Goal: Task Accomplishment & Management: Use online tool/utility

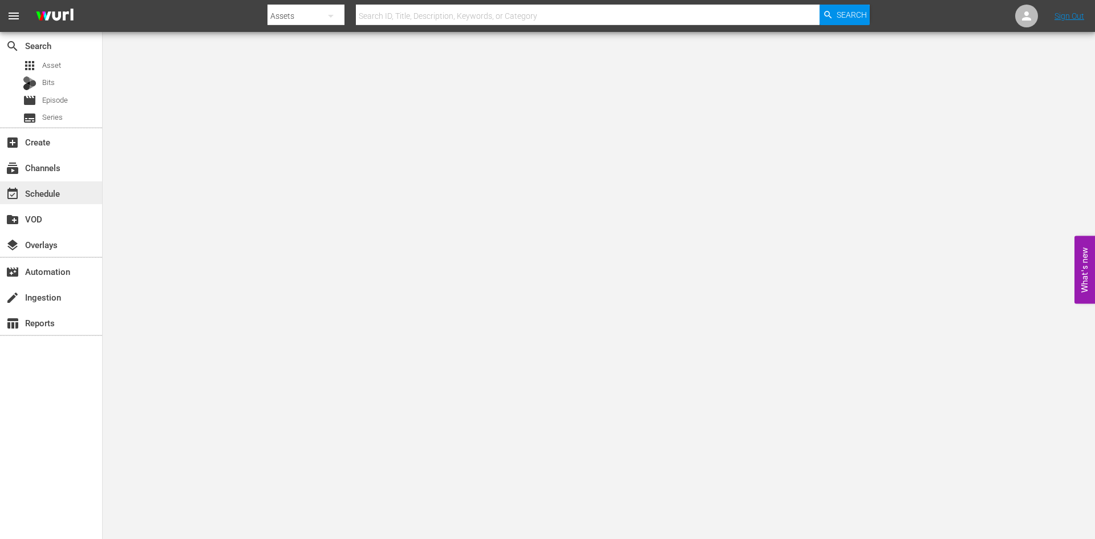
click at [80, 194] on div "event_available Schedule" at bounding box center [51, 192] width 102 height 23
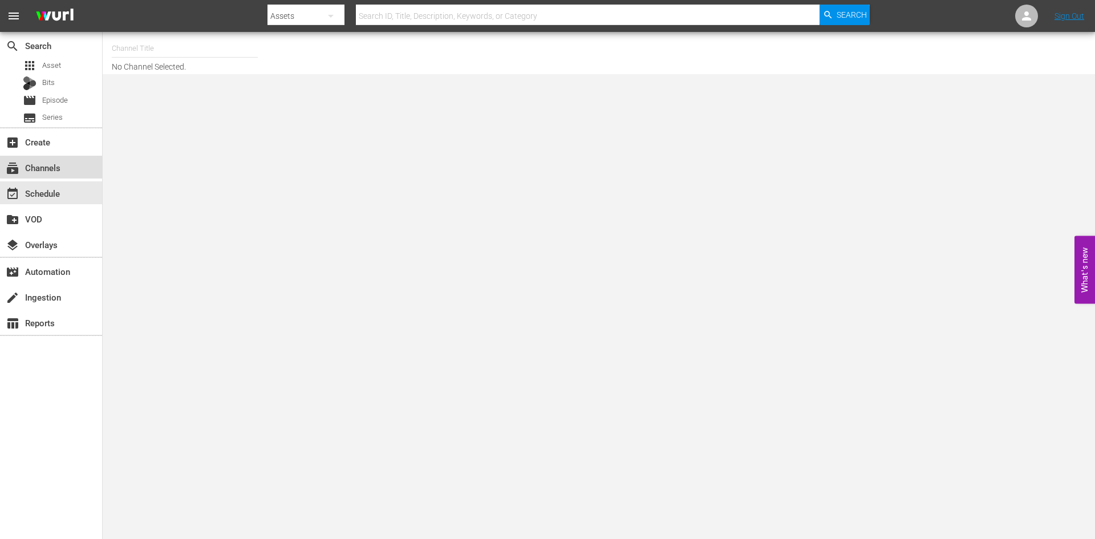
click at [88, 157] on div "subscriptions Channels" at bounding box center [51, 167] width 102 height 23
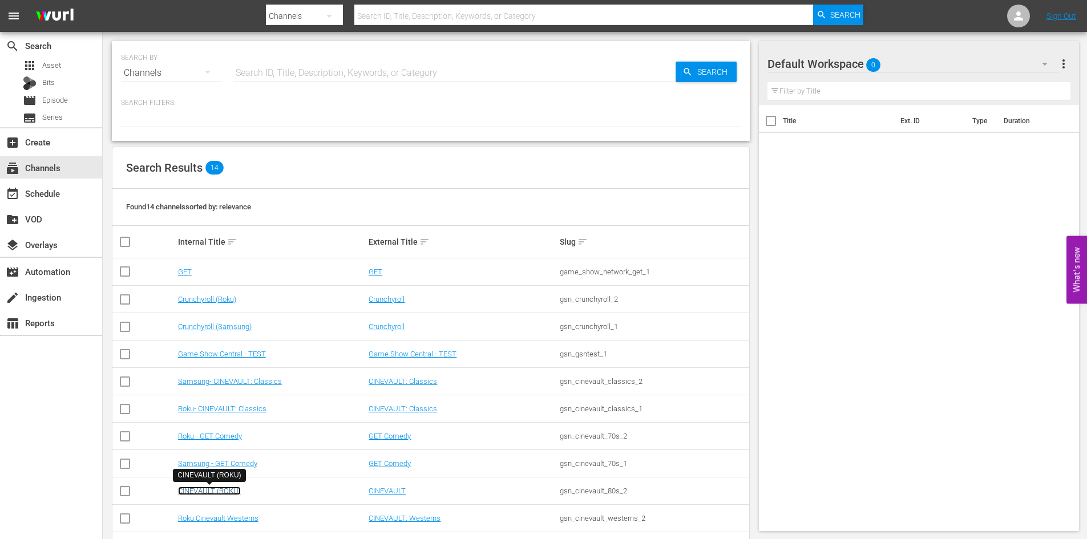
click at [236, 488] on link "CINEVAULT (ROKU)" at bounding box center [209, 491] width 63 height 9
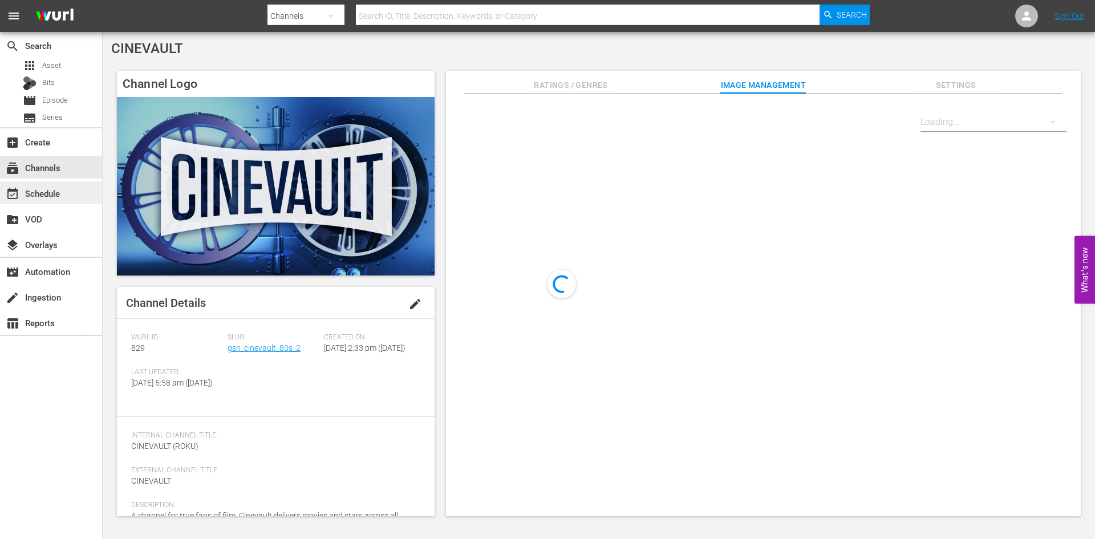
click at [88, 196] on div "event_available Schedule" at bounding box center [51, 192] width 102 height 23
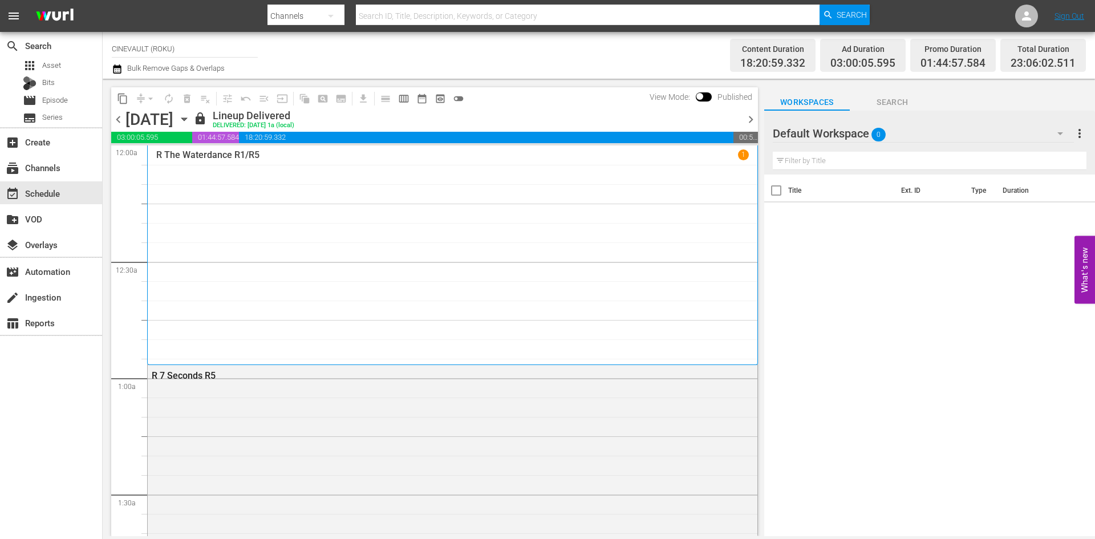
click at [750, 127] on div "chevron_left [DATE] [DATE] lock Lineup Delivered DELIVERED: [DATE] 1a (local) c…" at bounding box center [434, 121] width 647 height 22
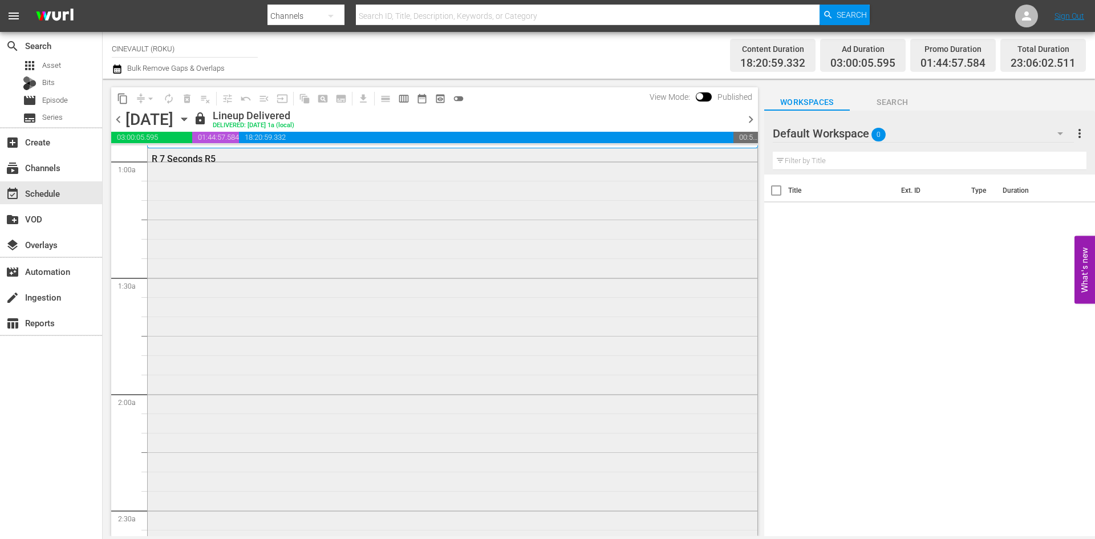
scroll to position [228, 0]
click at [191, 121] on icon "button" at bounding box center [184, 119] width 13 height 13
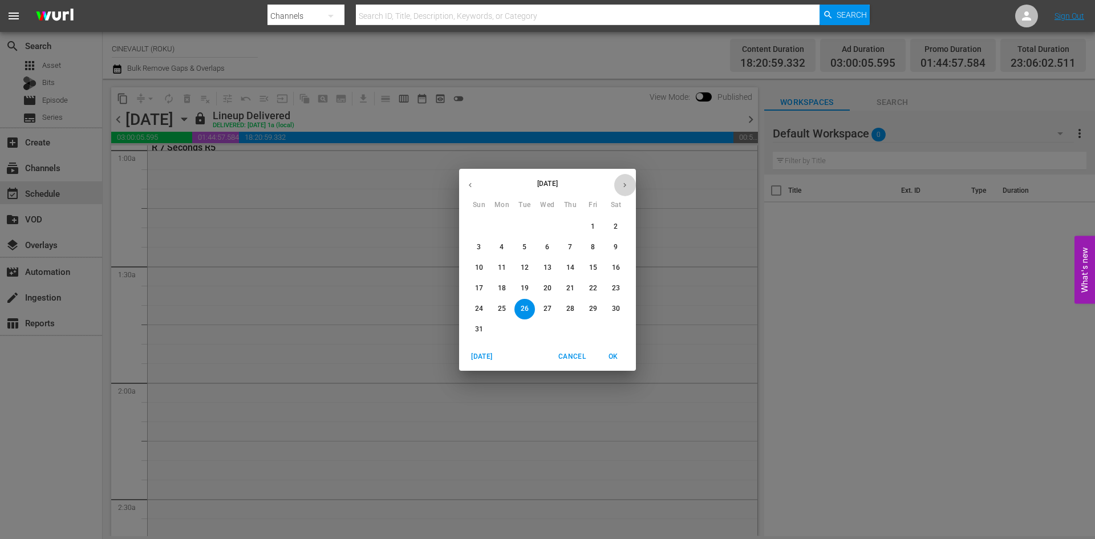
click at [630, 185] on button "button" at bounding box center [625, 185] width 22 height 22
click at [497, 252] on span "8" at bounding box center [502, 247] width 21 height 10
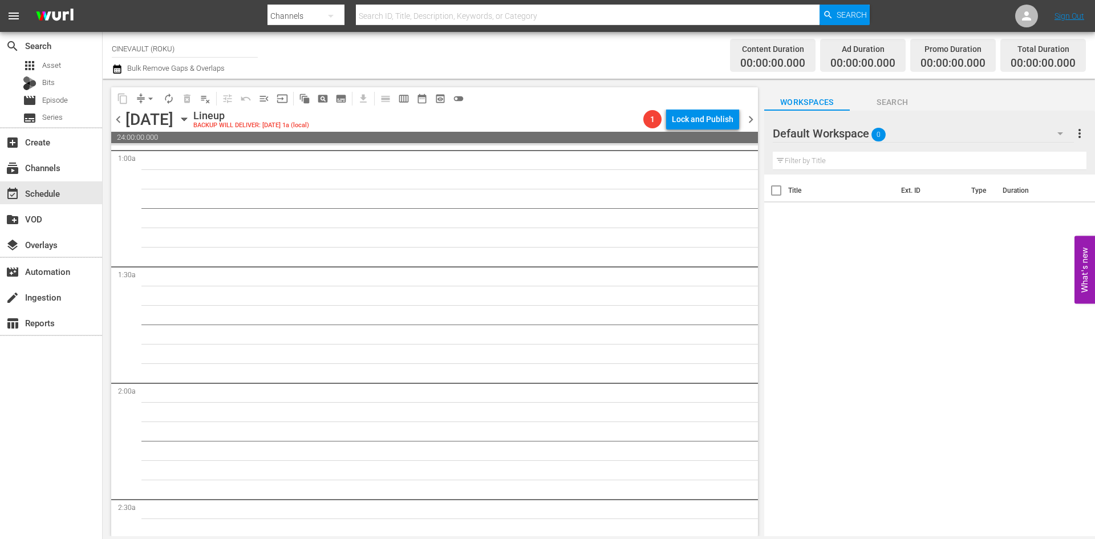
scroll to position [209, 0]
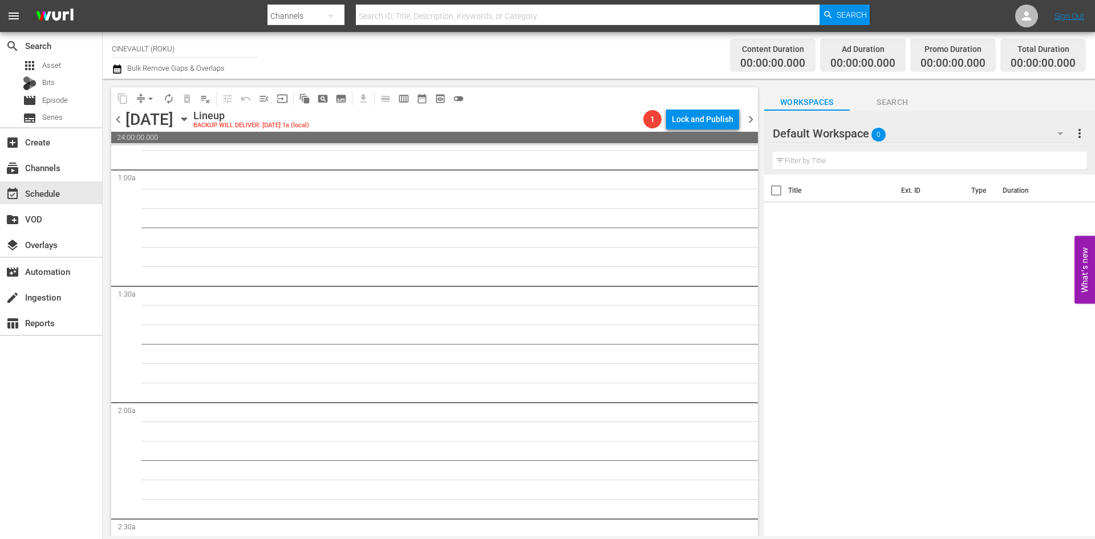
click at [885, 140] on span "0" at bounding box center [879, 135] width 14 height 24
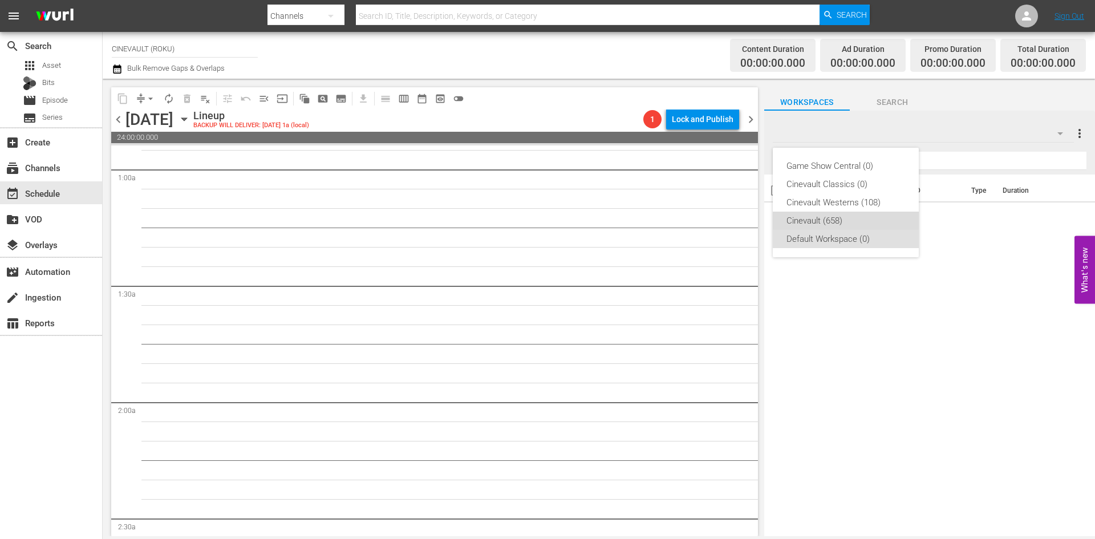
click at [849, 220] on div "Cinevault (658)" at bounding box center [846, 221] width 119 height 18
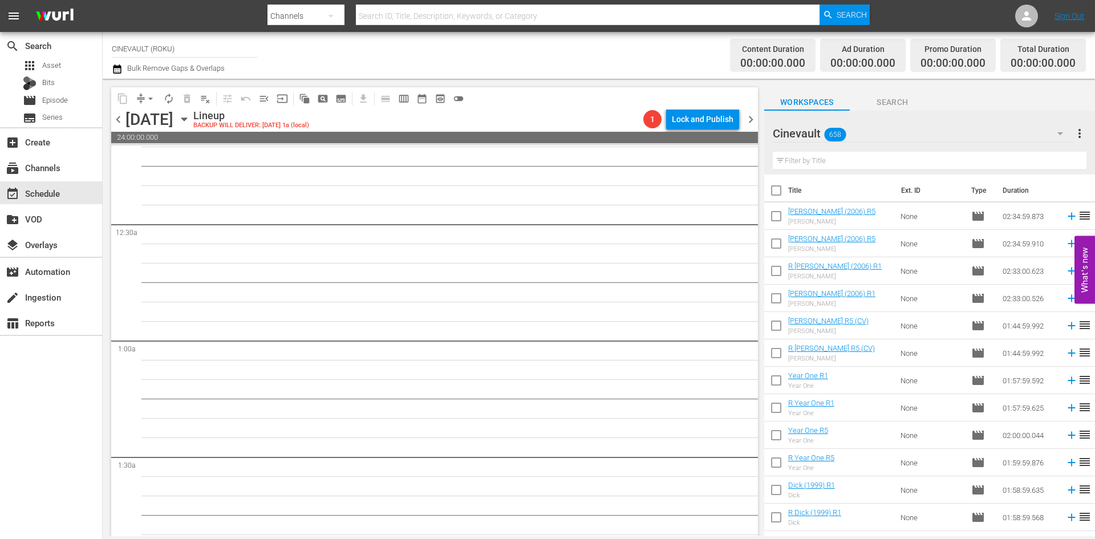
scroll to position [0, 0]
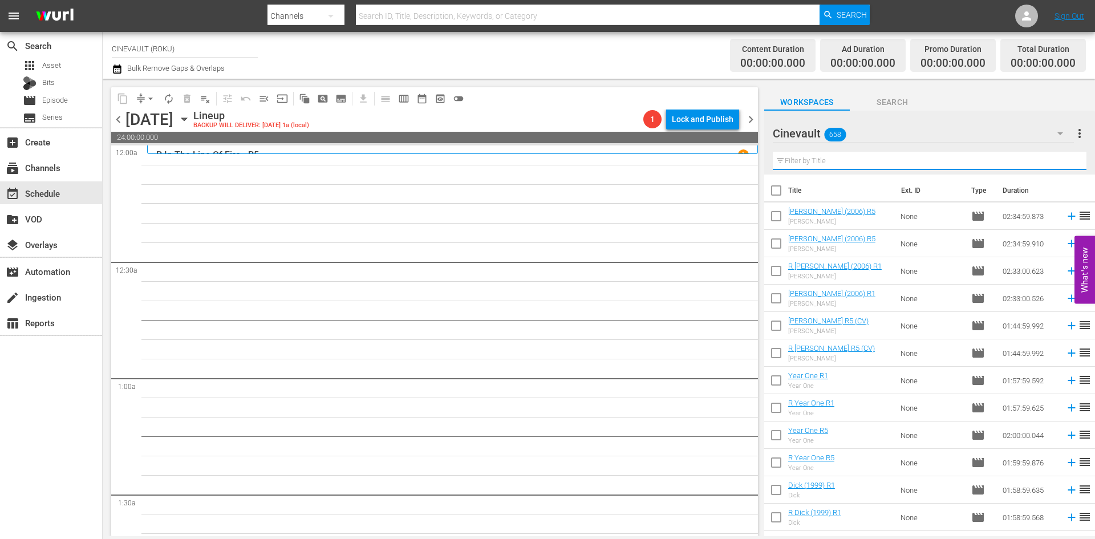
click at [856, 167] on input "text" at bounding box center [930, 161] width 314 height 18
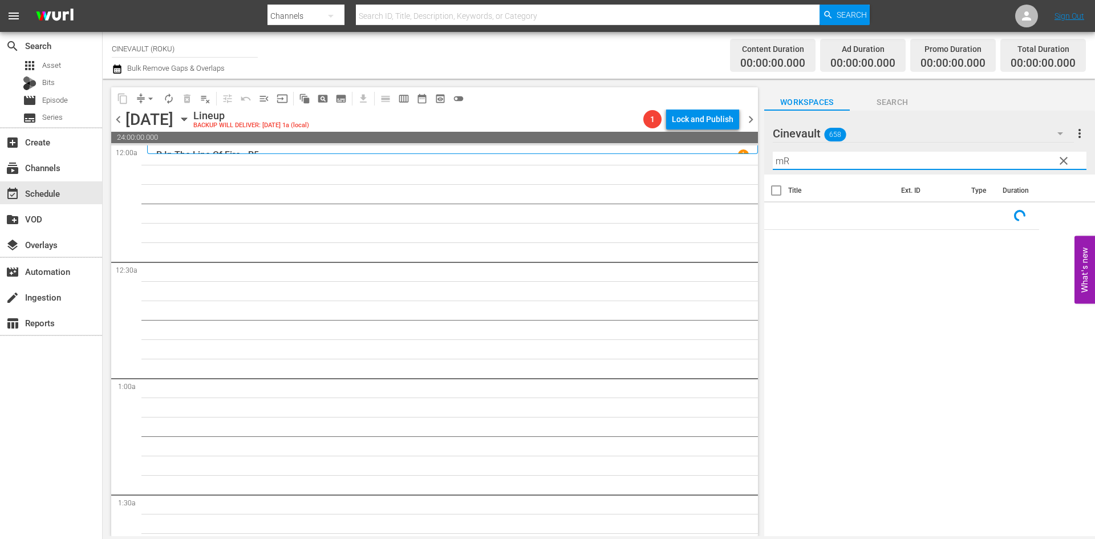
type input "m"
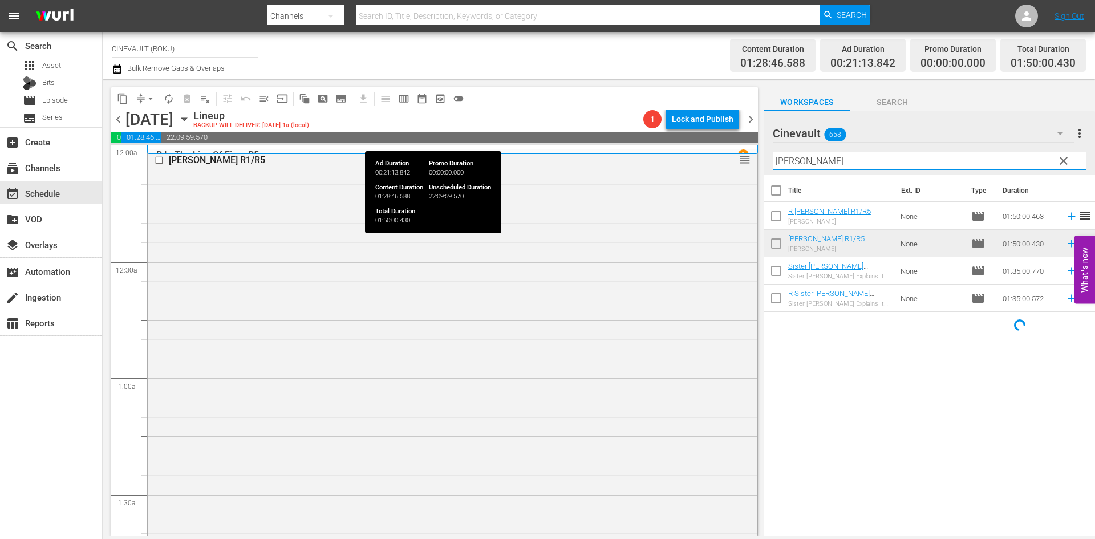
drag, startPoint x: 802, startPoint y: 159, endPoint x: 723, endPoint y: 143, distance: 80.3
click at [723, 143] on div "content_copy compress arrow_drop_down autorenew_outlined delete_forever_outline…" at bounding box center [599, 308] width 993 height 458
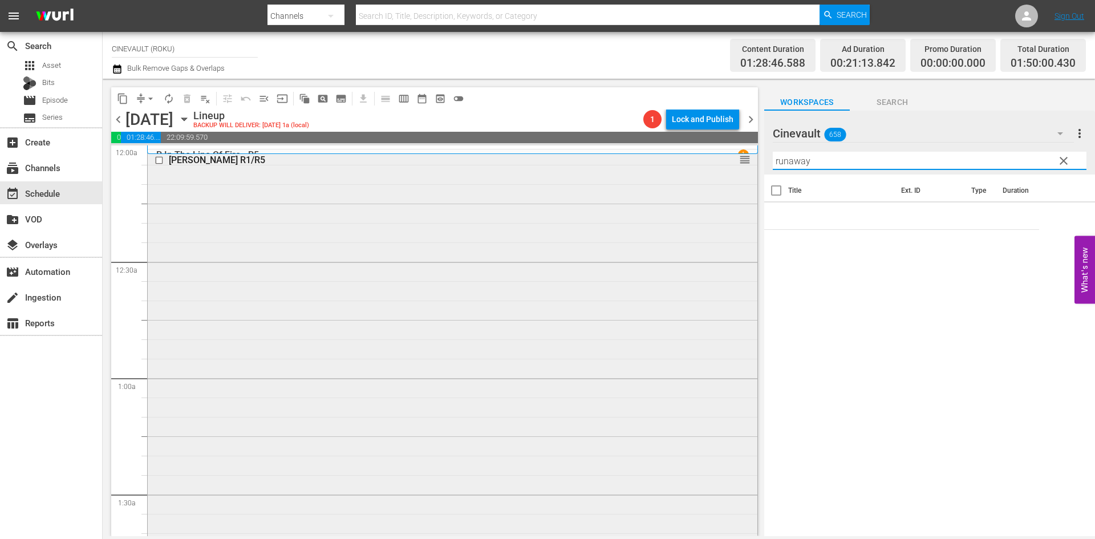
drag, startPoint x: 899, startPoint y: 161, endPoint x: 399, endPoint y: 161, distance: 500.3
click at [399, 161] on div "content_copy compress arrow_drop_down autorenew_outlined delete_forever_outline…" at bounding box center [599, 308] width 993 height 458
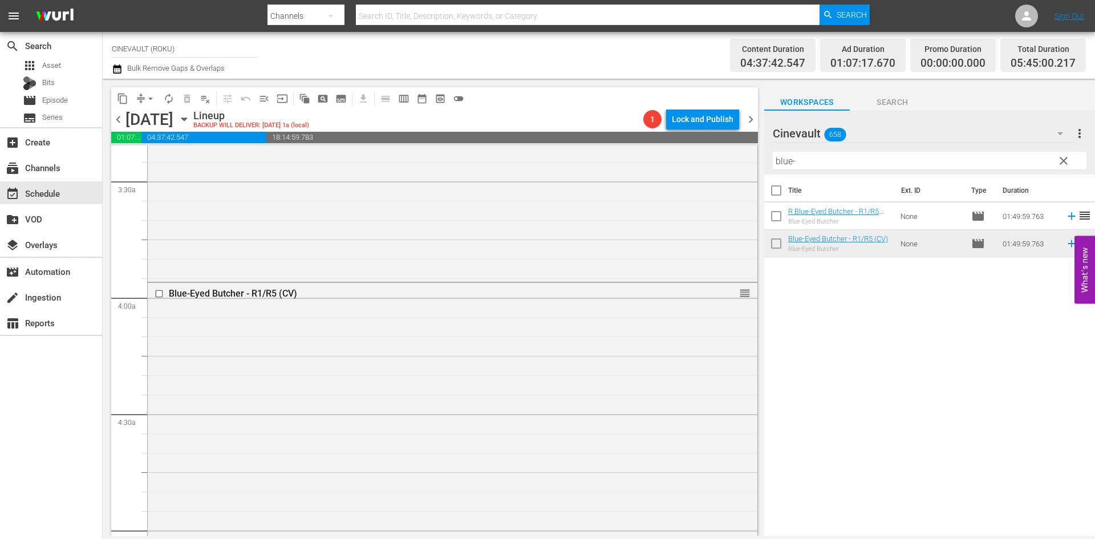
scroll to position [799, 0]
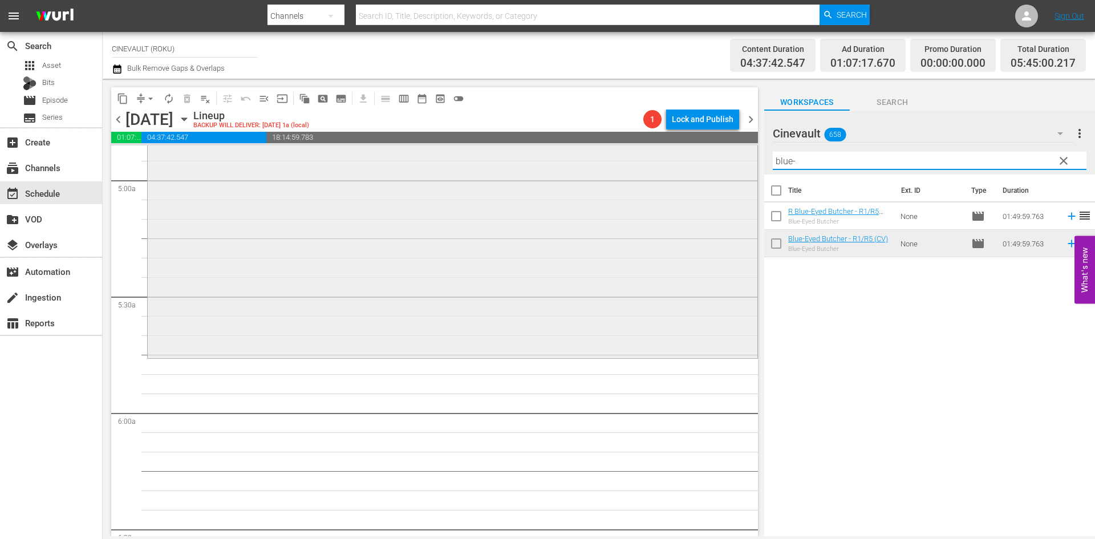
drag, startPoint x: 836, startPoint y: 163, endPoint x: 707, endPoint y: 155, distance: 128.6
click at [707, 155] on div "content_copy compress arrow_drop_down autorenew_outlined delete_forever_outline…" at bounding box center [599, 308] width 993 height 458
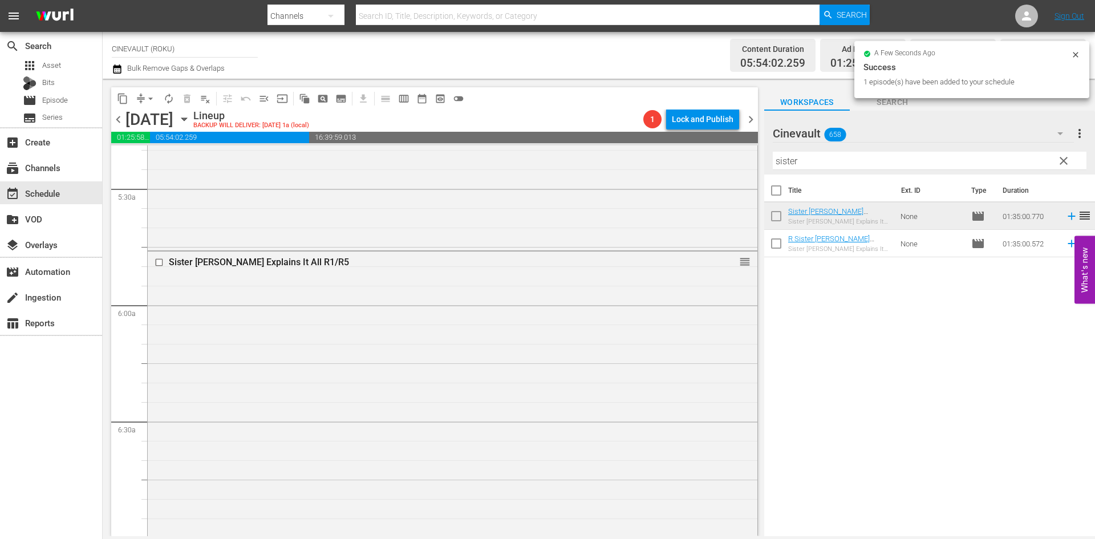
scroll to position [1179, 0]
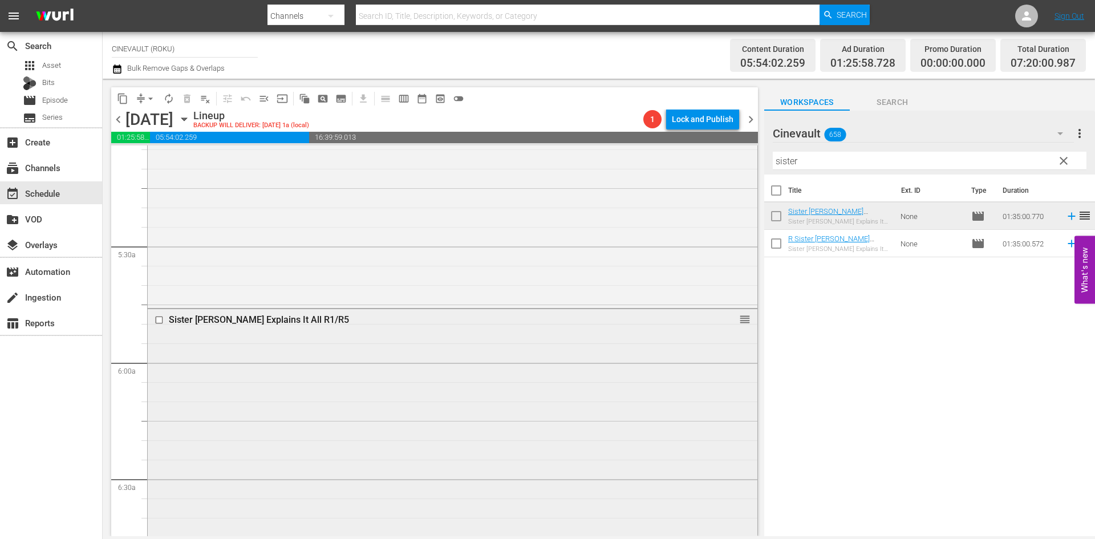
click at [154, 322] on div at bounding box center [160, 320] width 17 height 14
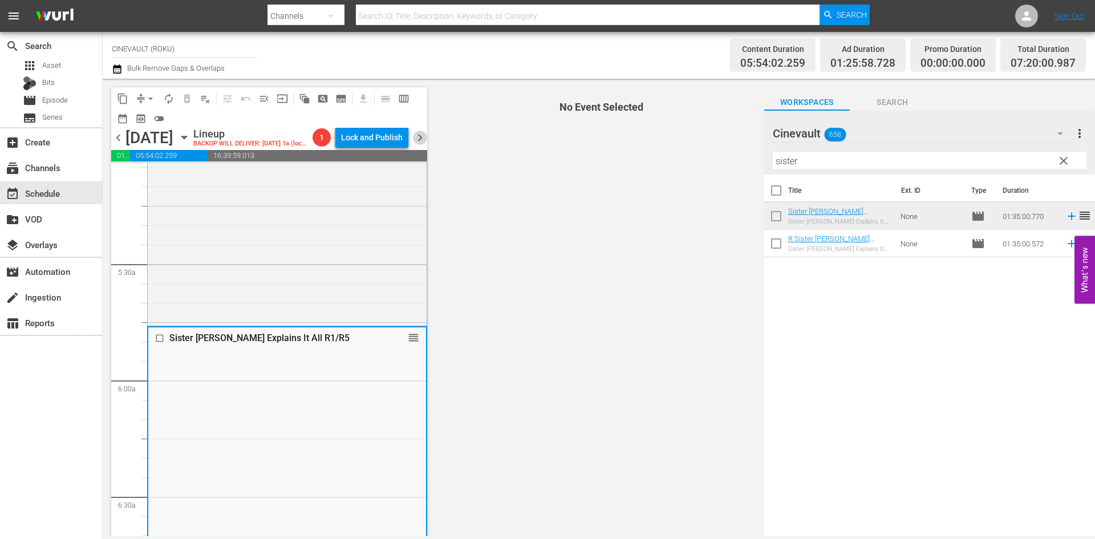
click at [419, 145] on span "chevron_right" at bounding box center [420, 138] width 14 height 14
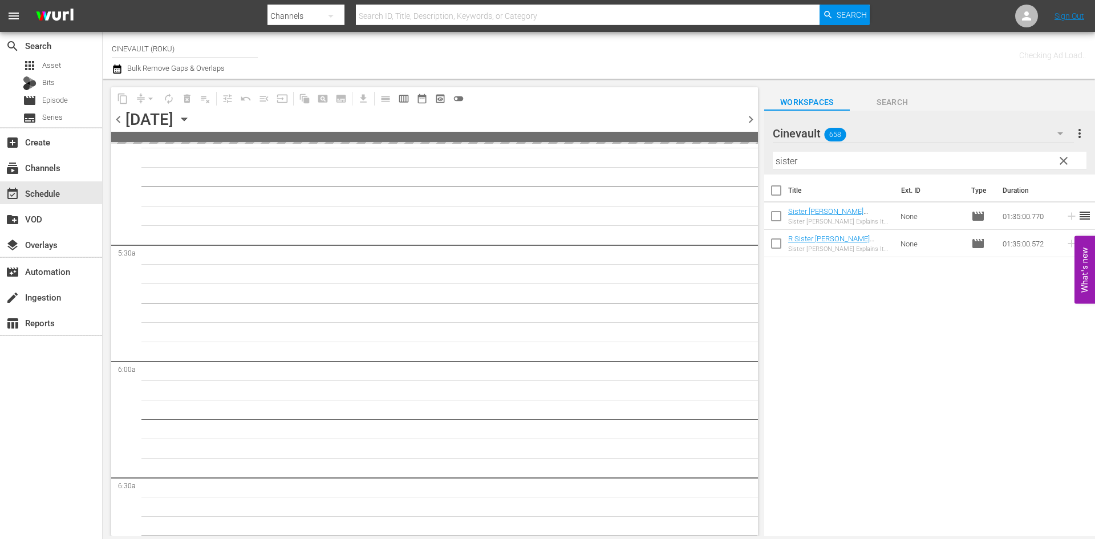
scroll to position [1237, 0]
click at [121, 125] on span "chevron_left" at bounding box center [118, 119] width 14 height 14
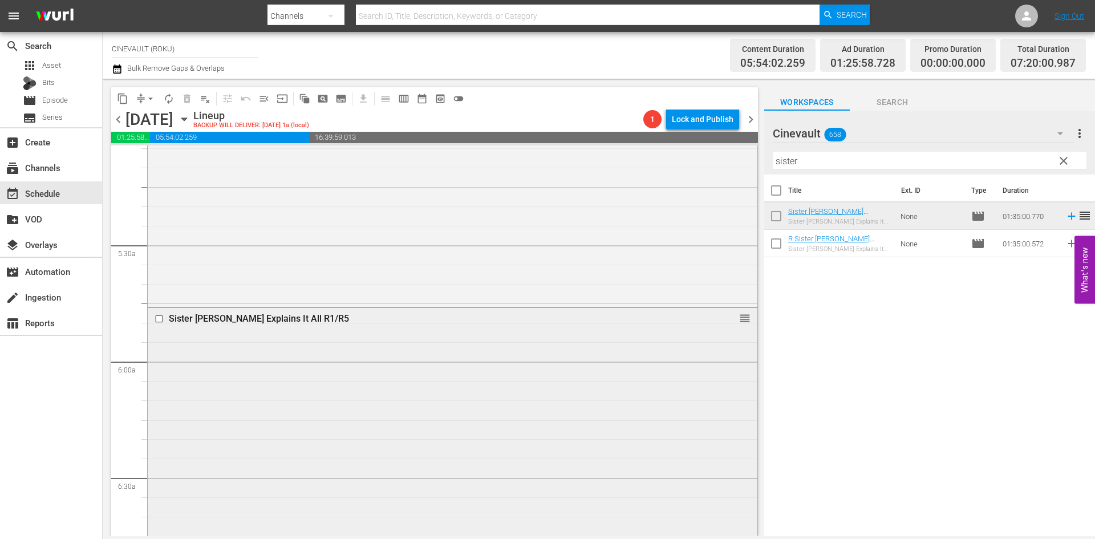
scroll to position [1179, 0]
click at [158, 319] on input "checkbox" at bounding box center [161, 320] width 12 height 10
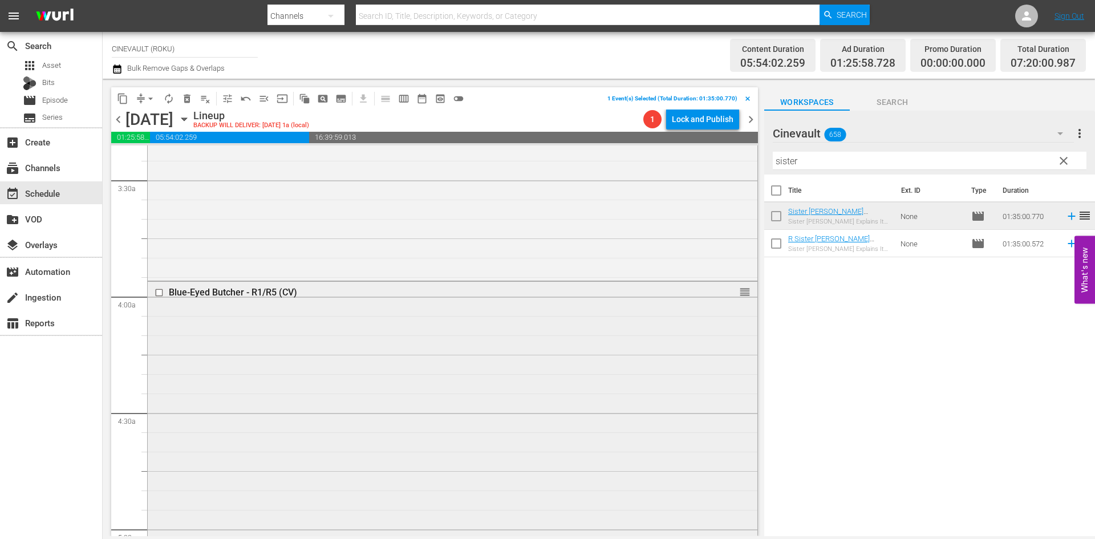
click at [160, 293] on input "checkbox" at bounding box center [161, 293] width 12 height 10
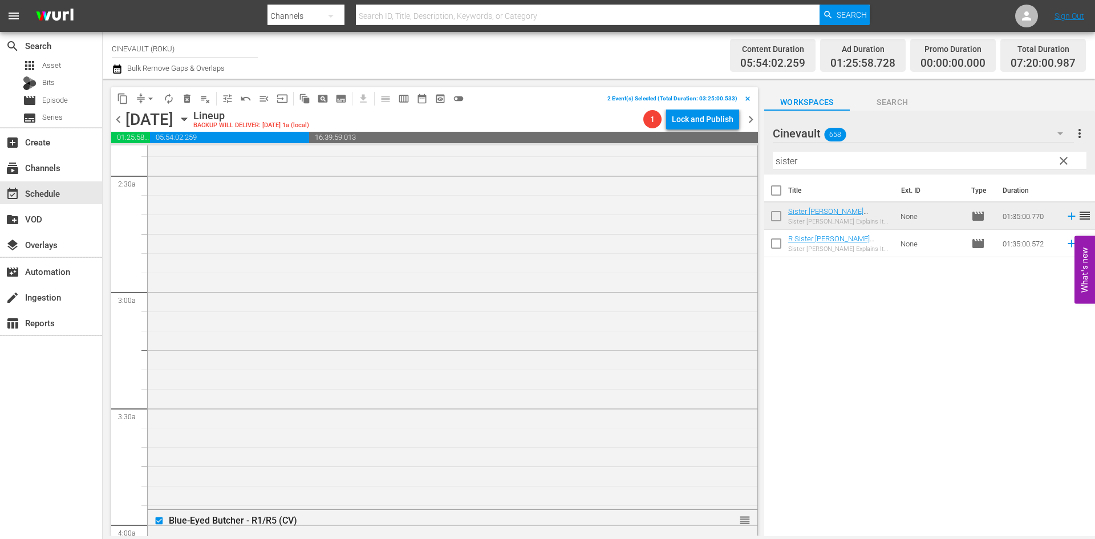
scroll to position [381, 0]
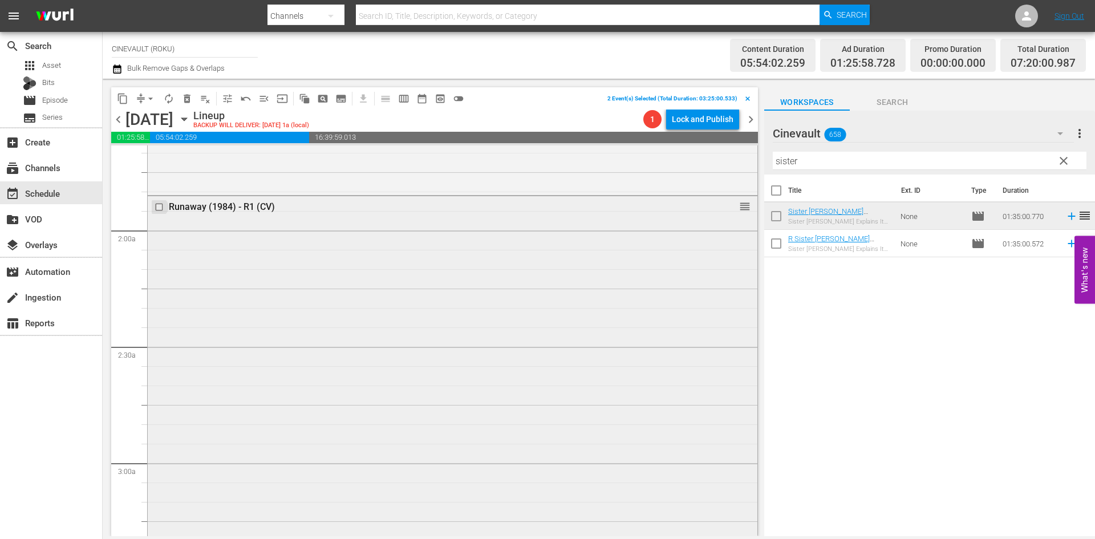
click at [159, 210] on input "checkbox" at bounding box center [161, 207] width 12 height 10
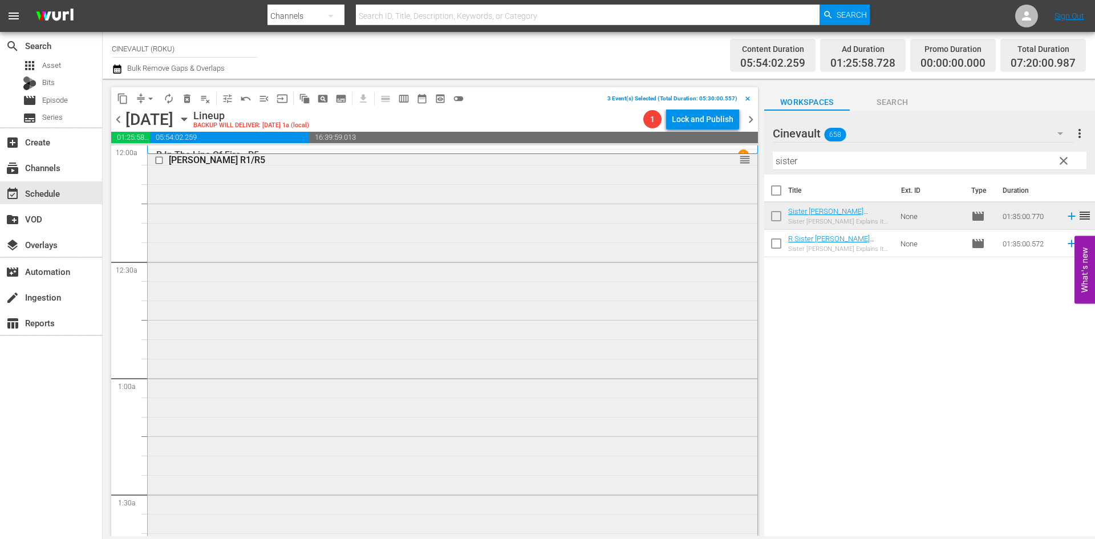
click at [161, 161] on input "checkbox" at bounding box center [161, 161] width 12 height 10
click at [192, 94] on span "delete_forever_outlined" at bounding box center [186, 98] width 11 height 11
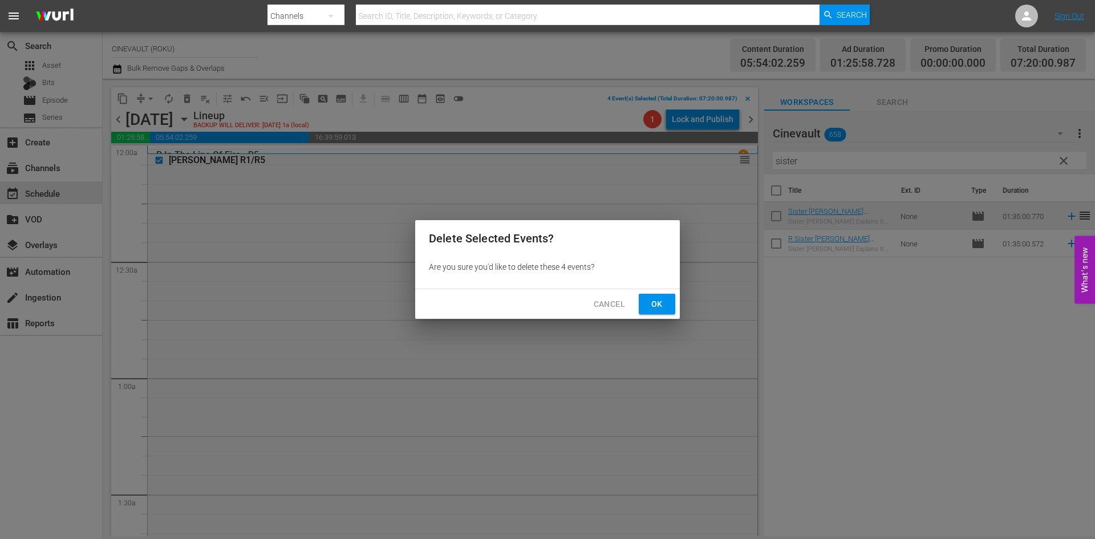
click at [669, 294] on button "Ok" at bounding box center [657, 304] width 37 height 21
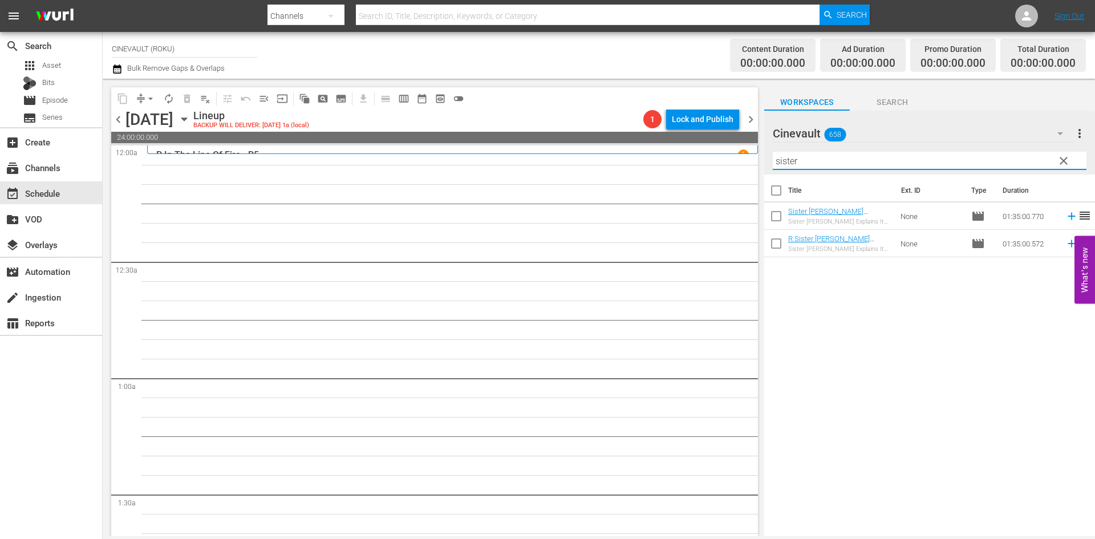
drag, startPoint x: 897, startPoint y: 159, endPoint x: 707, endPoint y: 169, distance: 190.2
click at [707, 169] on div "content_copy compress arrow_drop_down autorenew_outlined delete_forever_outline…" at bounding box center [599, 308] width 993 height 458
type input "[PERSON_NAME]"
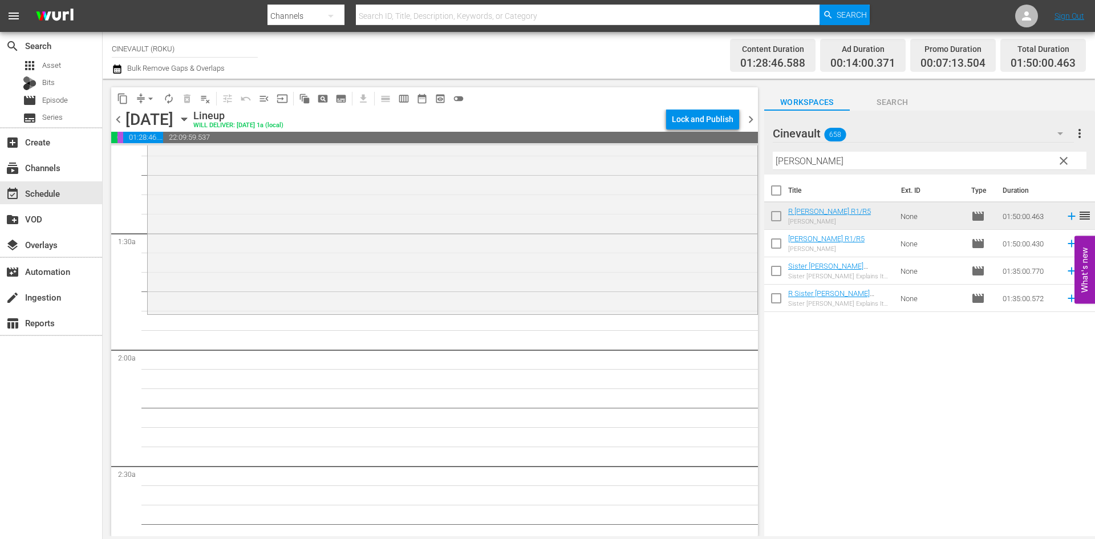
scroll to position [285, 0]
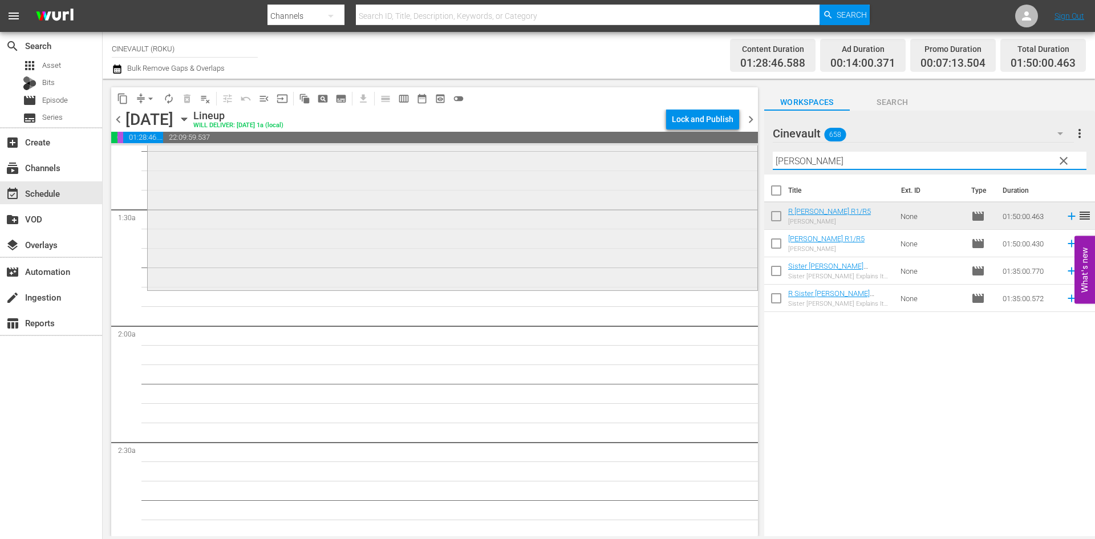
drag, startPoint x: 879, startPoint y: 161, endPoint x: 722, endPoint y: 168, distance: 156.5
click at [722, 168] on div "content_copy compress arrow_drop_down autorenew_outlined delete_forever_outline…" at bounding box center [599, 308] width 993 height 458
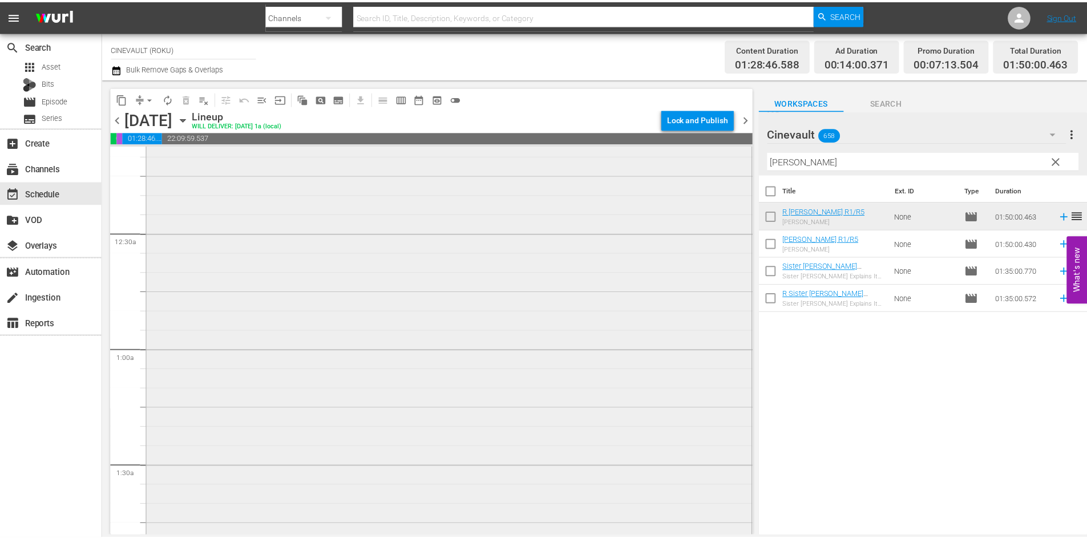
scroll to position [0, 0]
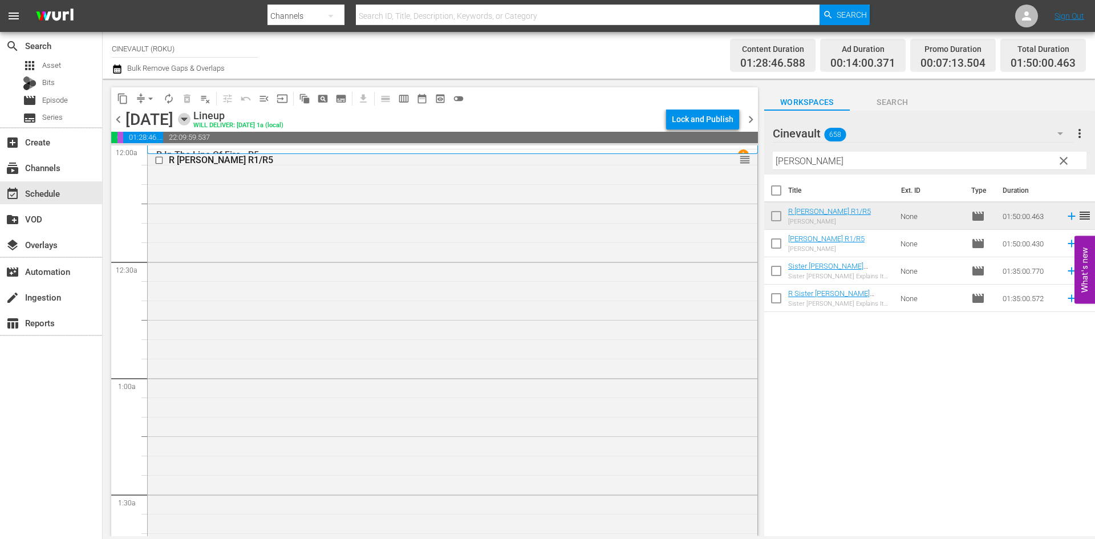
click at [191, 114] on icon "button" at bounding box center [184, 119] width 13 height 13
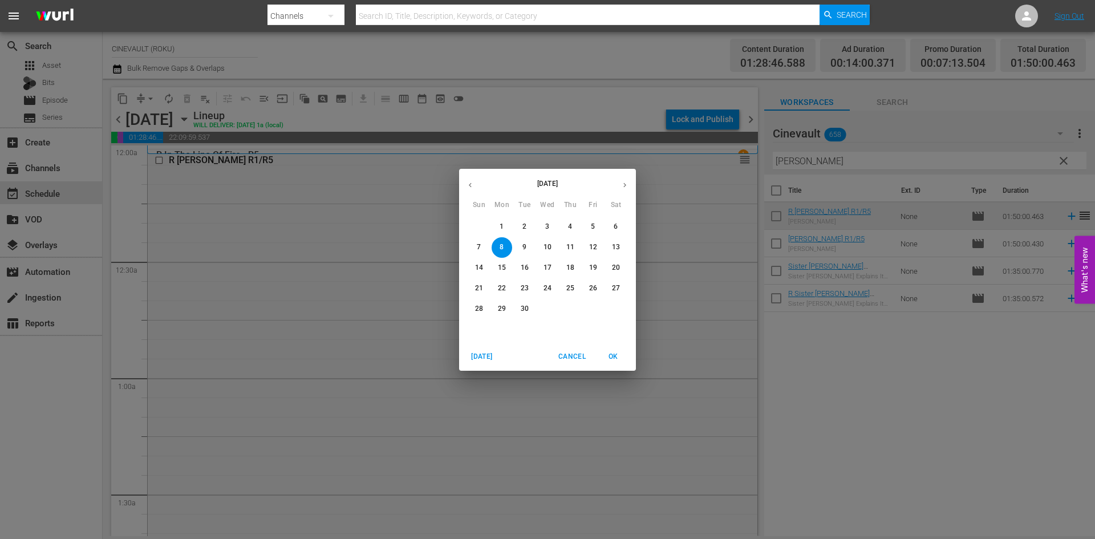
click at [297, 200] on div "[DATE] Sun Mon Tue Wed Thu Fri Sat 31 1 2 3 4 5 6 7 8 9 10 11 12 13 14 15 16 17…" at bounding box center [547, 269] width 1095 height 539
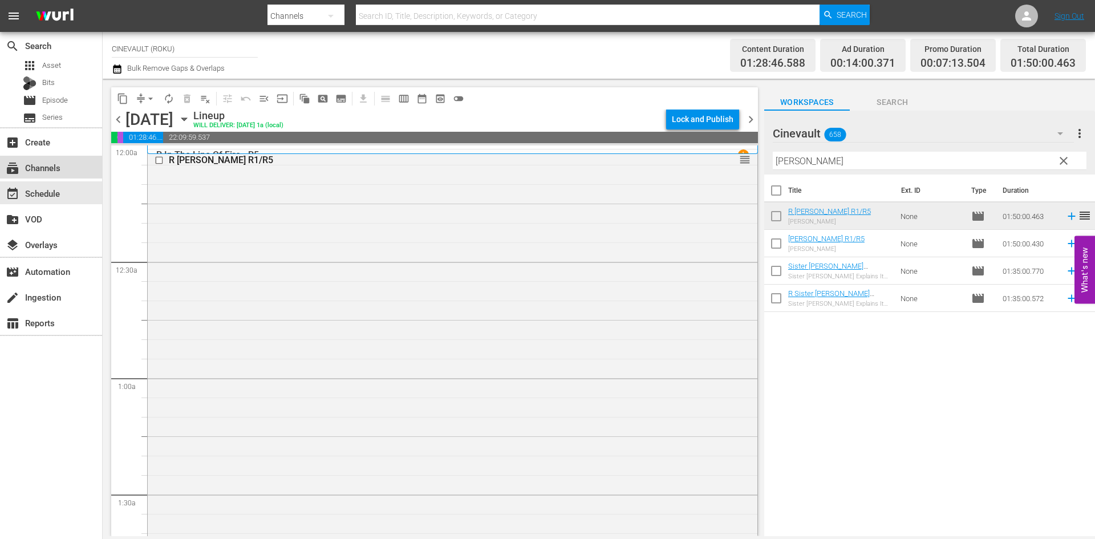
click at [21, 165] on div "subscriptions Channels" at bounding box center [32, 166] width 64 height 10
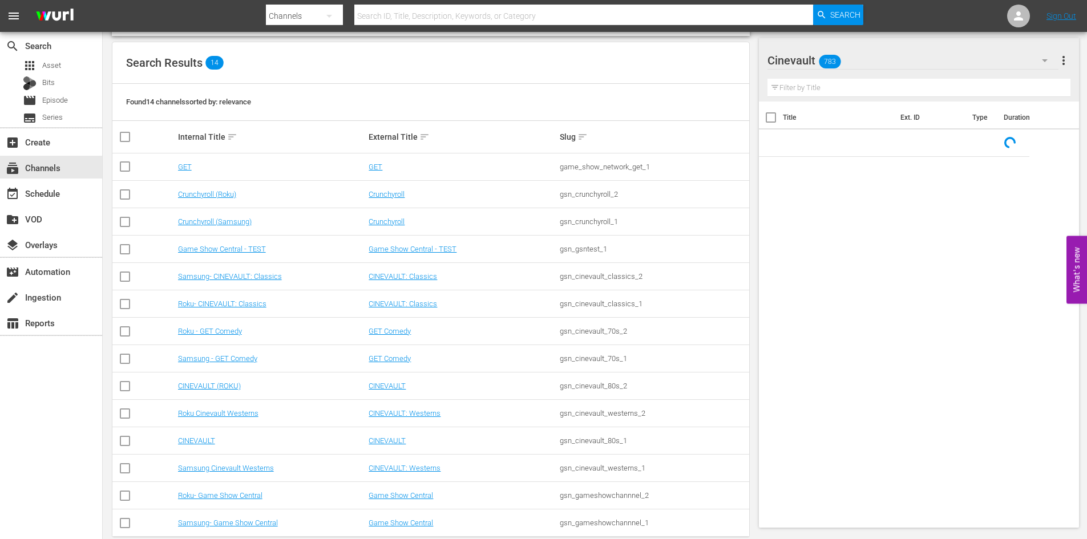
scroll to position [114, 0]
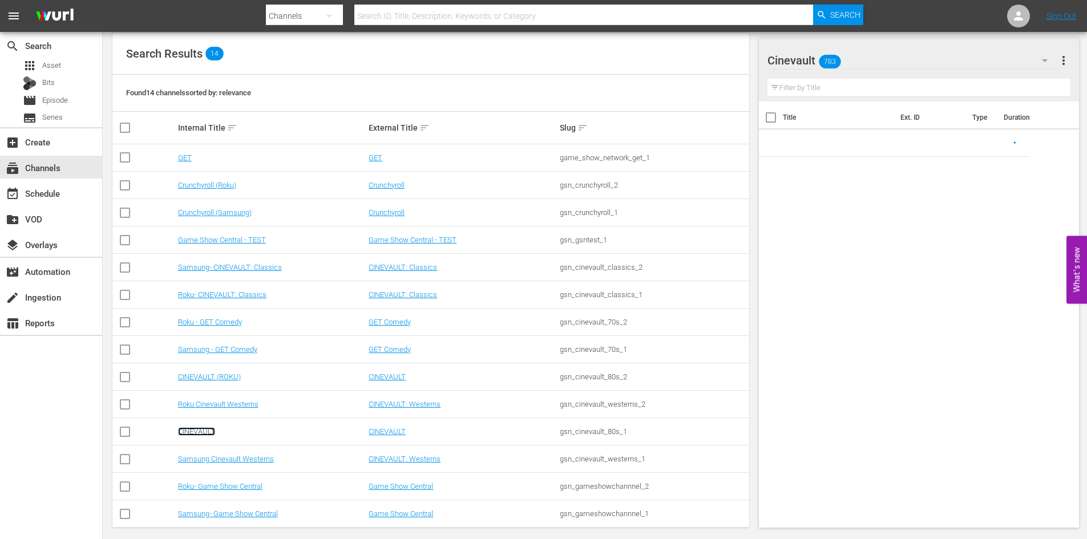
click at [213, 431] on link "CINEVAULT" at bounding box center [196, 431] width 37 height 9
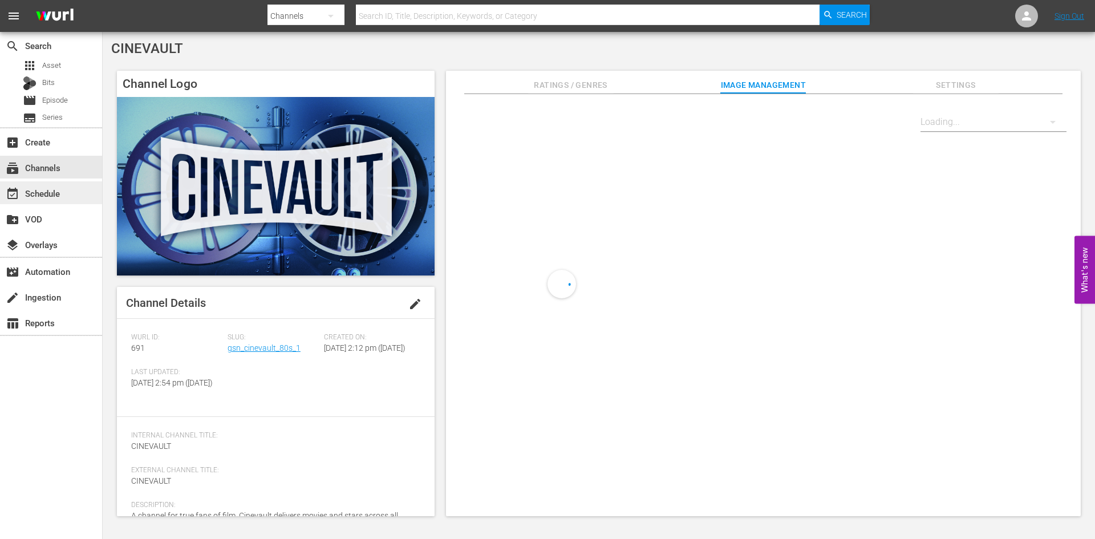
click at [41, 197] on div "event_available Schedule" at bounding box center [32, 192] width 64 height 10
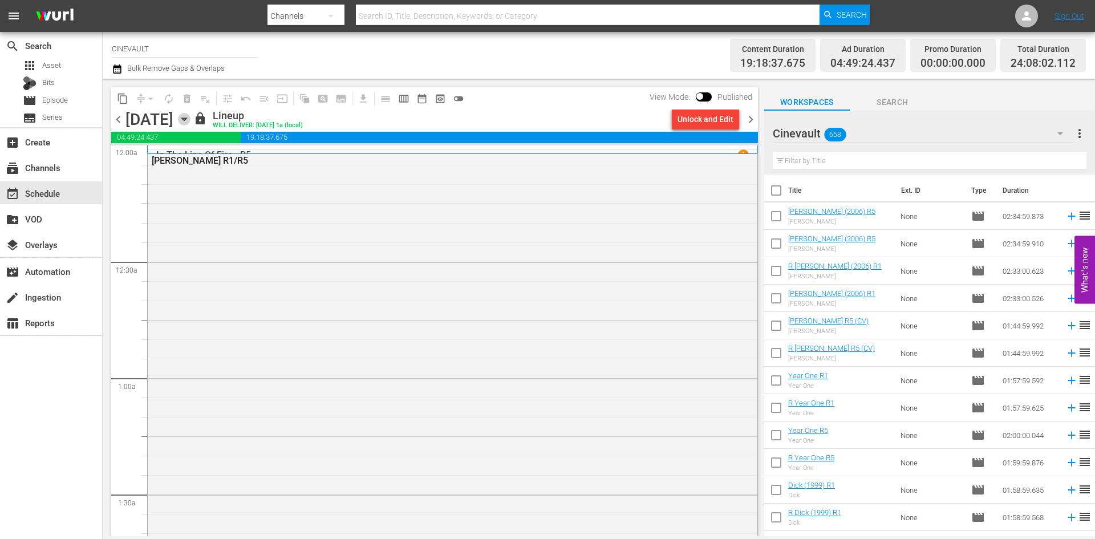
click at [191, 115] on icon "button" at bounding box center [184, 119] width 13 height 13
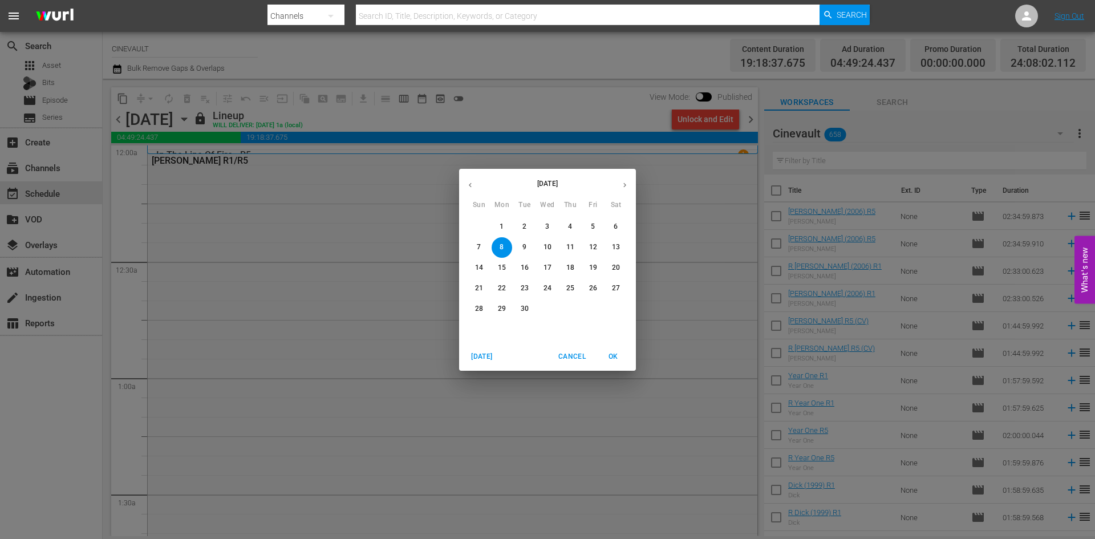
click at [496, 225] on span "1" at bounding box center [502, 227] width 21 height 10
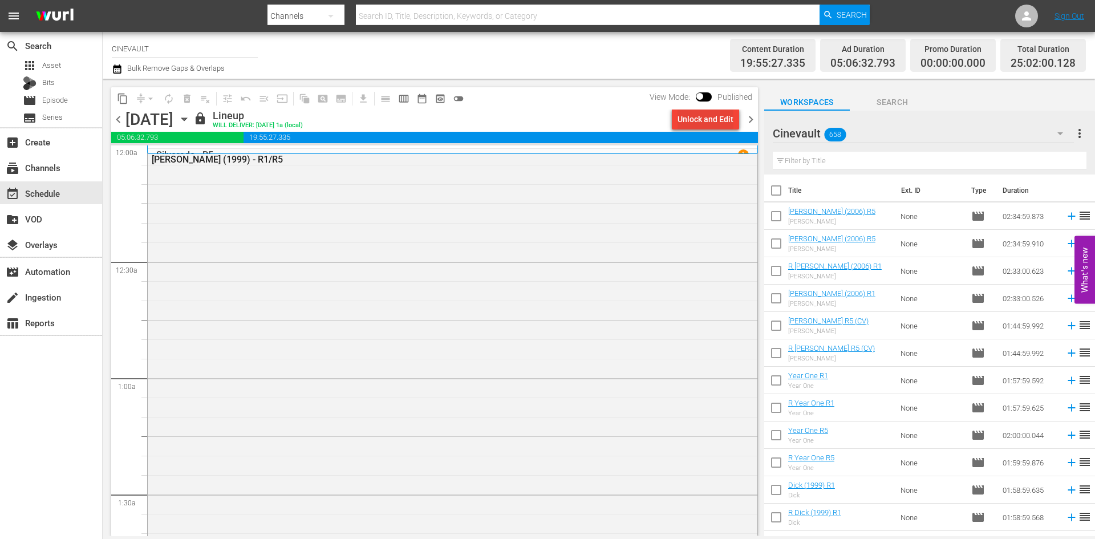
click at [716, 121] on div "Unlock and Edit" at bounding box center [706, 119] width 56 height 21
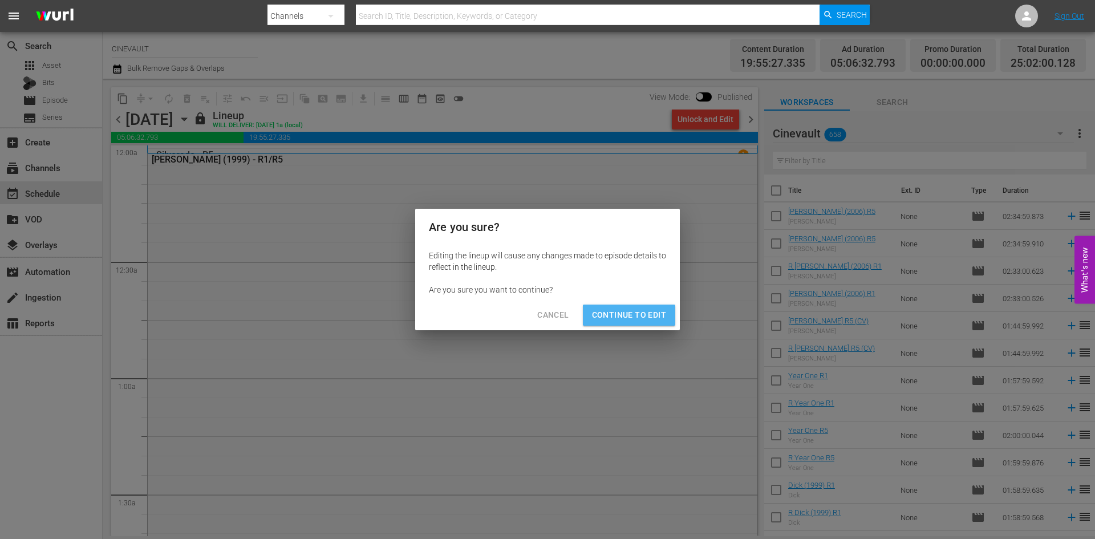
click at [658, 311] on span "Continue to Edit" at bounding box center [629, 315] width 74 height 14
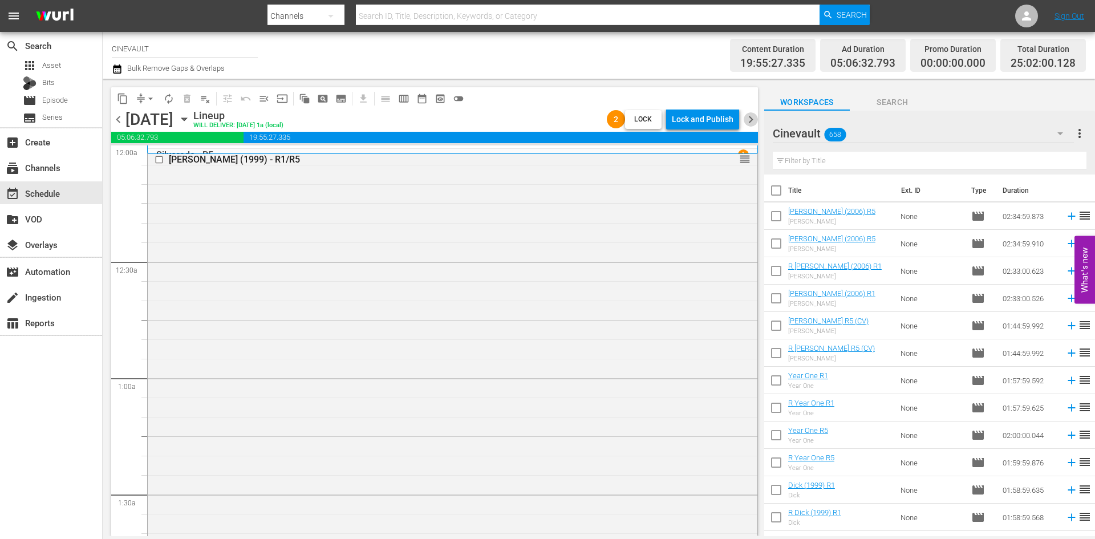
click at [750, 123] on span "chevron_right" at bounding box center [751, 119] width 14 height 14
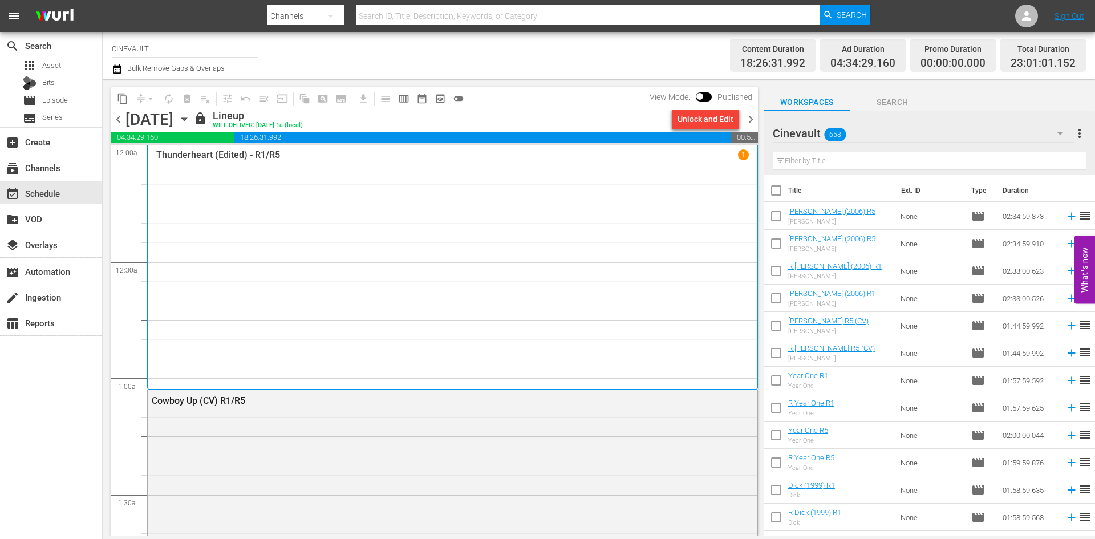
click at [694, 119] on div "Unlock and Edit" at bounding box center [706, 119] width 56 height 21
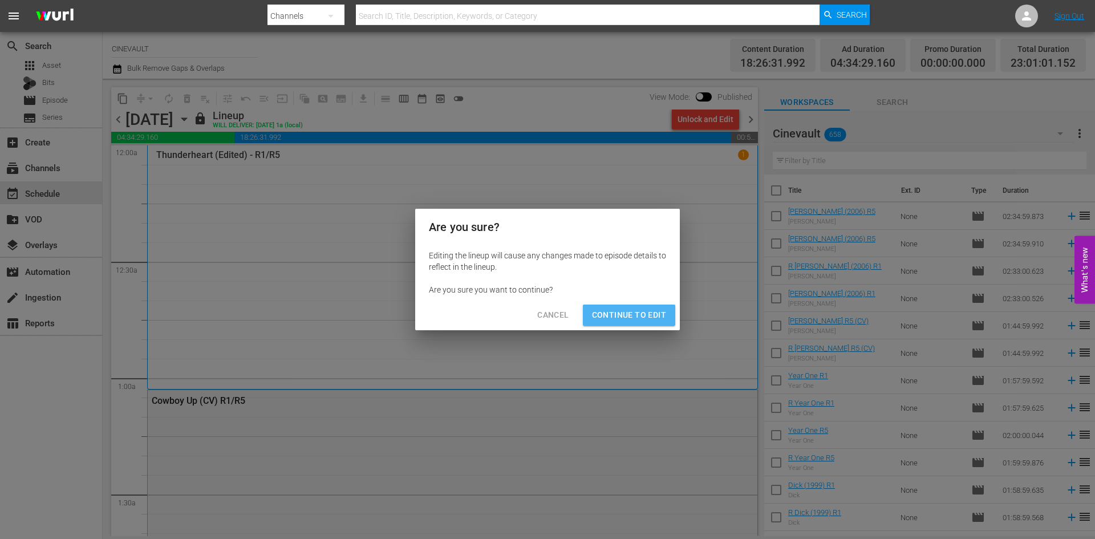
click at [633, 309] on span "Continue to Edit" at bounding box center [629, 315] width 74 height 14
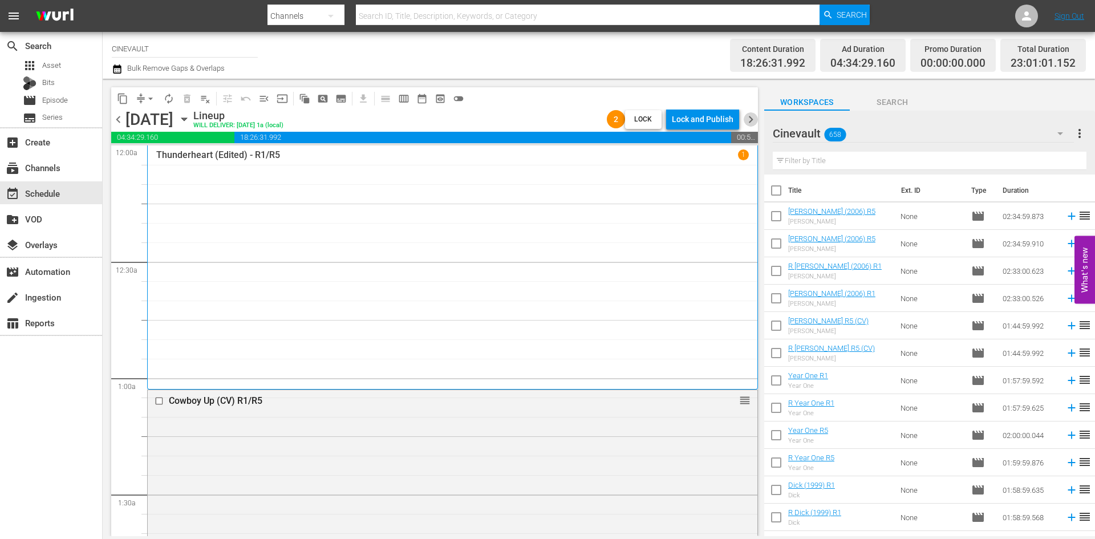
click at [747, 122] on span "chevron_right" at bounding box center [751, 119] width 14 height 14
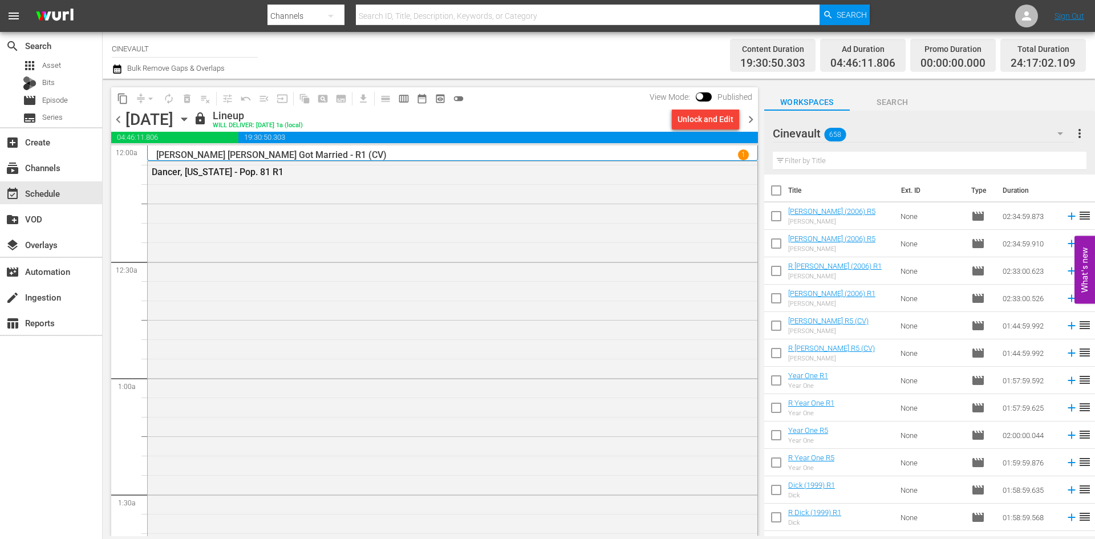
click at [707, 124] on div "Unlock and Edit" at bounding box center [706, 119] width 56 height 21
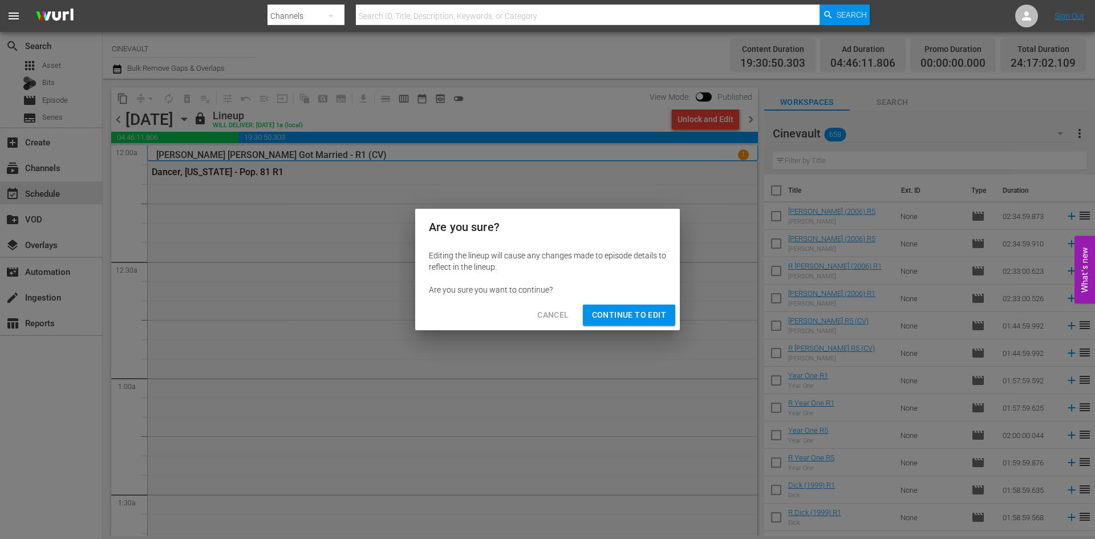
click at [636, 320] on span "Continue to Edit" at bounding box center [629, 315] width 74 height 14
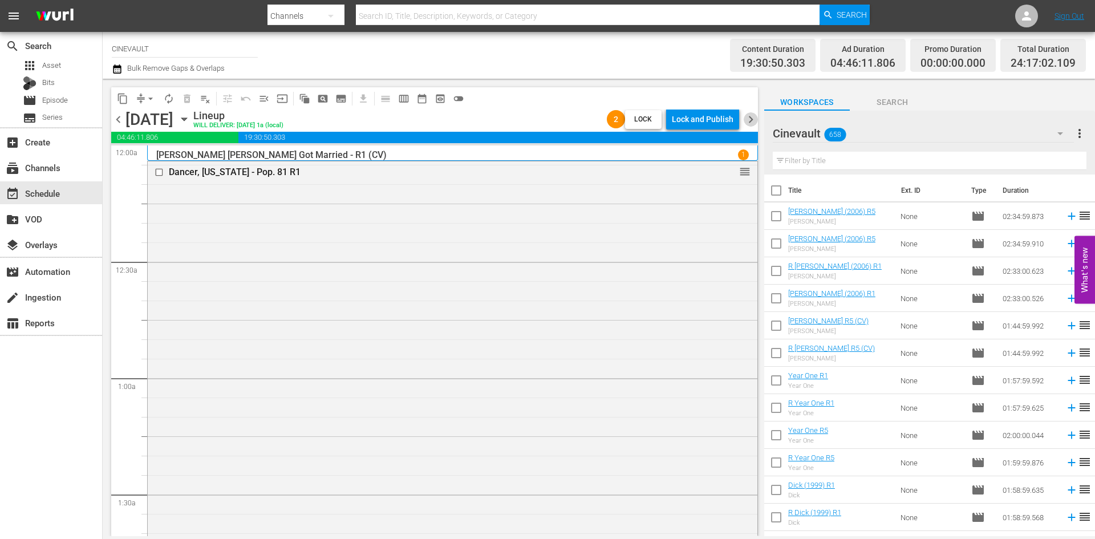
click at [749, 115] on span "chevron_right" at bounding box center [751, 119] width 14 height 14
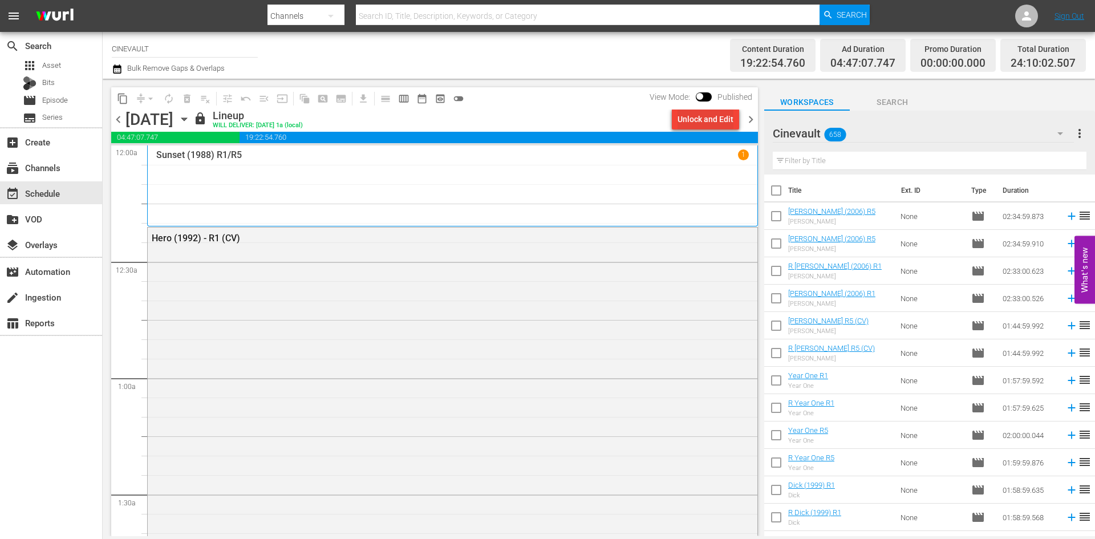
click at [710, 120] on div "Unlock and Edit" at bounding box center [706, 119] width 56 height 21
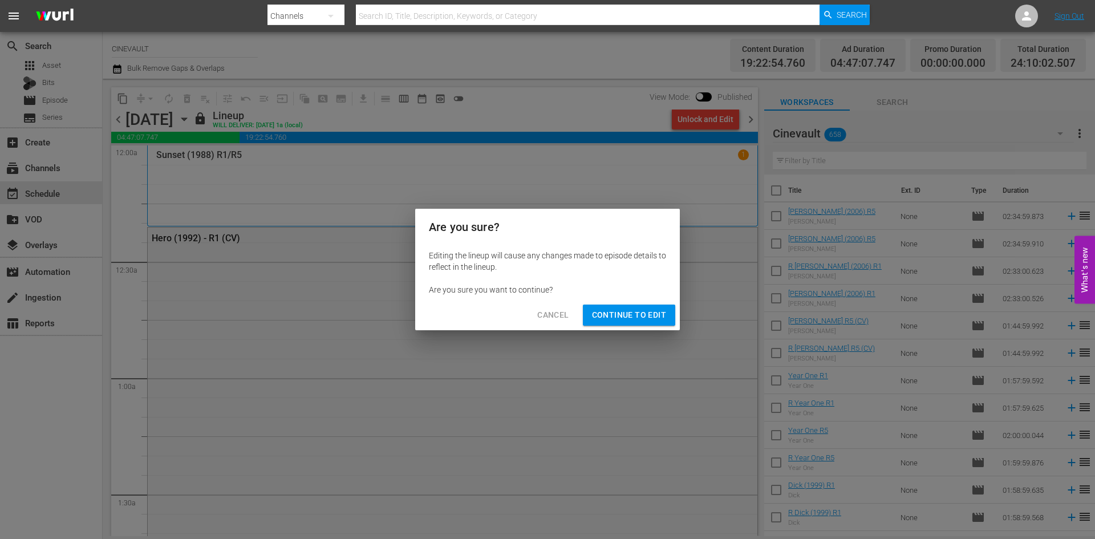
click at [625, 314] on span "Continue to Edit" at bounding box center [629, 315] width 74 height 14
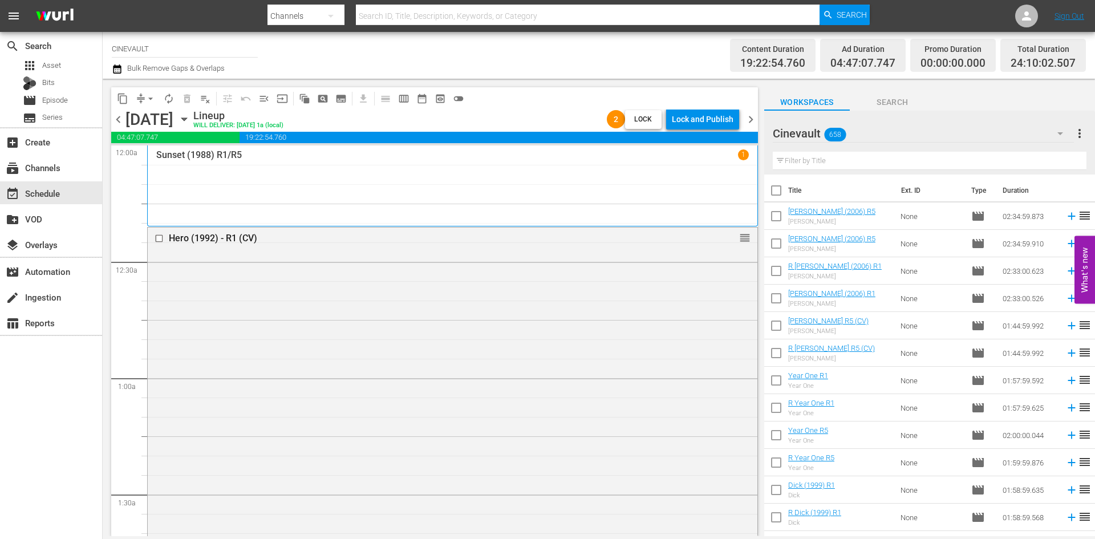
click at [744, 121] on span "chevron_right" at bounding box center [751, 119] width 14 height 14
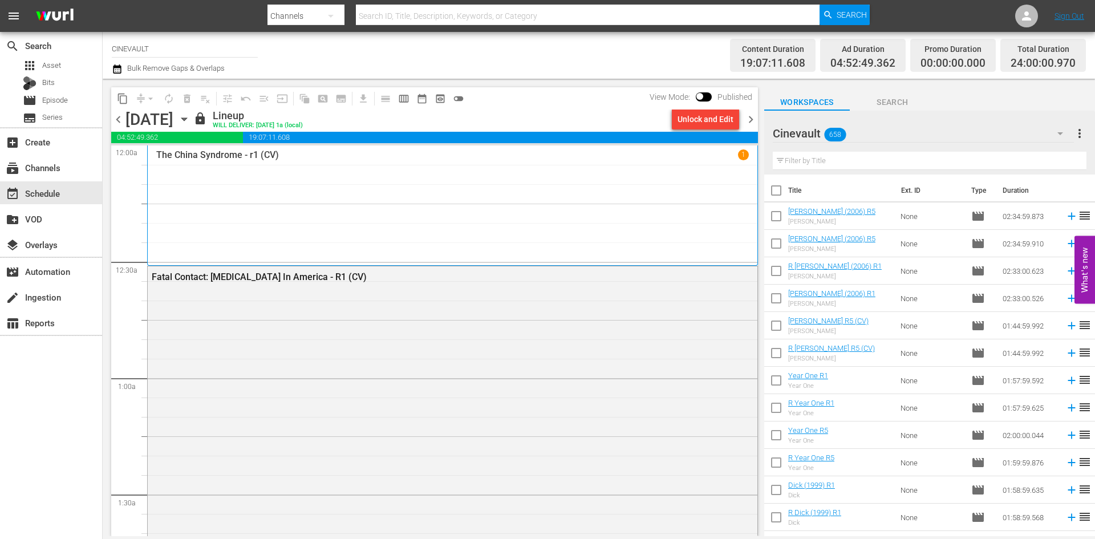
click at [718, 122] on div "Unlock and Edit" at bounding box center [706, 119] width 56 height 21
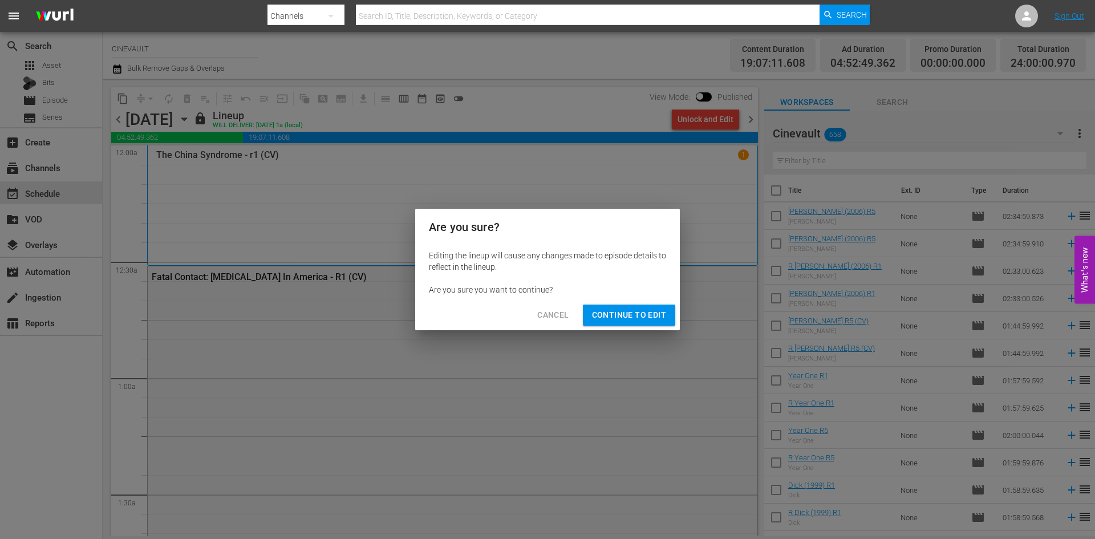
click at [667, 311] on button "Continue to Edit" at bounding box center [629, 315] width 92 height 21
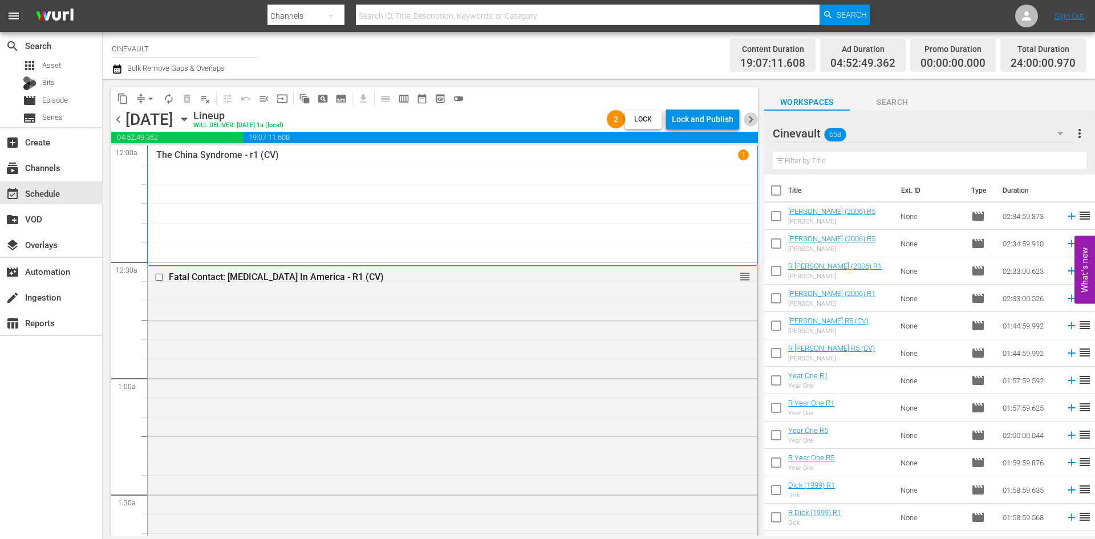
click at [750, 116] on span "chevron_right" at bounding box center [751, 119] width 14 height 14
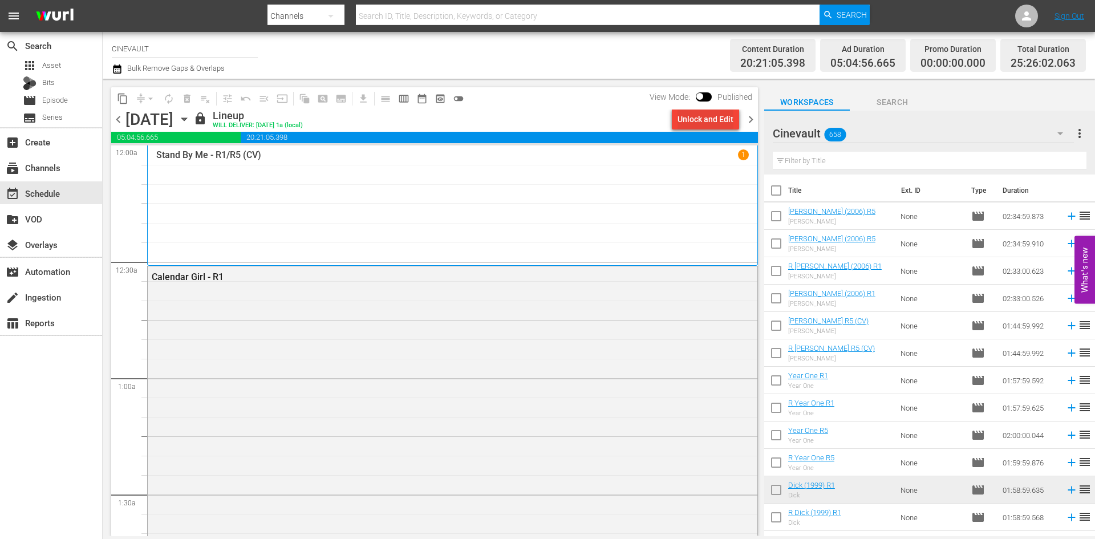
click at [729, 119] on div "Unlock and Edit" at bounding box center [706, 119] width 56 height 21
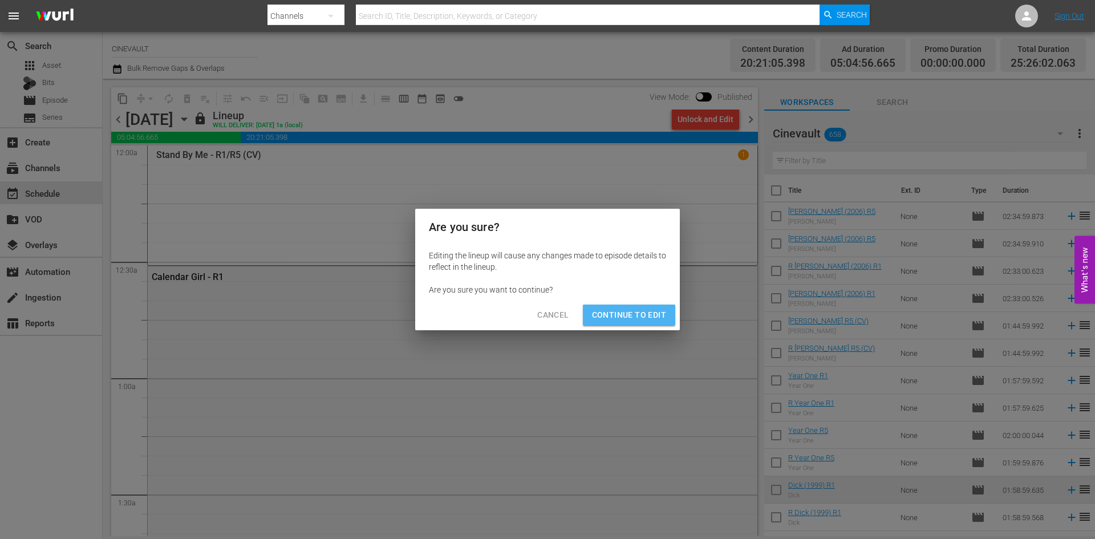
click at [643, 318] on span "Continue to Edit" at bounding box center [629, 315] width 74 height 14
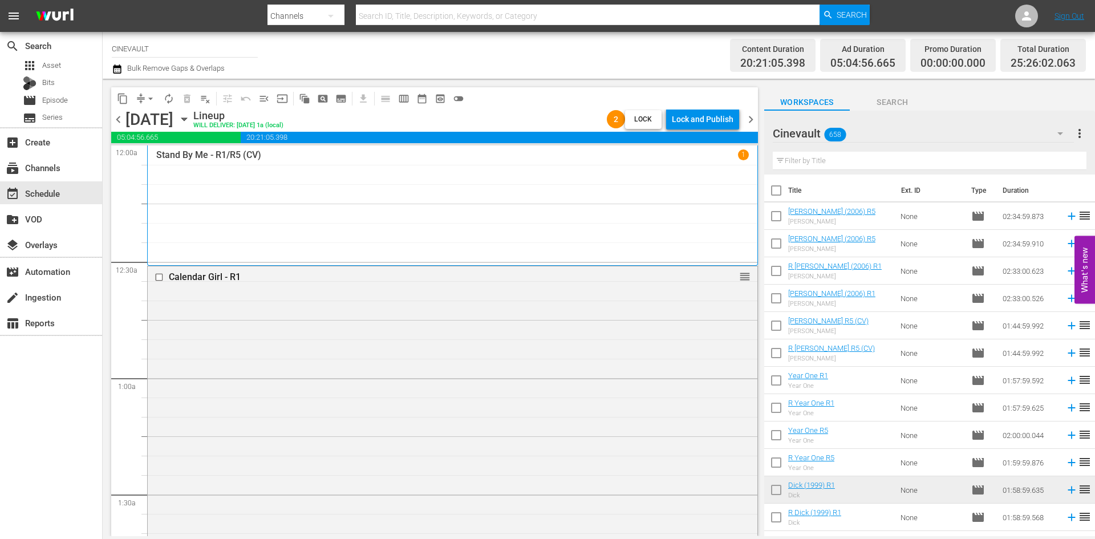
click at [758, 118] on span "chevron_right" at bounding box center [751, 119] width 14 height 14
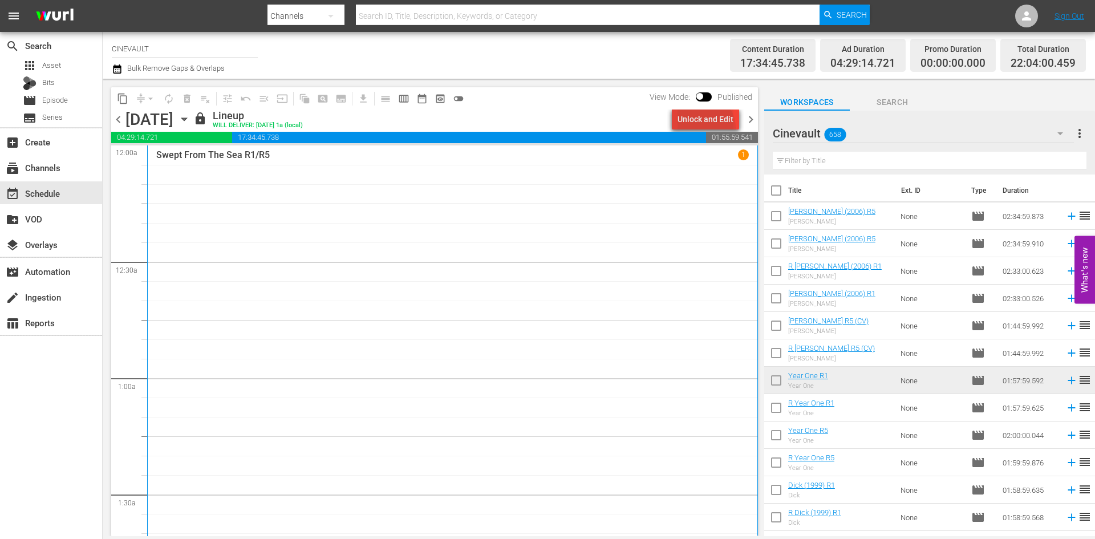
click at [707, 128] on div "Unlock and Edit" at bounding box center [706, 119] width 56 height 21
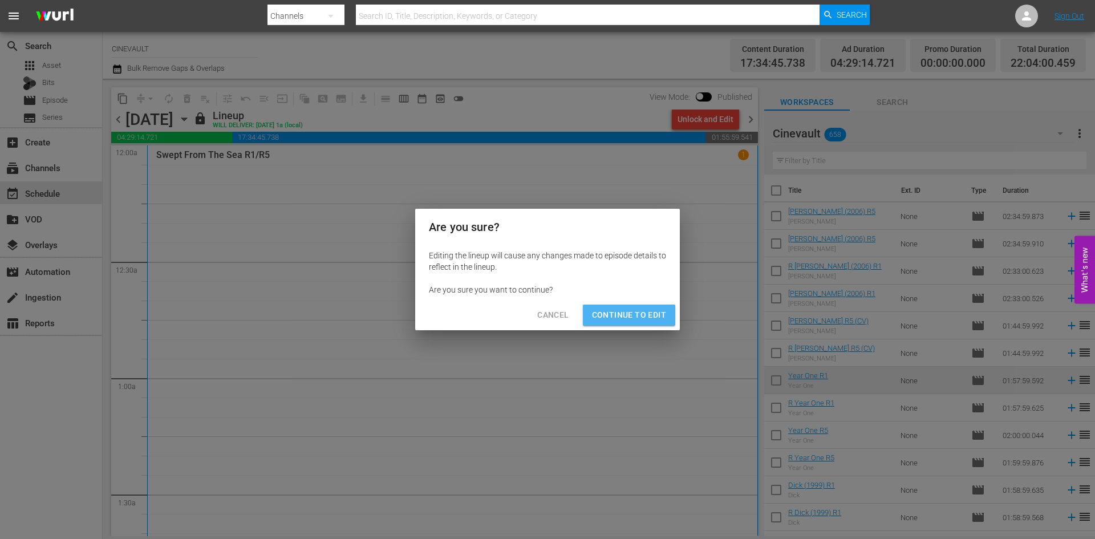
click at [643, 318] on span "Continue to Edit" at bounding box center [629, 315] width 74 height 14
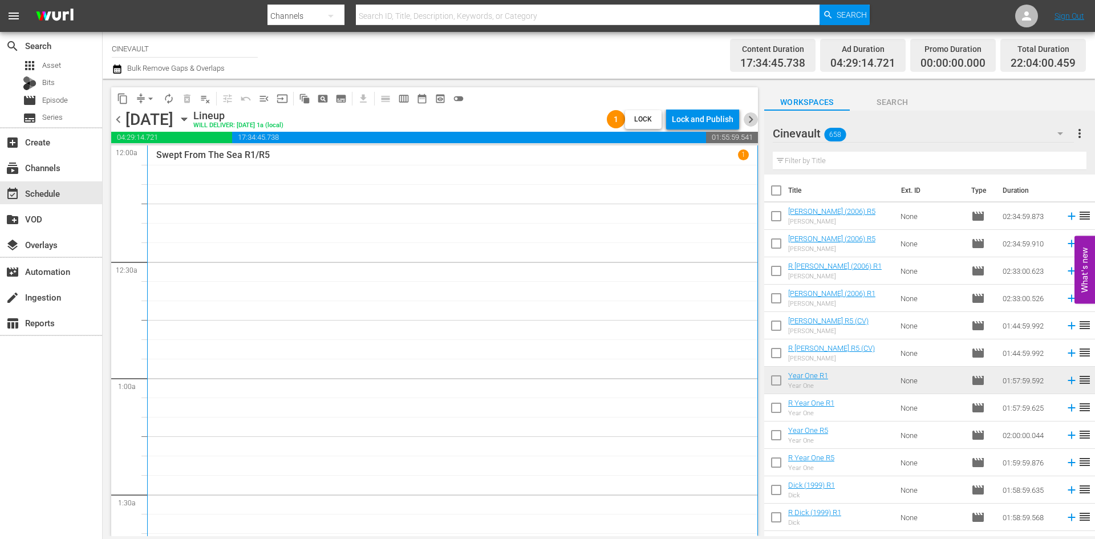
click at [746, 123] on span "chevron_right" at bounding box center [751, 119] width 14 height 14
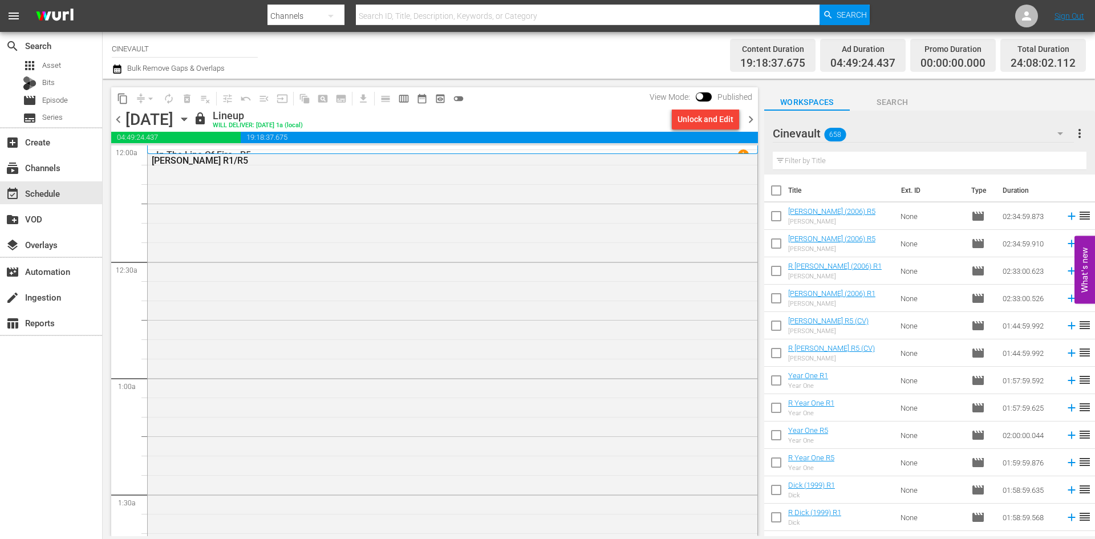
click at [713, 122] on div "Unlock and Edit" at bounding box center [706, 119] width 56 height 21
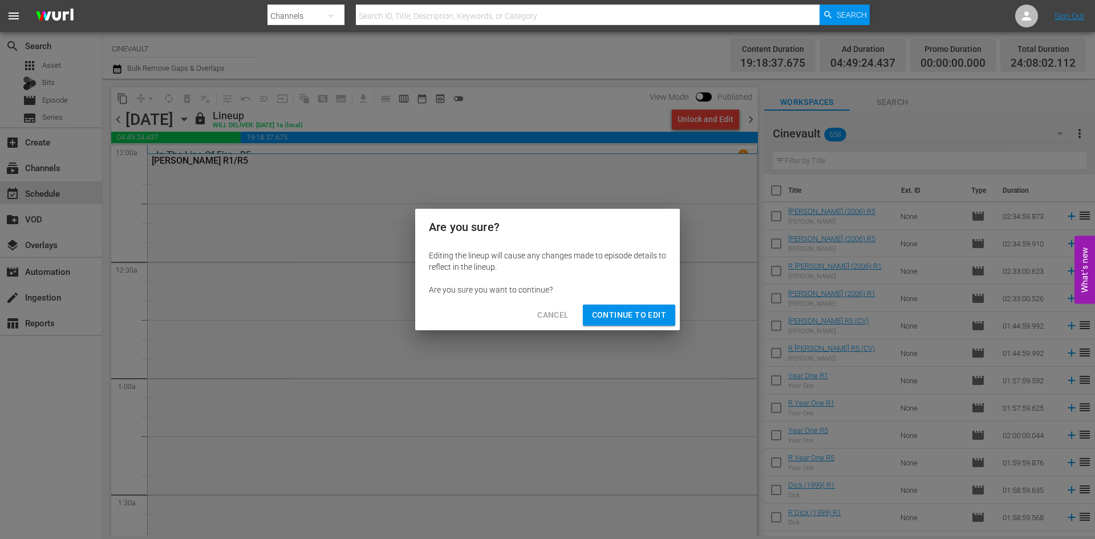
click at [671, 310] on button "Continue to Edit" at bounding box center [629, 315] width 92 height 21
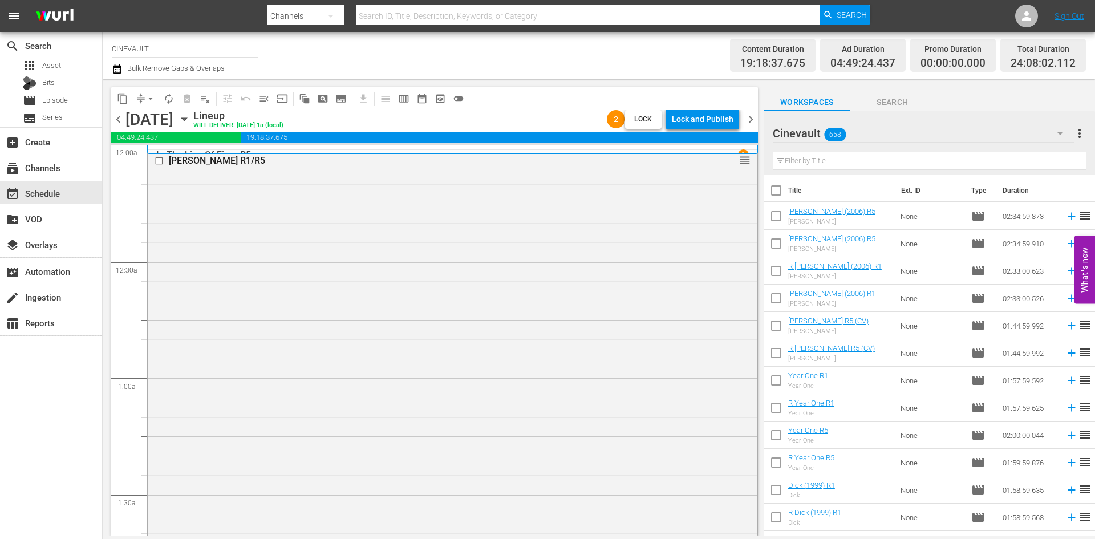
click at [756, 118] on span "chevron_right" at bounding box center [751, 119] width 14 height 14
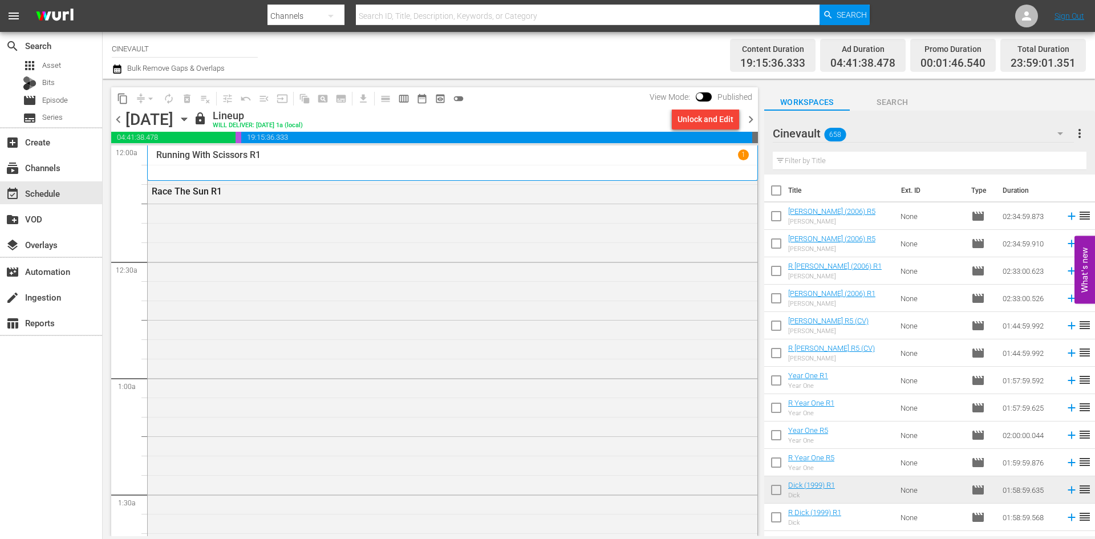
click at [706, 127] on div "Unlock and Edit" at bounding box center [706, 119] width 56 height 21
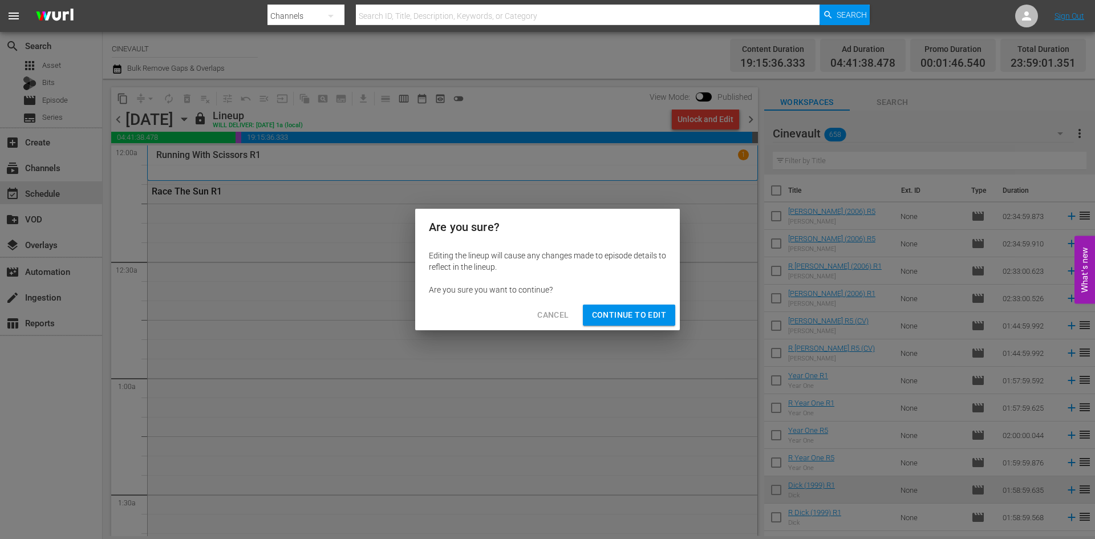
click at [666, 314] on span "Continue to Edit" at bounding box center [629, 315] width 74 height 14
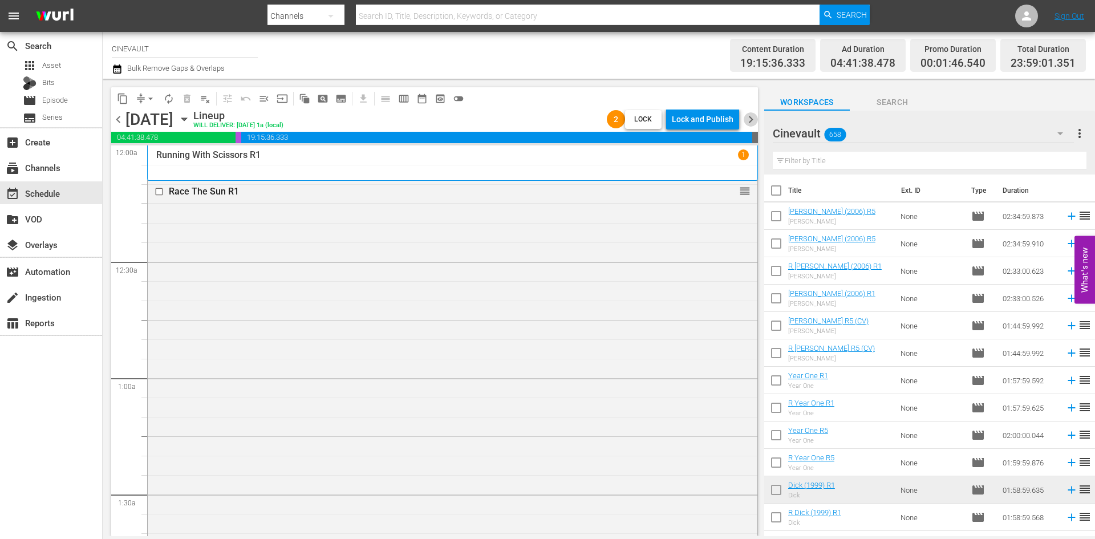
click at [750, 116] on span "chevron_right" at bounding box center [751, 119] width 14 height 14
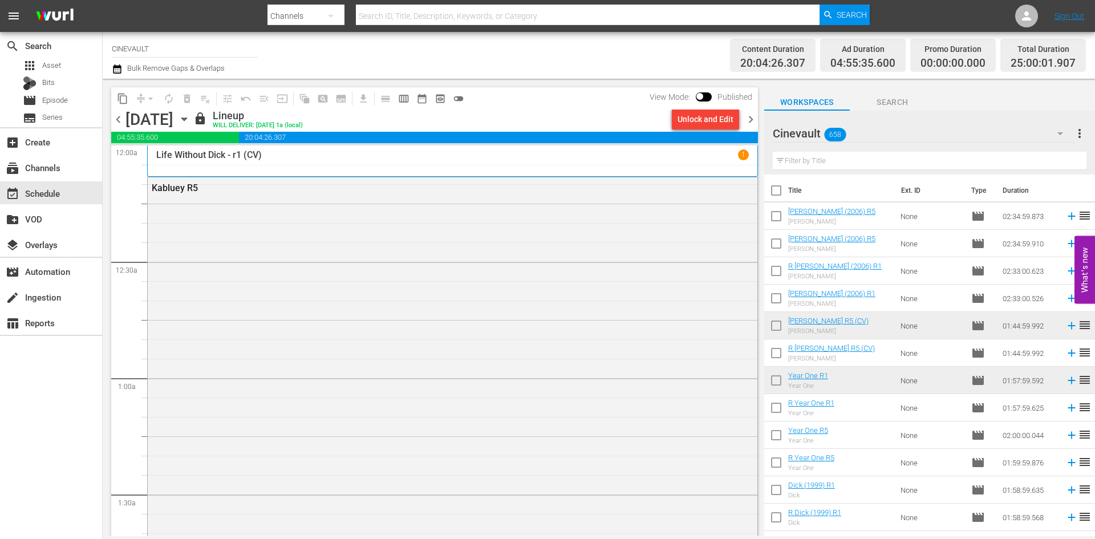
click at [718, 123] on div "Unlock and Edit" at bounding box center [706, 119] width 56 height 21
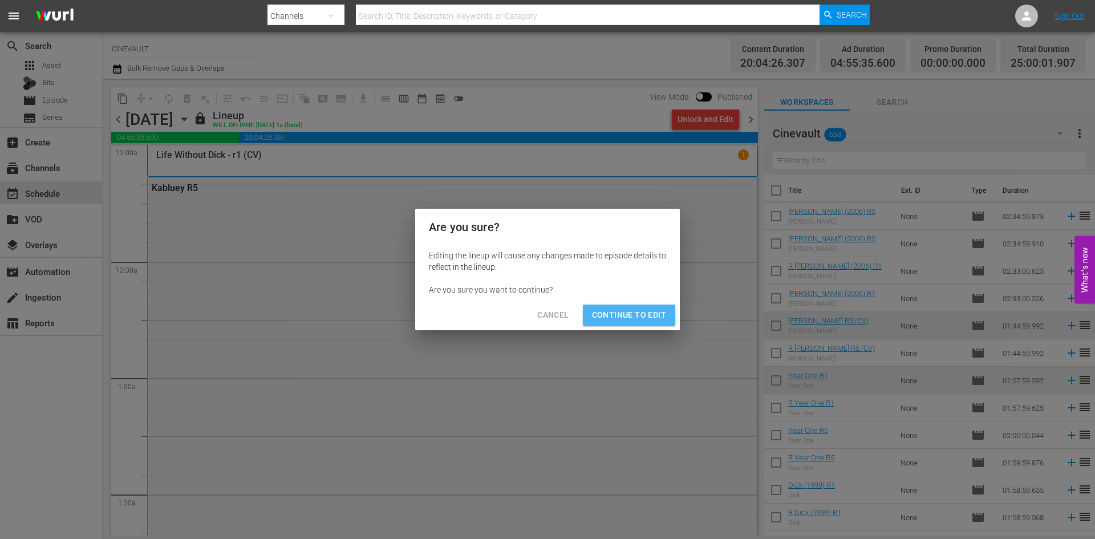
click at [647, 308] on span "Continue to Edit" at bounding box center [629, 315] width 74 height 14
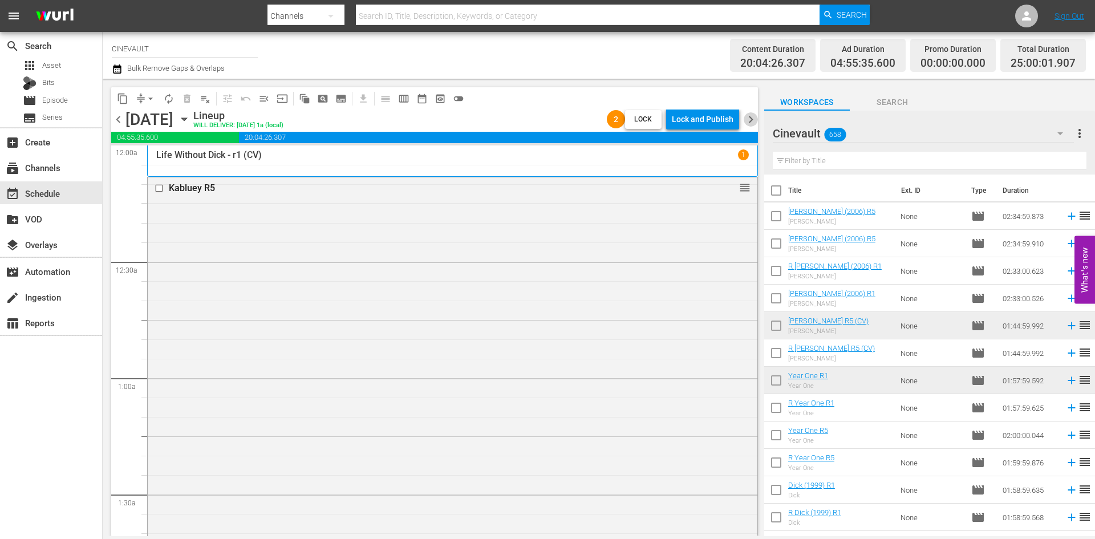
click at [752, 117] on span "chevron_right" at bounding box center [751, 119] width 14 height 14
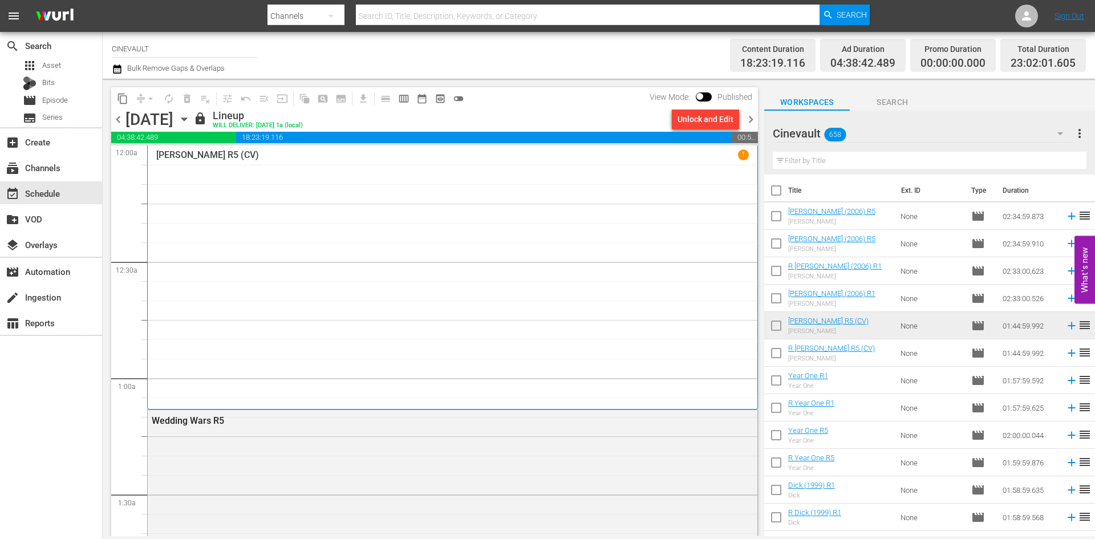
click at [703, 121] on div "Unlock and Edit" at bounding box center [706, 119] width 56 height 21
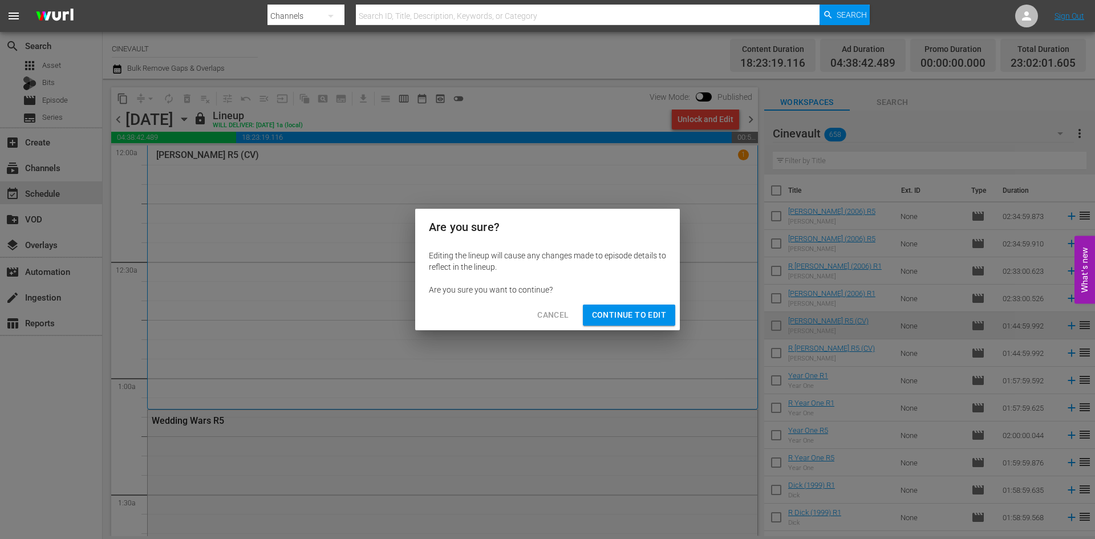
click at [669, 308] on button "Continue to Edit" at bounding box center [629, 315] width 92 height 21
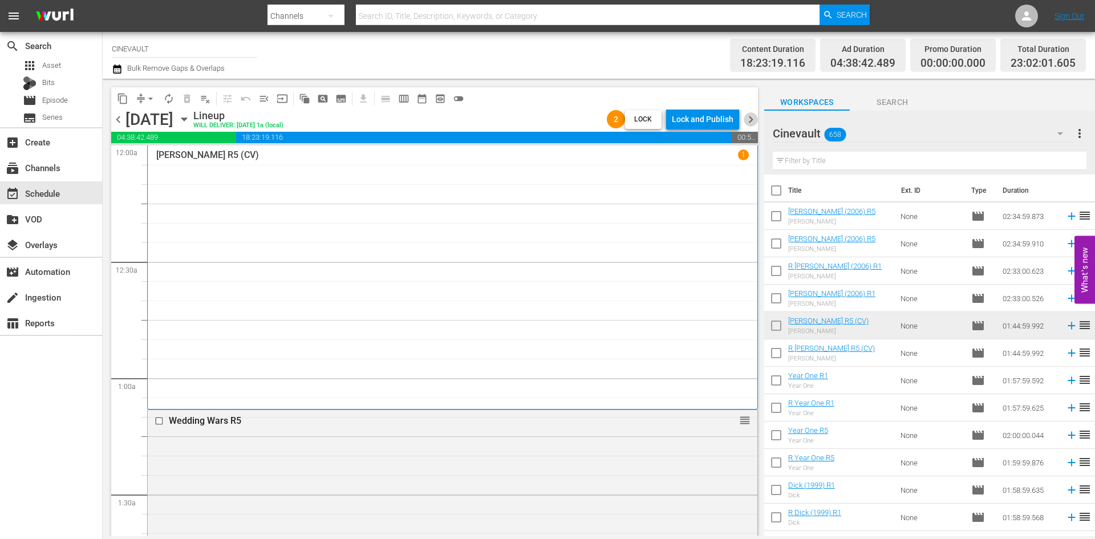
click at [756, 119] on span "chevron_right" at bounding box center [751, 119] width 14 height 14
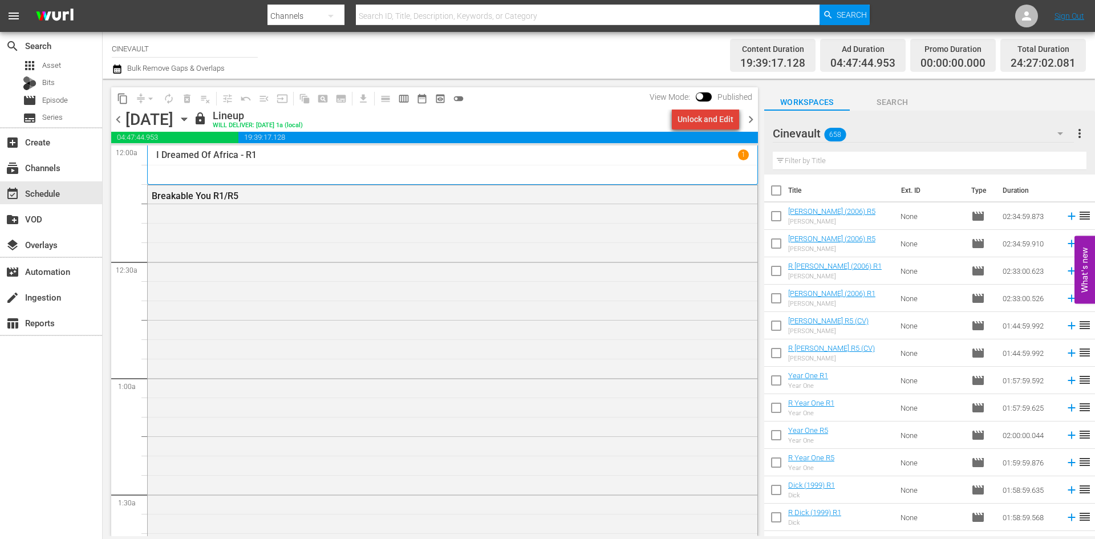
click at [712, 120] on div "Unlock and Edit" at bounding box center [706, 119] width 56 height 21
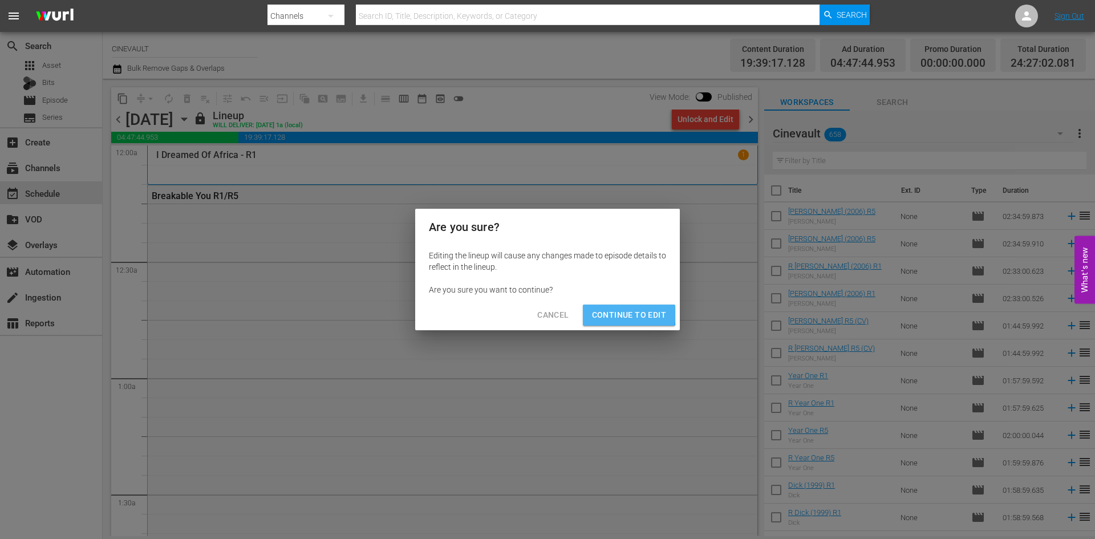
click at [615, 313] on span "Continue to Edit" at bounding box center [629, 315] width 74 height 14
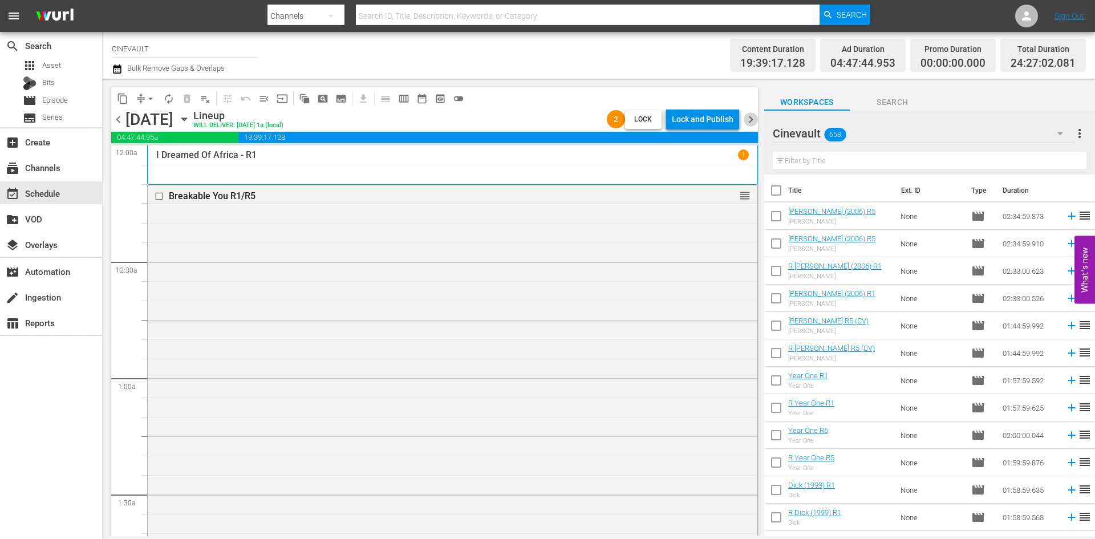
click at [754, 124] on span "chevron_right" at bounding box center [751, 119] width 14 height 14
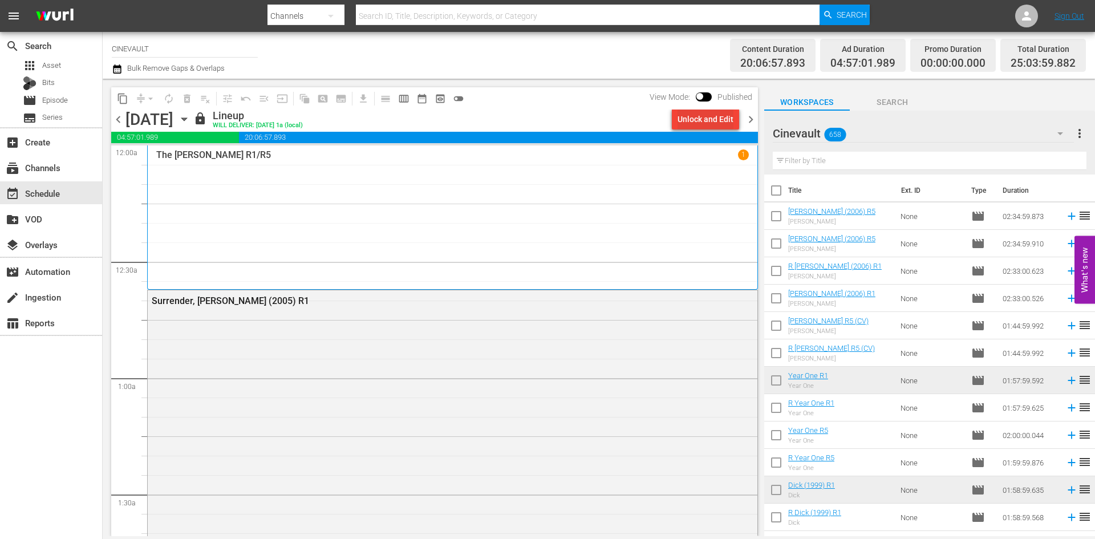
click at [710, 123] on div "Unlock and Edit" at bounding box center [706, 119] width 56 height 21
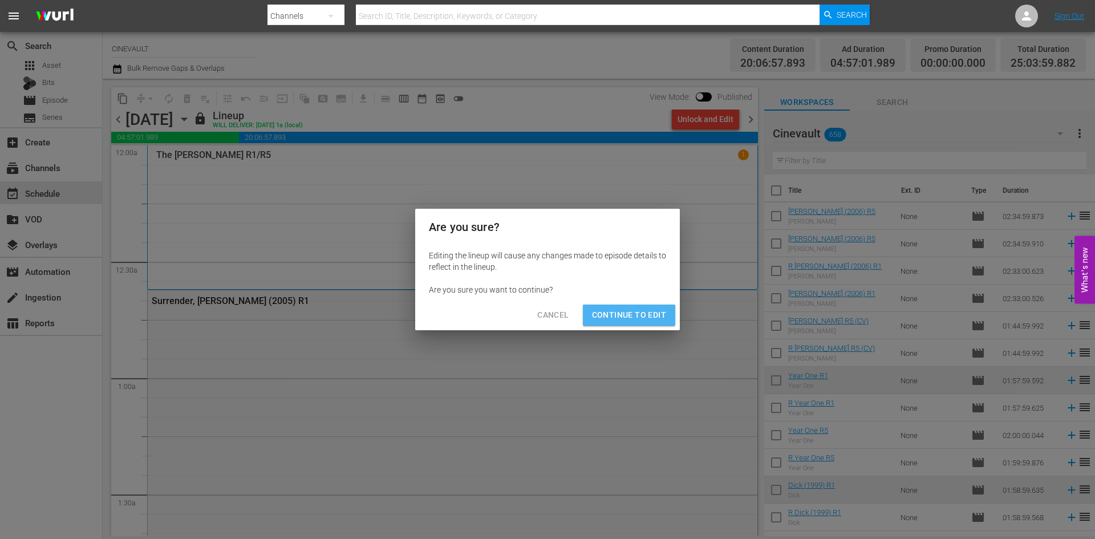
click at [634, 317] on span "Continue to Edit" at bounding box center [629, 315] width 74 height 14
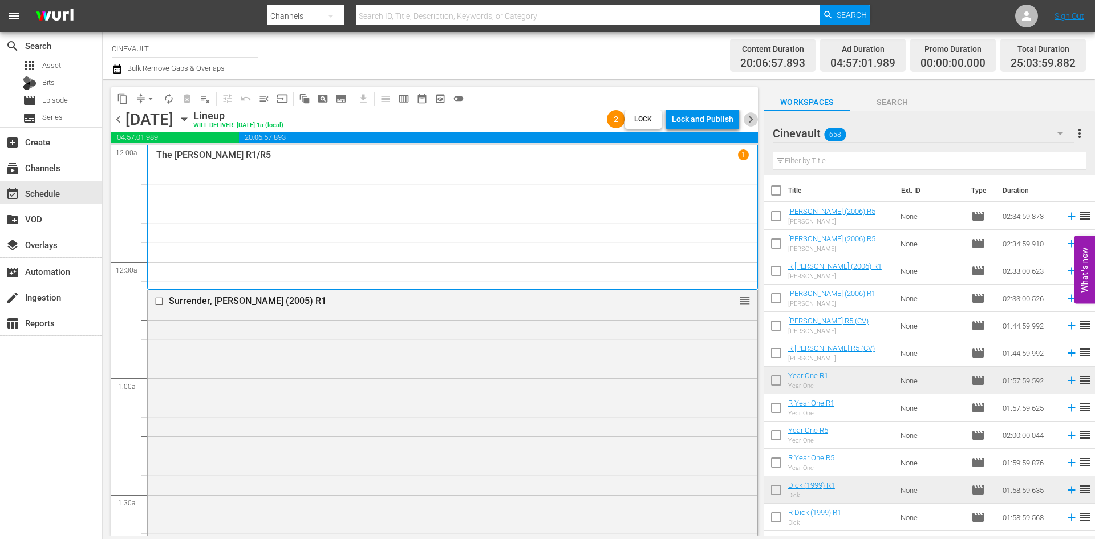
click at [748, 121] on span "chevron_right" at bounding box center [751, 119] width 14 height 14
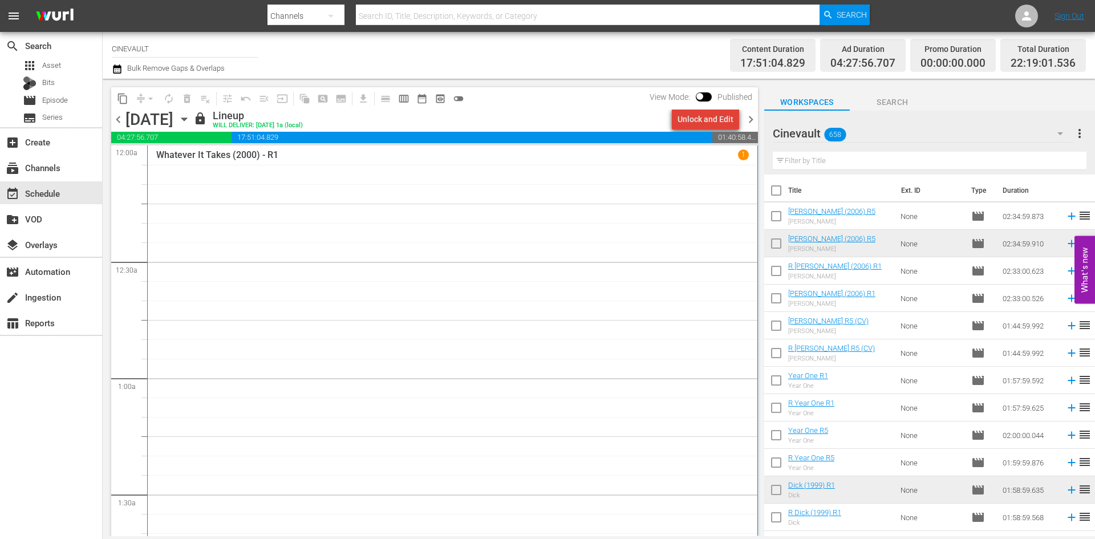
click at [713, 122] on div "Unlock and Edit" at bounding box center [706, 119] width 56 height 21
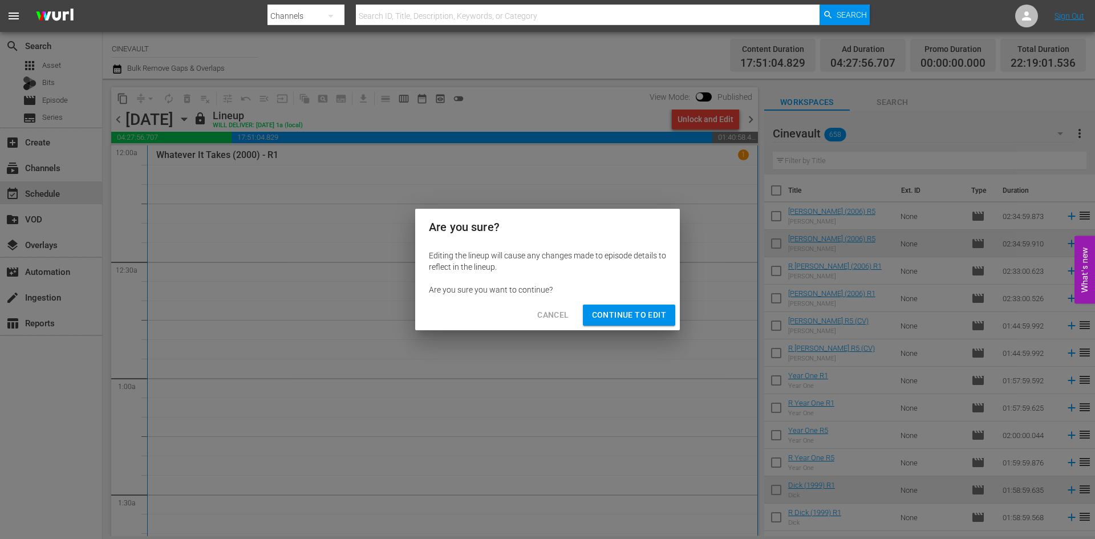
click at [642, 311] on span "Continue to Edit" at bounding box center [629, 315] width 74 height 14
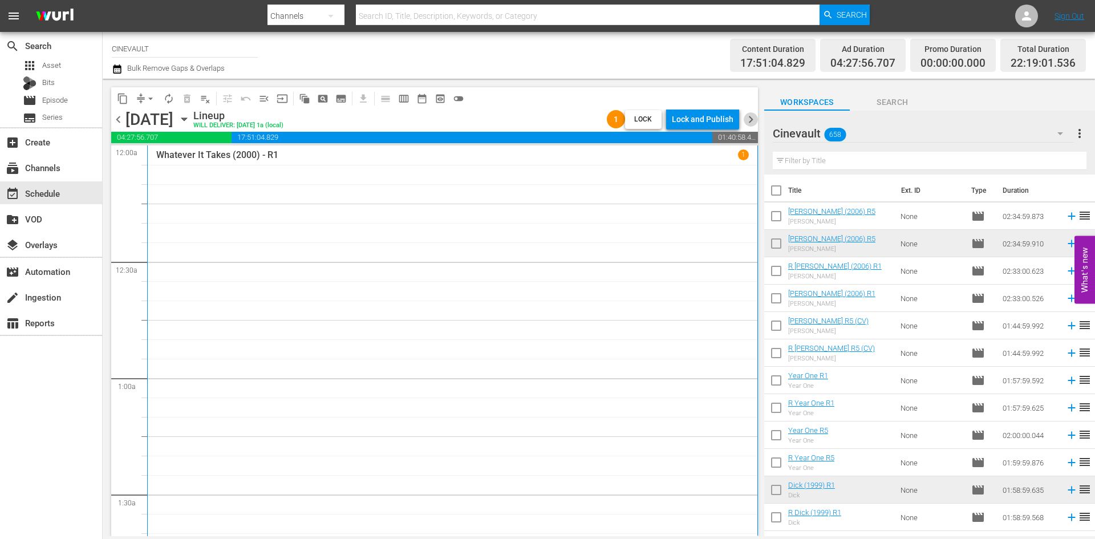
click at [756, 122] on span "chevron_right" at bounding box center [751, 119] width 14 height 14
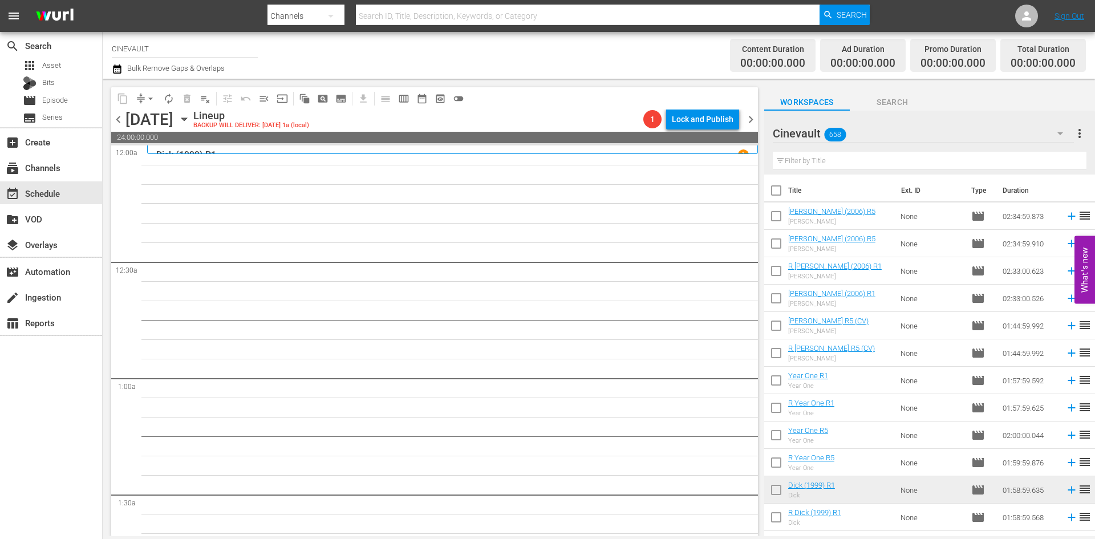
click at [120, 116] on span "chevron_left" at bounding box center [118, 119] width 14 height 14
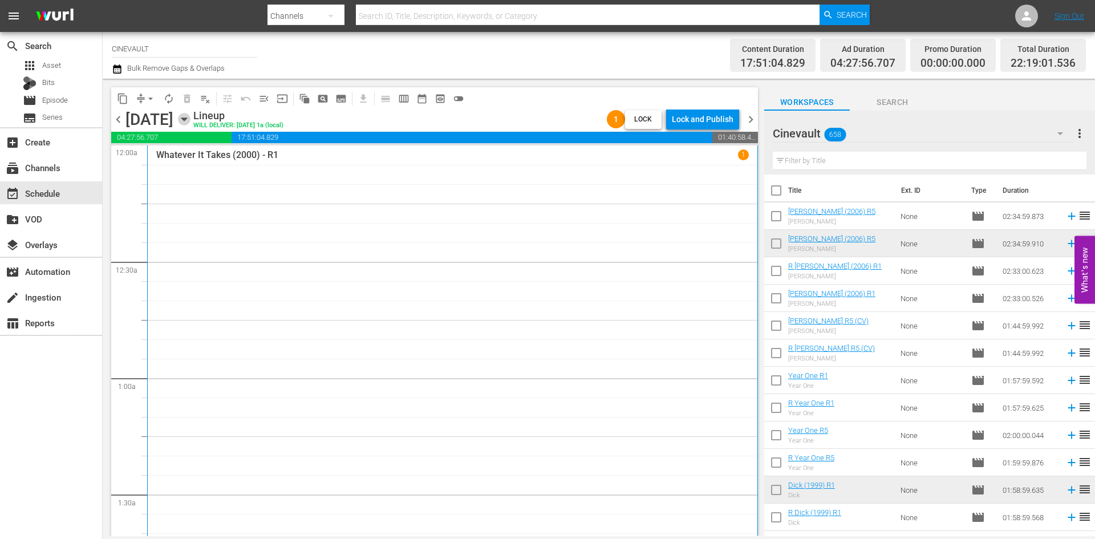
click at [191, 119] on icon "button" at bounding box center [184, 119] width 13 height 13
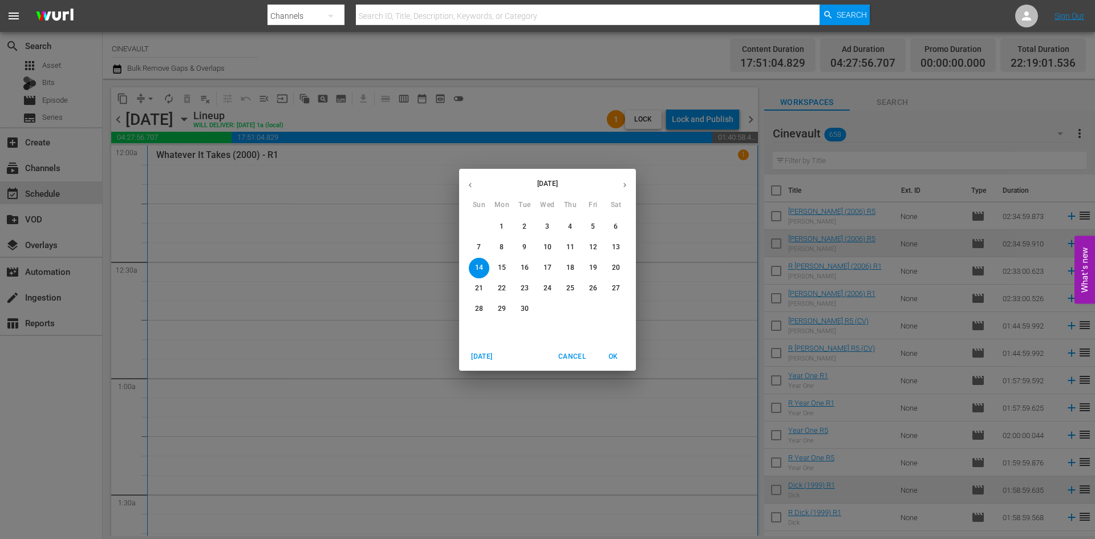
click at [307, 119] on div "[DATE] Sun Mon Tue Wed Thu Fri Sat 31 1 2 3 4 5 6 7 8 9 10 11 12 13 14 15 16 17…" at bounding box center [547, 269] width 1095 height 539
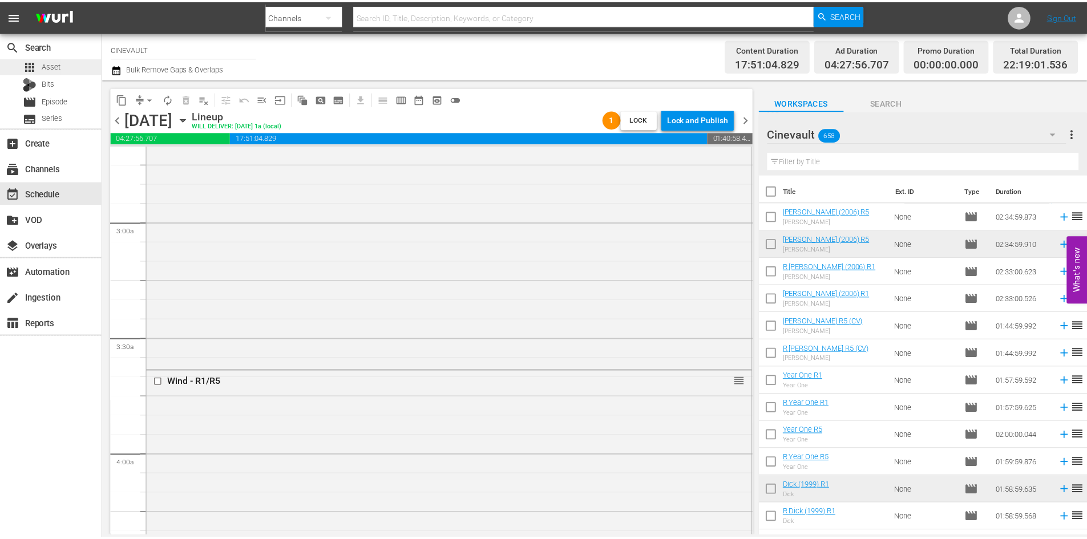
scroll to position [742, 0]
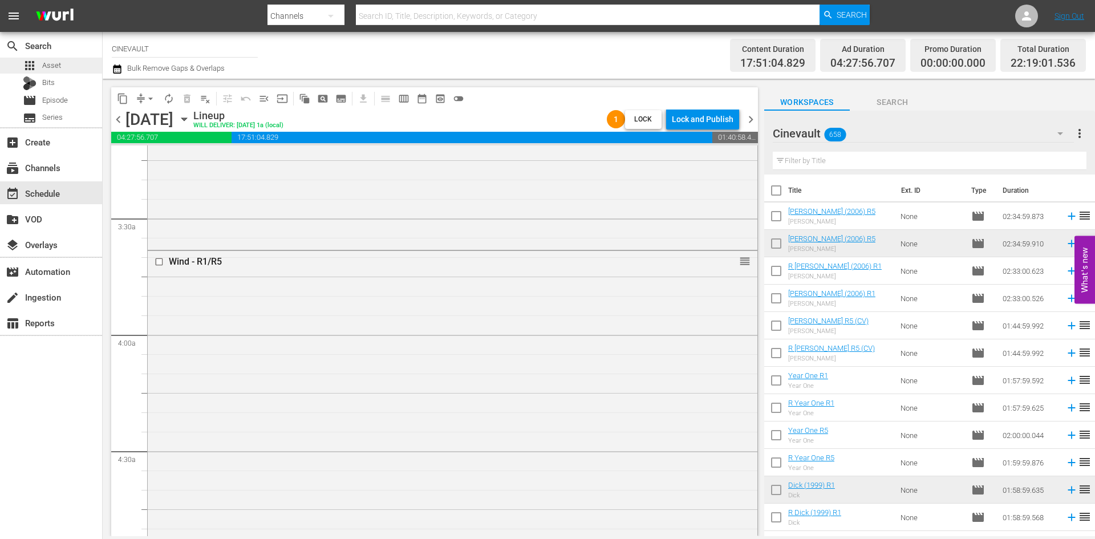
click at [52, 68] on span "Asset" at bounding box center [51, 65] width 19 height 11
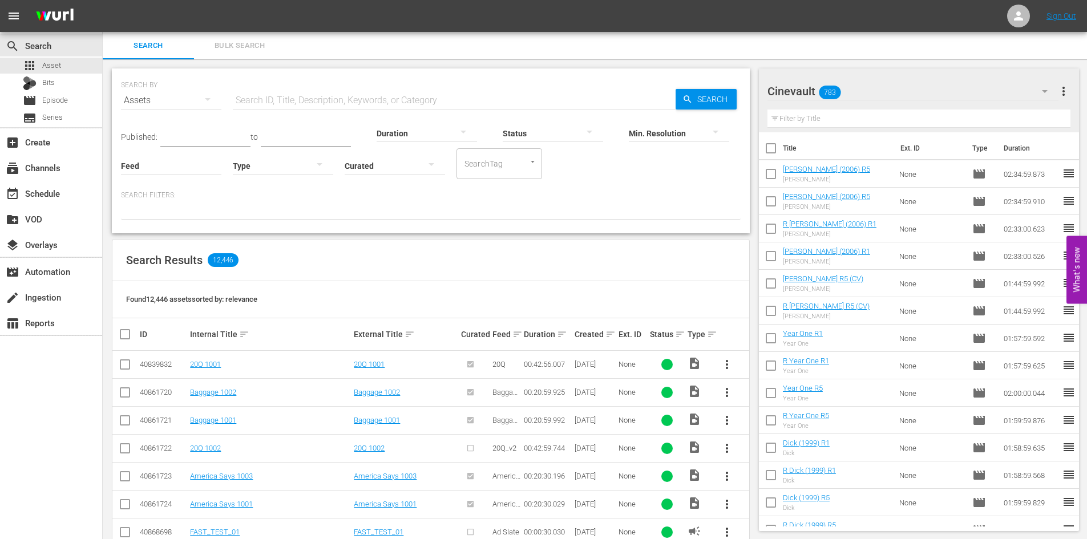
click at [450, 97] on input "text" at bounding box center [454, 100] width 443 height 27
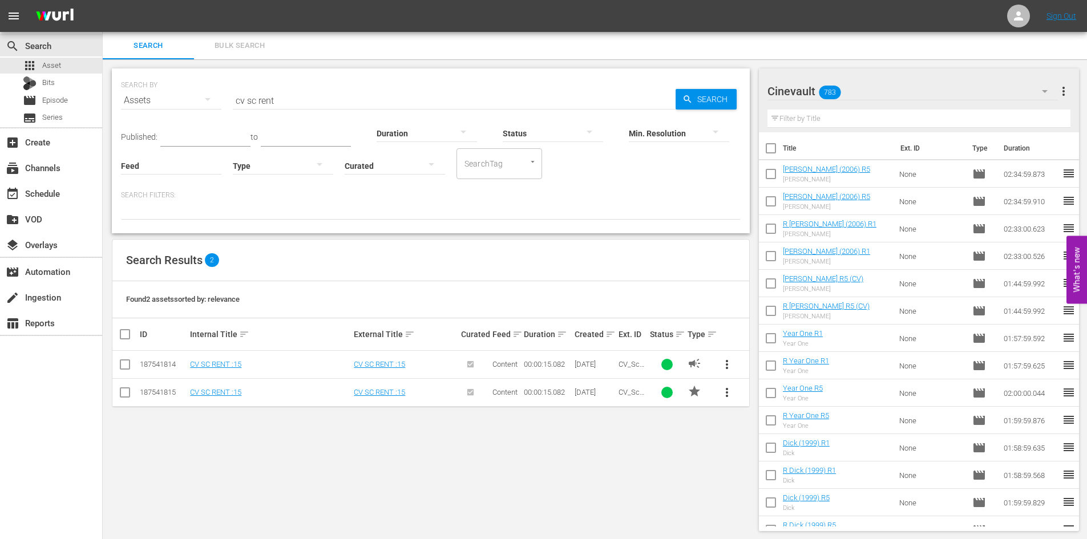
click at [739, 389] on button "more_vert" at bounding box center [726, 392] width 27 height 27
click at [771, 479] on div "Replace within all episodes" at bounding box center [805, 479] width 110 height 27
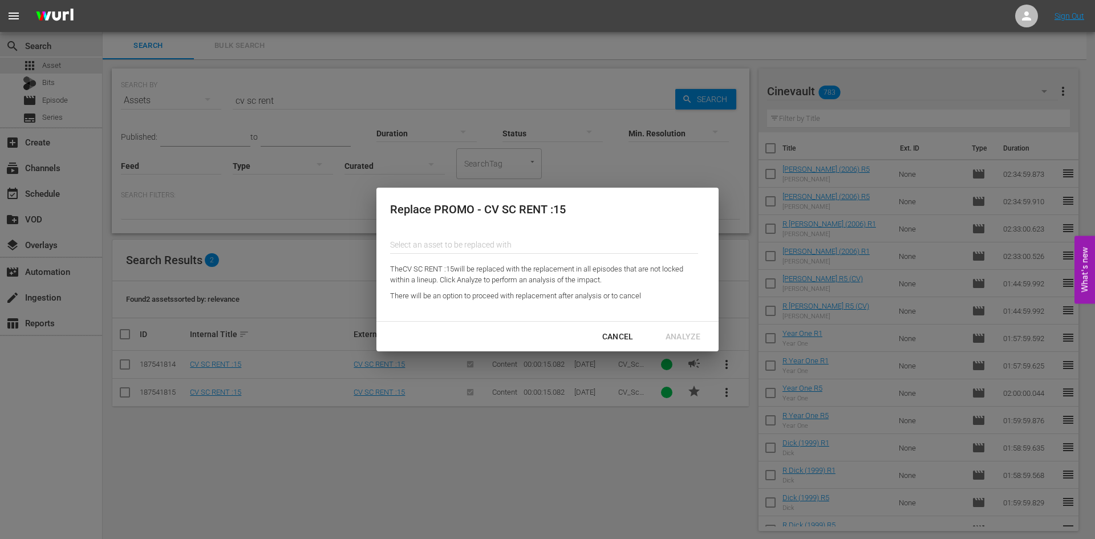
click at [606, 230] on div "Replace PROMO - CV SC RENT :15 Select an asset to be replaced with The CV SC RE…" at bounding box center [548, 254] width 342 height 133
click at [621, 339] on div "Cancel" at bounding box center [618, 337] width 50 height 14
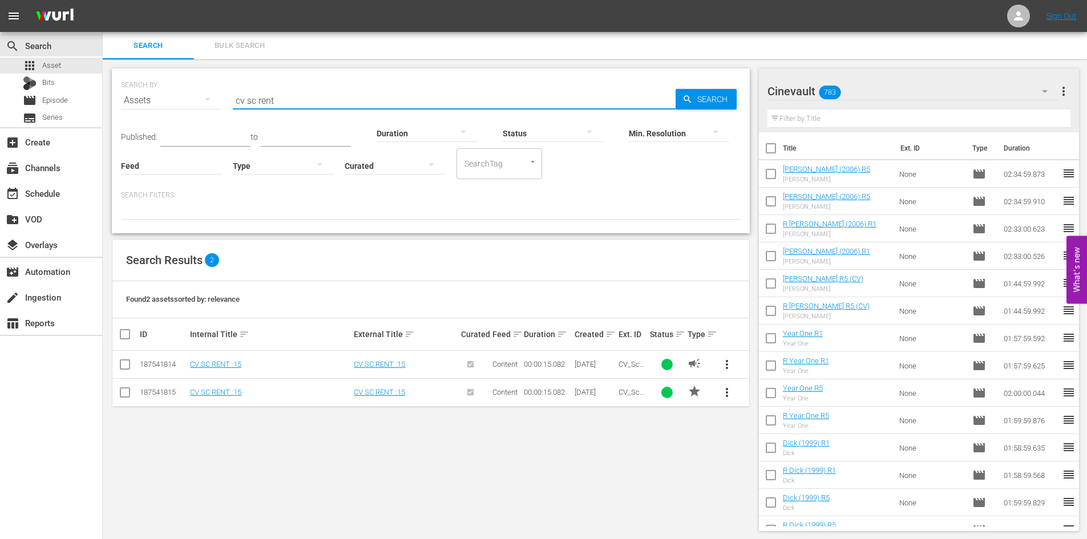
click at [464, 92] on input "cv sc rent" at bounding box center [454, 100] width 443 height 27
drag, startPoint x: 386, startPoint y: 98, endPoint x: 245, endPoint y: 104, distance: 140.5
click at [245, 104] on input "cv sc rent" at bounding box center [454, 100] width 443 height 27
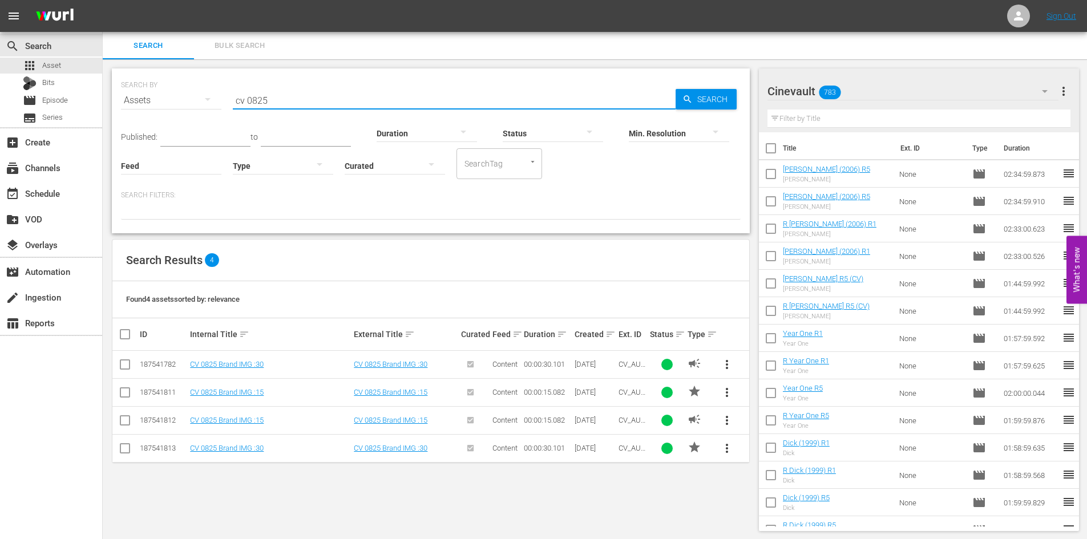
type input "cv 0825"
click at [733, 365] on span "more_vert" at bounding box center [727, 365] width 14 height 14
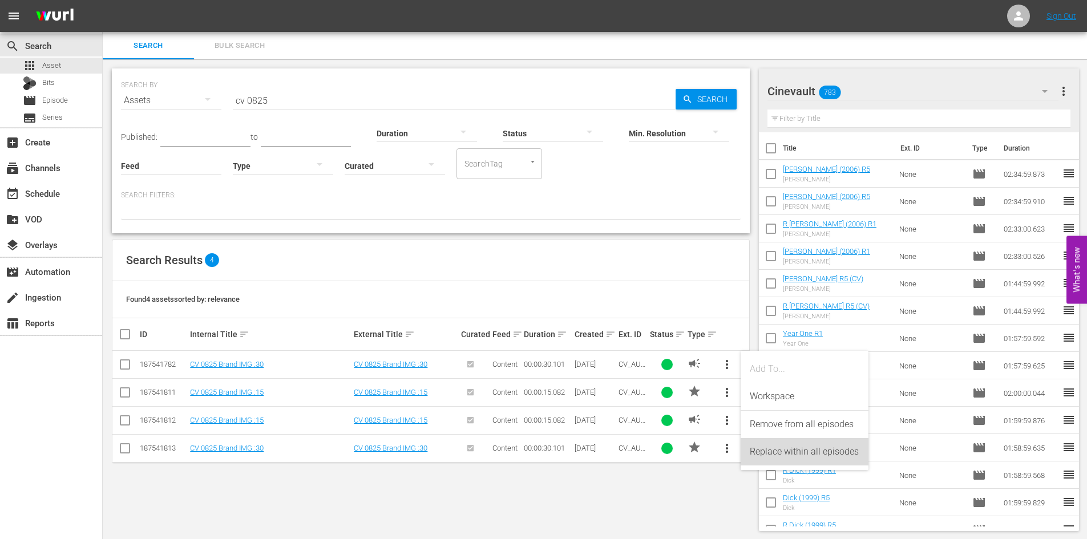
click at [821, 454] on div "Replace within all episodes" at bounding box center [805, 451] width 110 height 27
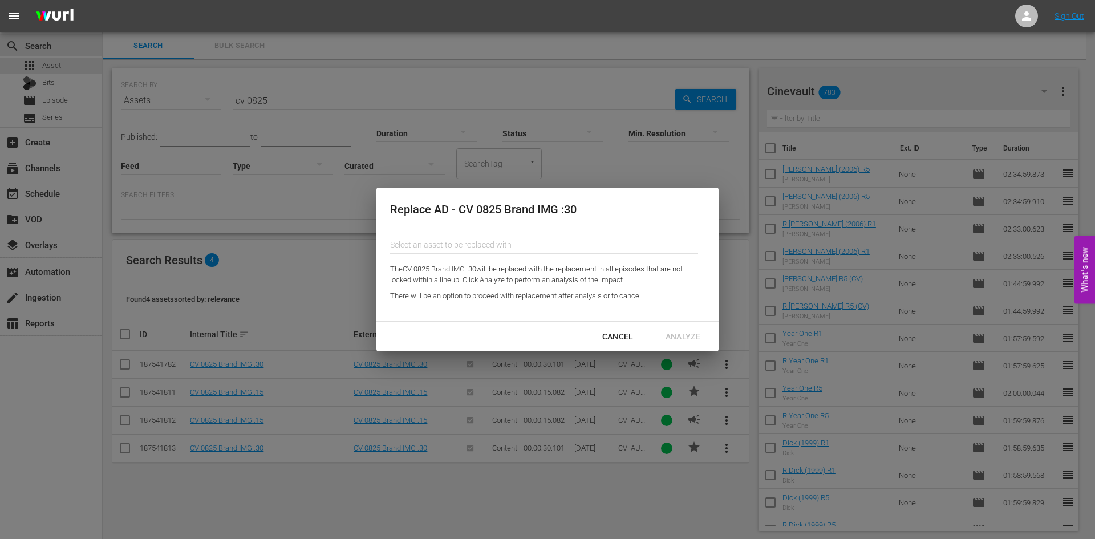
click at [505, 247] on input "text" at bounding box center [544, 244] width 308 height 27
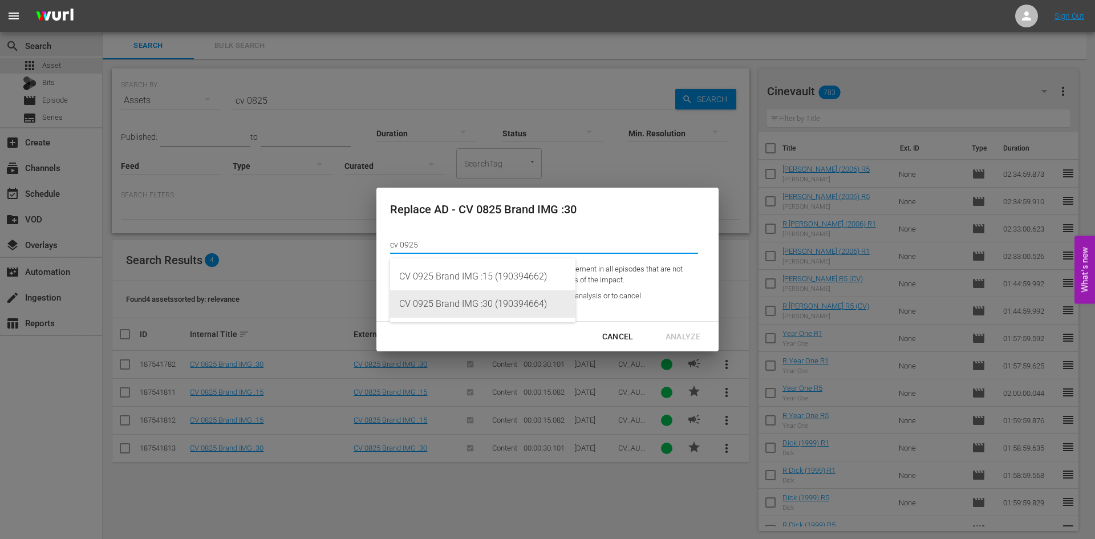
click at [506, 302] on div "CV 0925 Brand IMG :30 (190394664)" at bounding box center [482, 303] width 167 height 27
type input "CV 0925 Brand IMG :30 (190394664)"
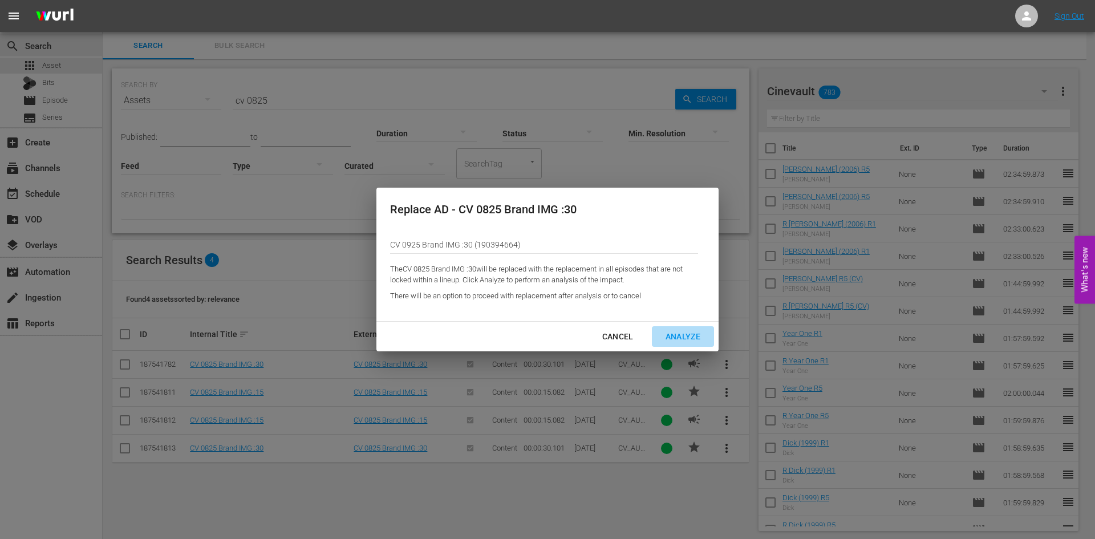
click at [686, 335] on div "Analyze" at bounding box center [683, 337] width 53 height 14
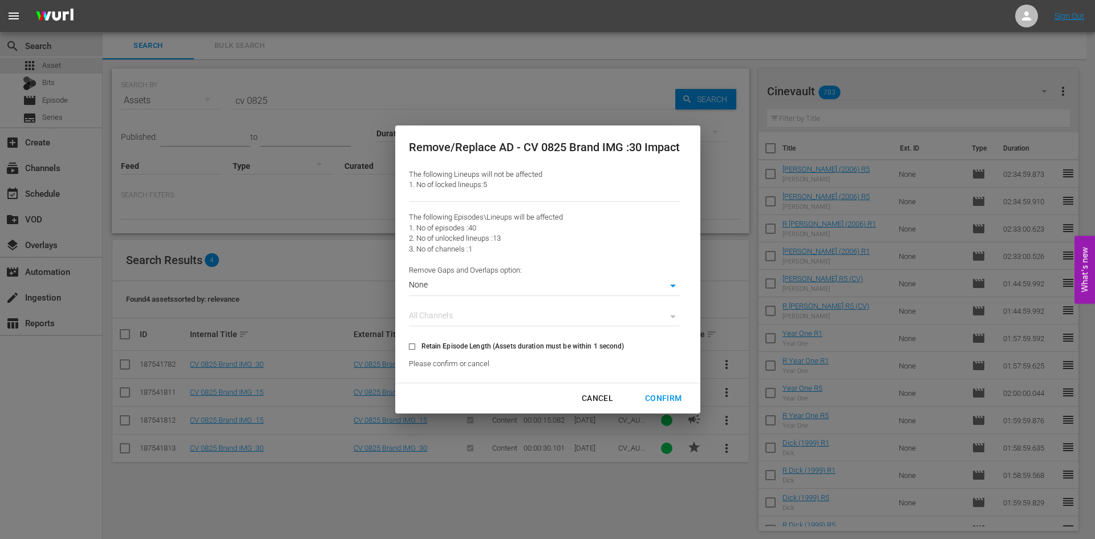
click at [508, 343] on span "Retain Episode Length (Assets duration must be within 1 second)" at bounding box center [523, 346] width 203 height 10
click at [422, 343] on input "Retain Episode Length (Assets duration must be within 1 second)" at bounding box center [412, 348] width 19 height 19
checkbox input "true"
click at [674, 398] on div "Confirm" at bounding box center [663, 398] width 55 height 14
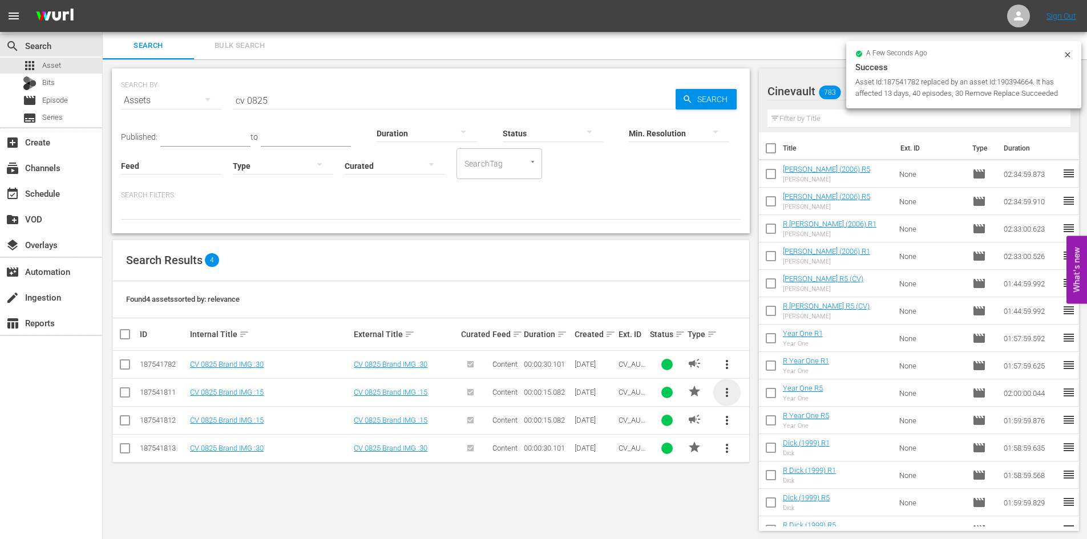
click at [721, 390] on span "more_vert" at bounding box center [727, 393] width 14 height 14
click at [759, 472] on div "Replace within all episodes" at bounding box center [805, 479] width 110 height 27
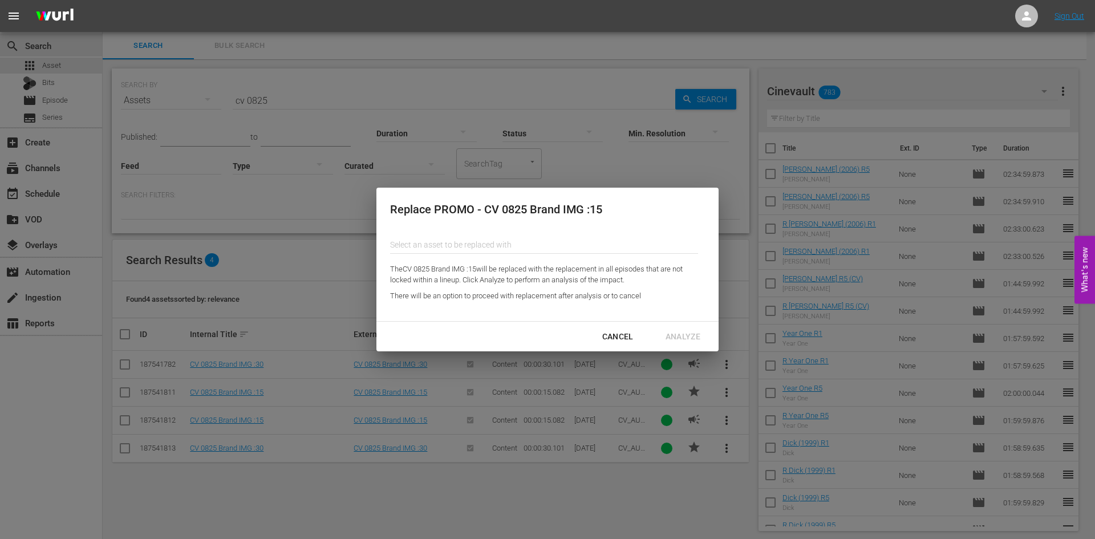
click at [406, 233] on input "text" at bounding box center [544, 244] width 308 height 27
click at [505, 266] on div "CV 0925 Brand IMG :15 (190394663)" at bounding box center [482, 276] width 167 height 27
type input "CV 0925 Brand IMG :15 (190394663)"
click at [678, 340] on div "Analyze" at bounding box center [683, 337] width 53 height 14
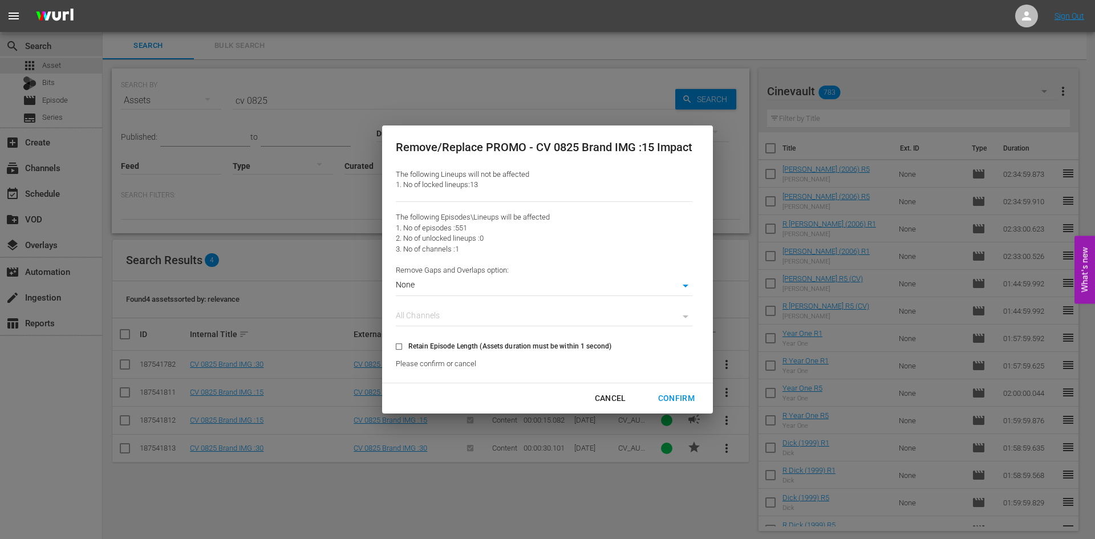
click at [527, 339] on label "Retain Episode Length (Assets duration must be within 1 second)" at bounding box center [501, 346] width 222 height 19
click at [408, 339] on input "Retain Episode Length (Assets duration must be within 1 second)" at bounding box center [399, 348] width 19 height 19
checkbox input "true"
click at [681, 404] on div "Confirm" at bounding box center [676, 398] width 55 height 14
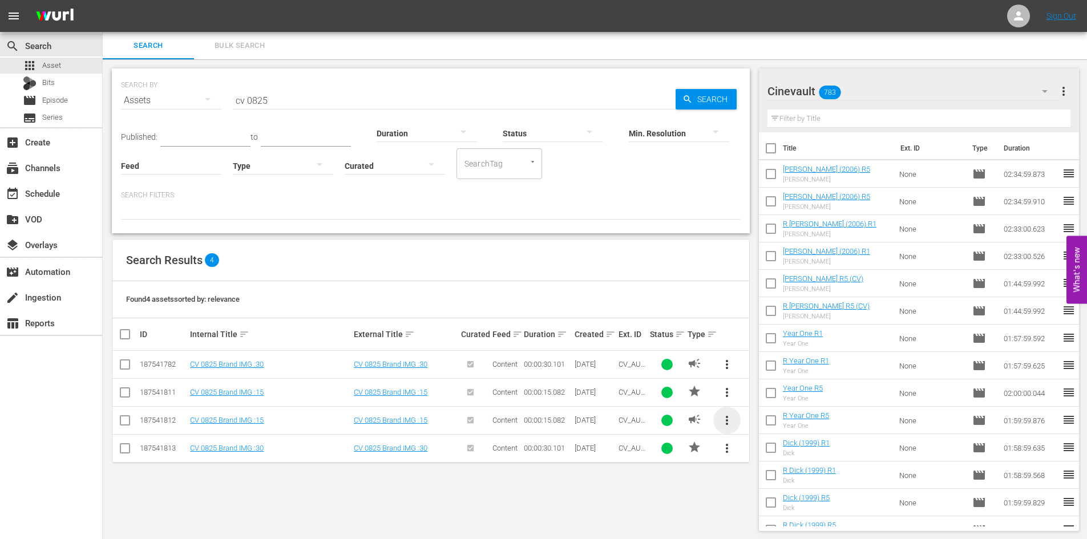
click at [727, 422] on span "more_vert" at bounding box center [727, 421] width 14 height 14
click at [782, 509] on div "Replace within all episodes" at bounding box center [805, 507] width 110 height 27
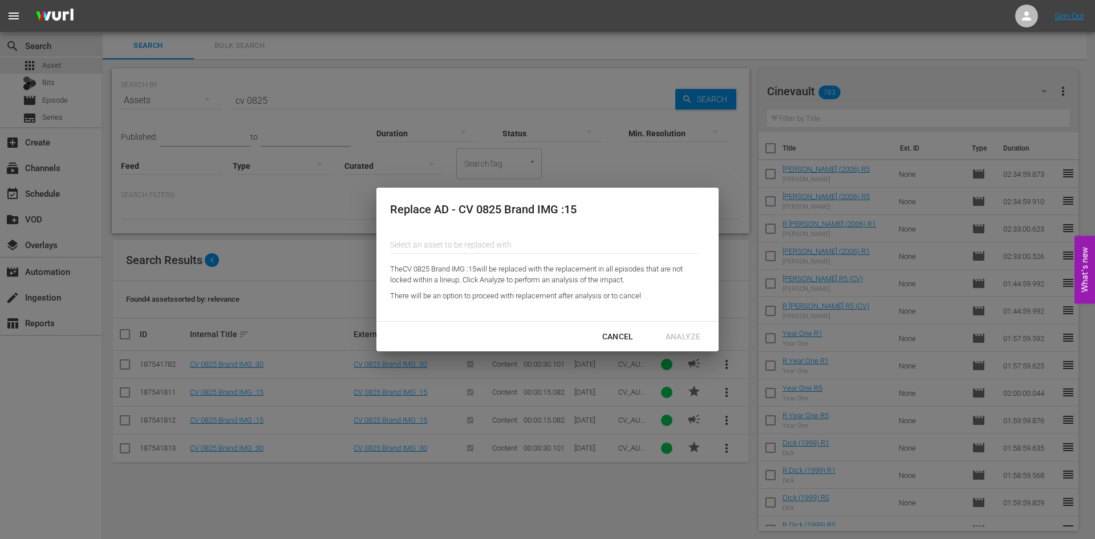
click at [427, 242] on input "text" at bounding box center [544, 244] width 308 height 27
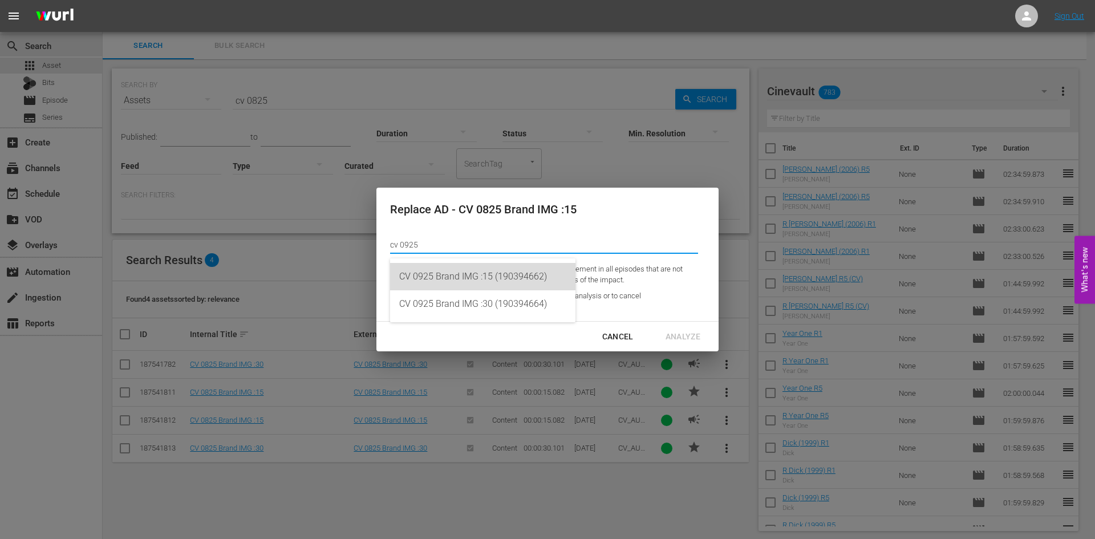
click at [519, 273] on div "CV 0925 Brand IMG :15 (190394662)" at bounding box center [482, 276] width 167 height 27
type input "CV 0925 Brand IMG :15 (190394662)"
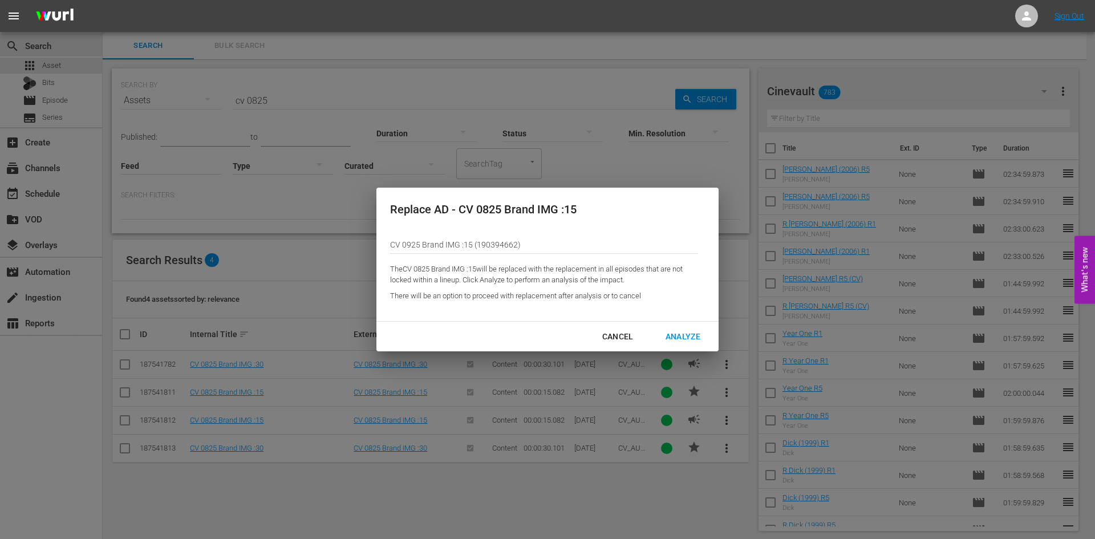
click at [684, 330] on div "Analyze" at bounding box center [683, 337] width 53 height 14
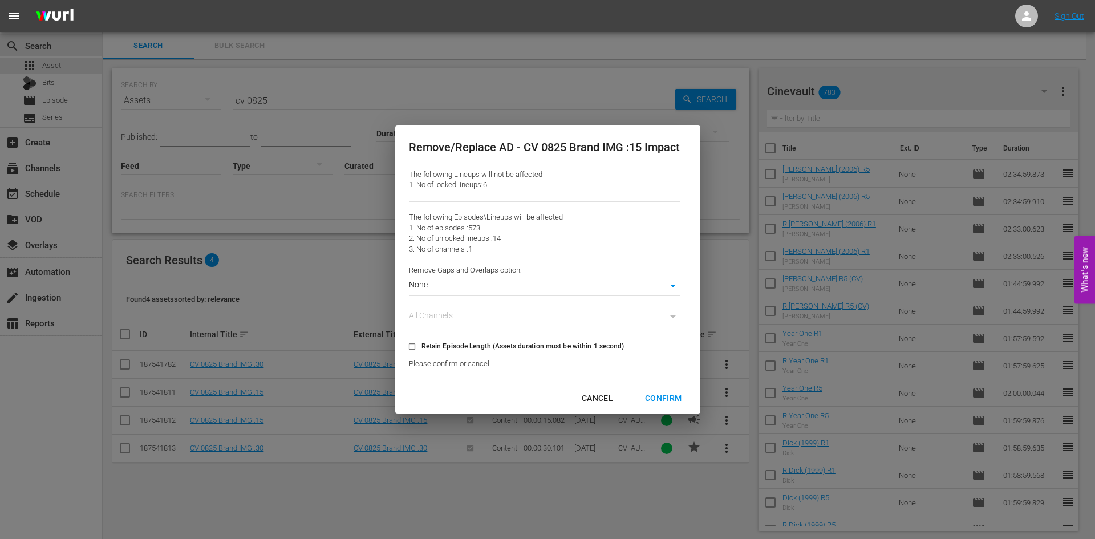
click at [580, 342] on span "Retain Episode Length (Assets duration must be within 1 second)" at bounding box center [523, 346] width 203 height 10
click at [422, 342] on input "Retain Episode Length (Assets duration must be within 1 second)" at bounding box center [412, 348] width 19 height 19
checkbox input "true"
click at [672, 398] on div "Confirm" at bounding box center [663, 398] width 55 height 14
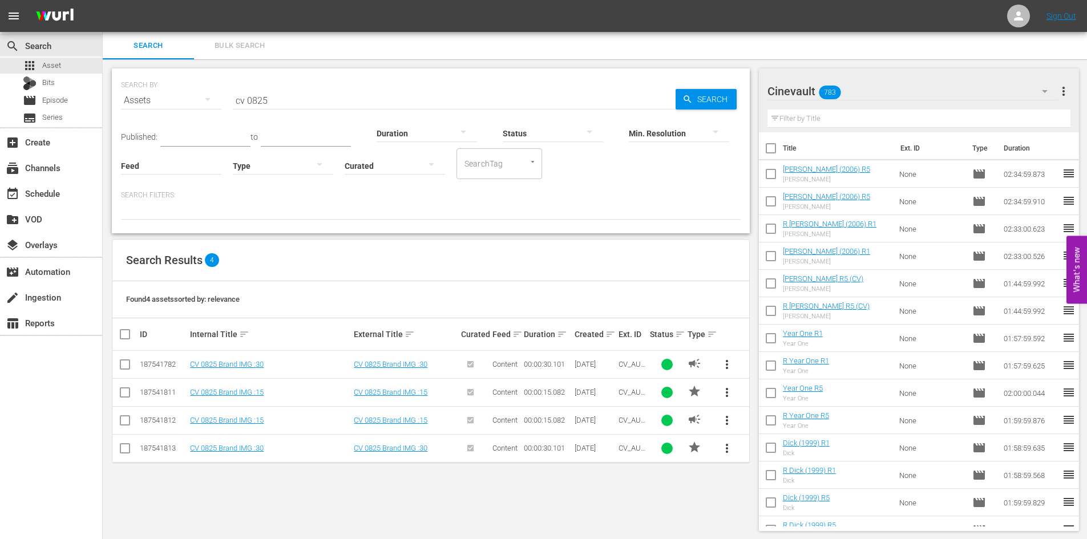
scroll to position [1, 0]
click at [731, 446] on span "more_vert" at bounding box center [727, 447] width 14 height 14
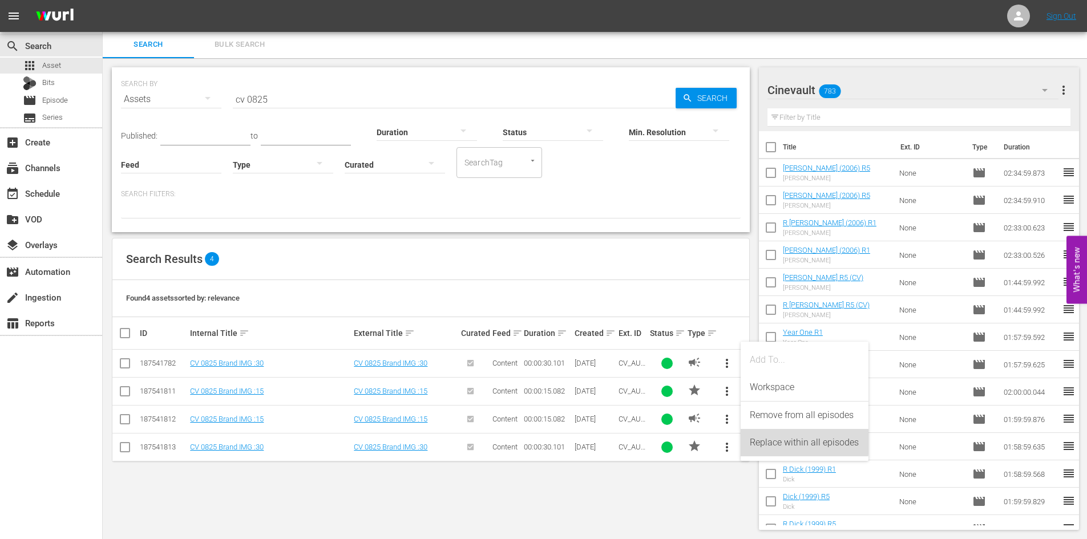
click at [799, 438] on div "Replace within all episodes" at bounding box center [805, 442] width 110 height 27
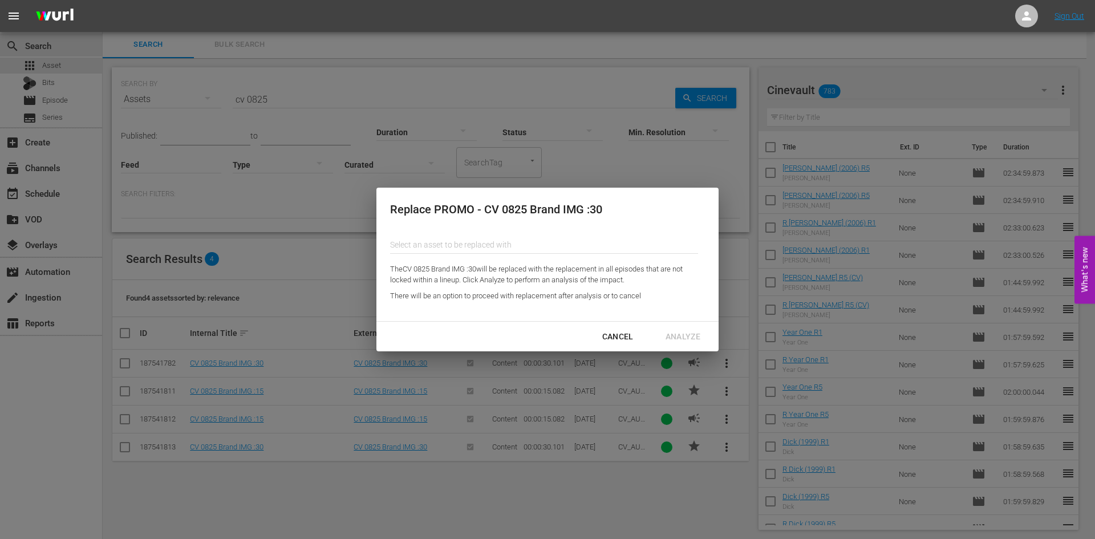
click at [478, 243] on input "text" at bounding box center [544, 244] width 308 height 27
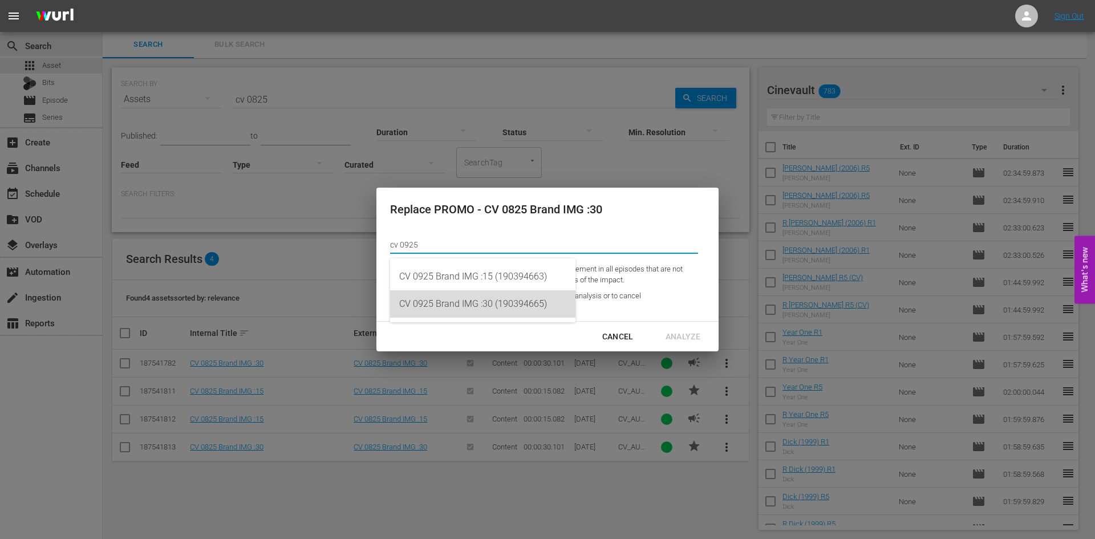
click at [546, 303] on div "CV 0925 Brand IMG :30 (190394665)" at bounding box center [482, 303] width 167 height 27
type input "CV 0925 Brand IMG :30 (190394665)"
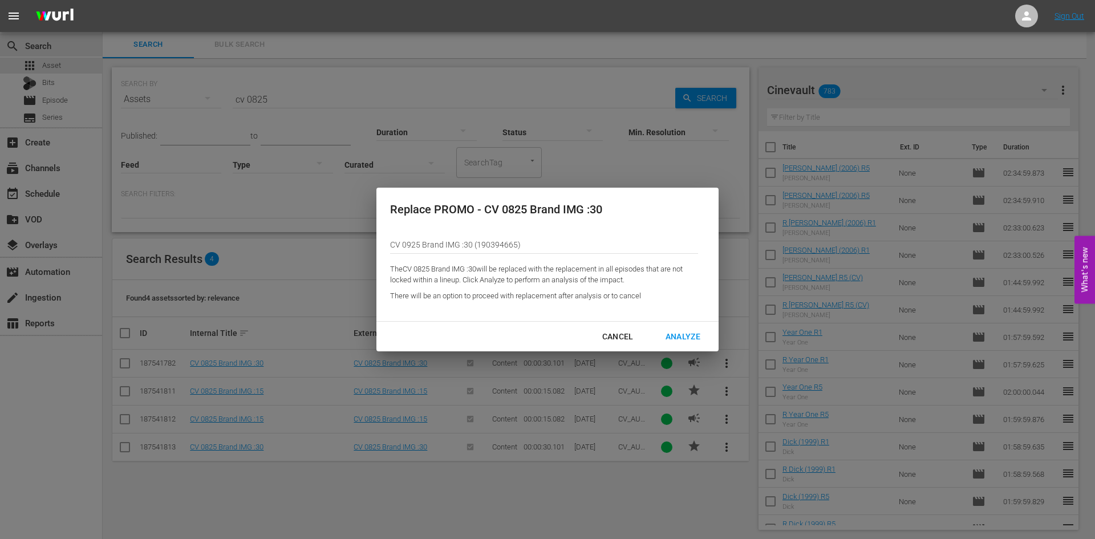
click at [700, 332] on div "Analyze" at bounding box center [683, 337] width 53 height 14
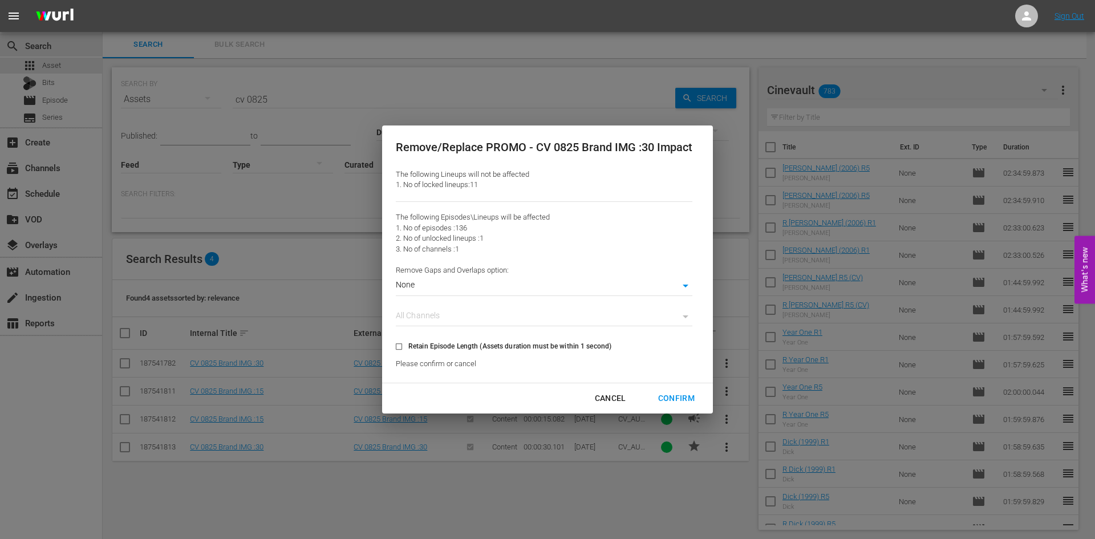
click at [505, 343] on span "Retain Episode Length (Assets duration must be within 1 second)" at bounding box center [509, 346] width 203 height 10
click at [408, 343] on input "Retain Episode Length (Assets duration must be within 1 second)" at bounding box center [399, 348] width 19 height 19
checkbox input "true"
click at [695, 395] on div "Confirm" at bounding box center [676, 398] width 55 height 14
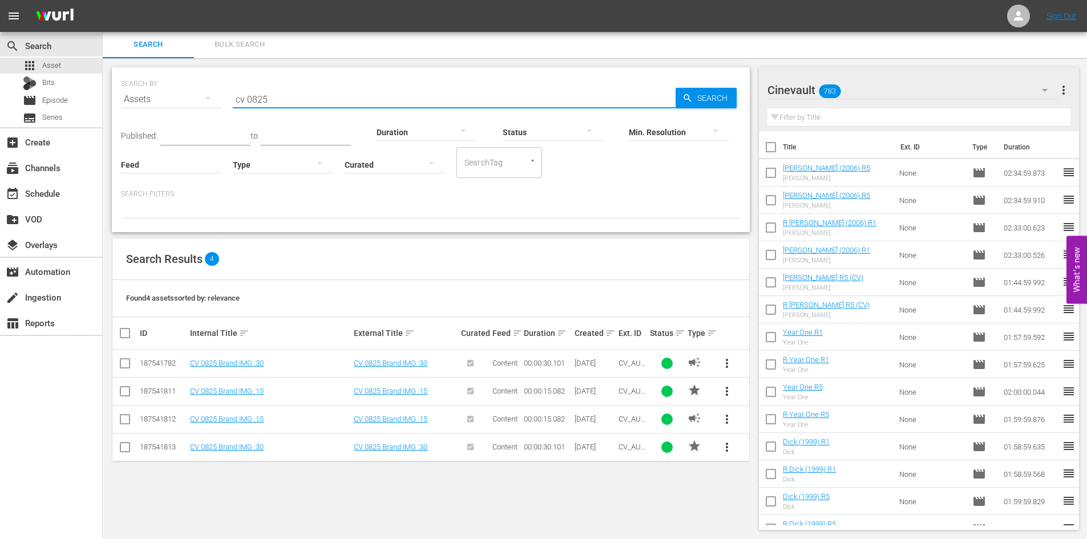
click at [282, 106] on input "cv 0825" at bounding box center [454, 99] width 443 height 27
drag, startPoint x: 277, startPoint y: 100, endPoint x: 221, endPoint y: 87, distance: 57.3
click at [221, 87] on div "SEARCH BY Search By Assets Search ID, Title, Description, Keywords, or Category…" at bounding box center [431, 92] width 620 height 41
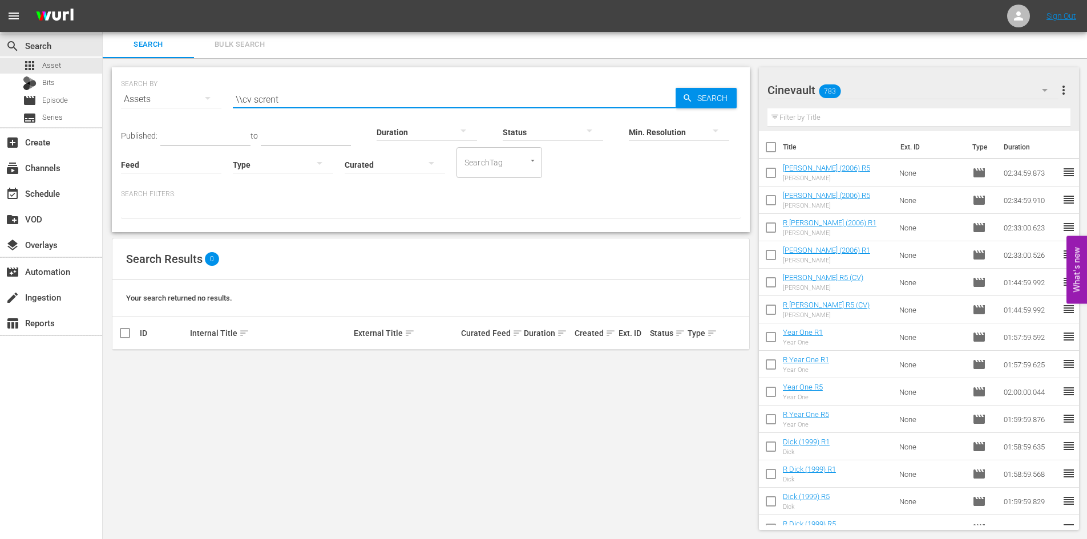
drag, startPoint x: 291, startPoint y: 103, endPoint x: 187, endPoint y: 86, distance: 105.2
click at [187, 86] on div "SEARCH BY Search By Assets Search ID, Title, Description, Keywords, or Category…" at bounding box center [431, 92] width 620 height 41
type input "cv sc rent"
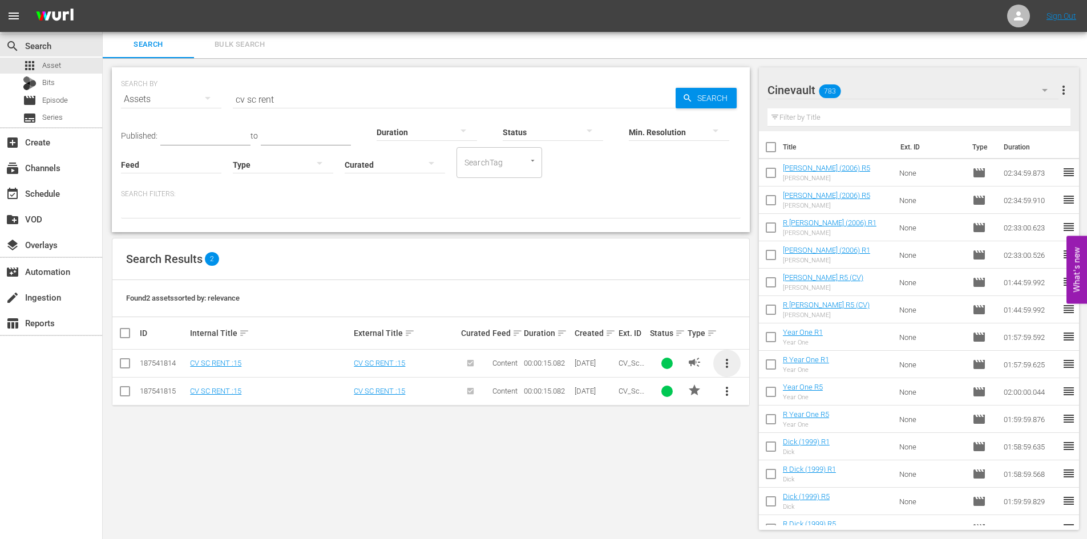
click at [727, 368] on span "more_vert" at bounding box center [727, 364] width 14 height 14
click at [772, 449] on div "Replace within all episodes" at bounding box center [805, 450] width 110 height 27
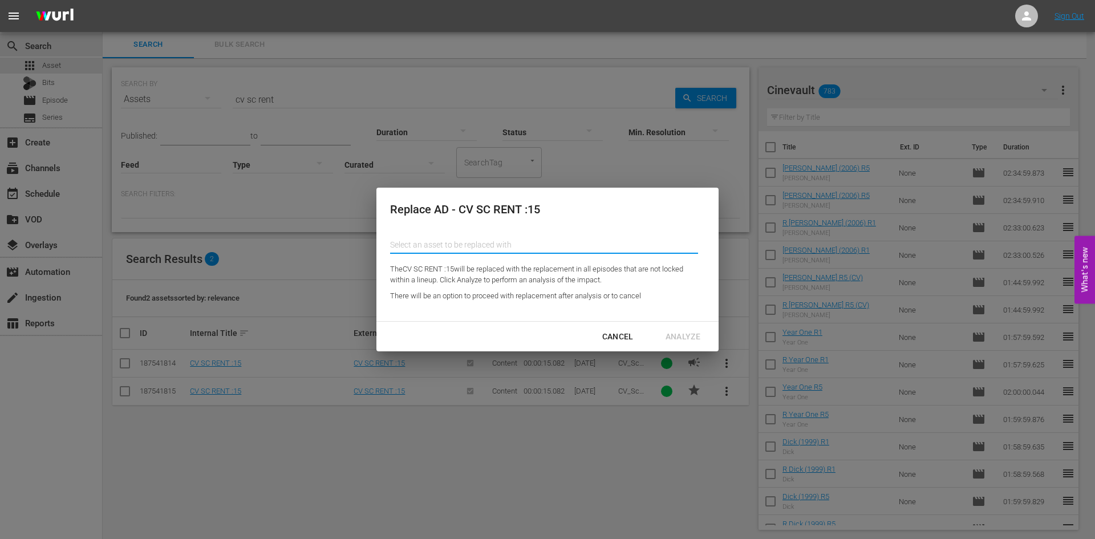
click at [471, 246] on input "text" at bounding box center [544, 244] width 308 height 27
click at [551, 270] on div "CV SC Year One :15 (190394670)" at bounding box center [482, 276] width 167 height 27
type input "CV SC Year One :15 (190394670)"
click at [694, 337] on div "Analyze" at bounding box center [683, 337] width 53 height 14
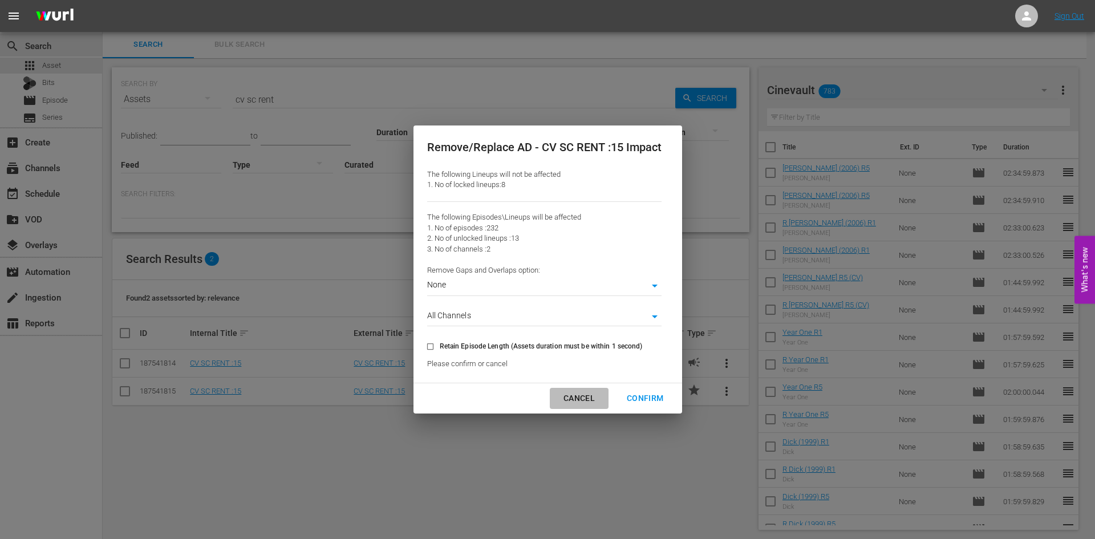
click at [574, 395] on div "Cancel" at bounding box center [580, 398] width 50 height 14
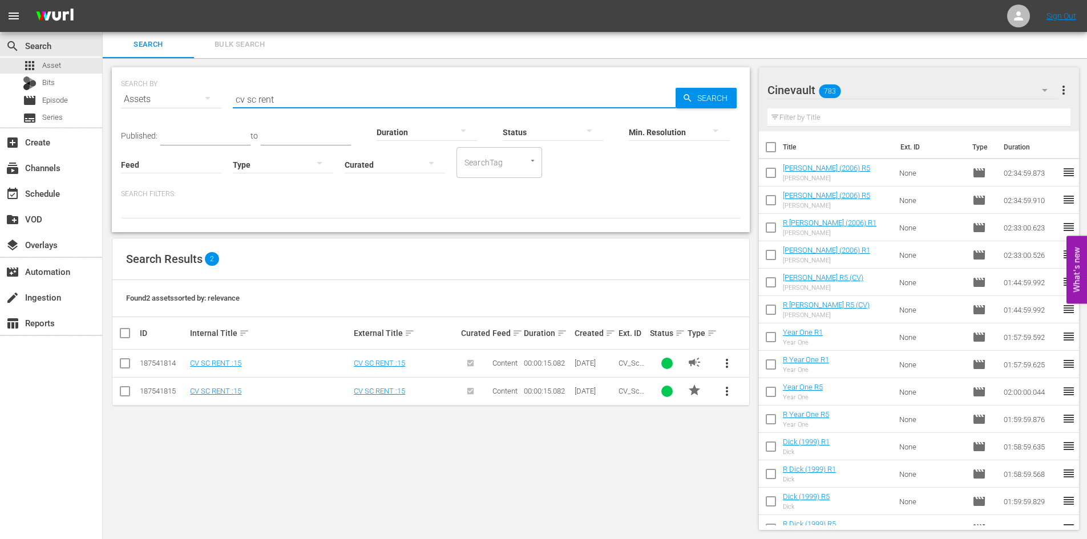
drag, startPoint x: 341, startPoint y: 112, endPoint x: 256, endPoint y: 101, distance: 85.2
click at [256, 101] on input "cv sc rent" at bounding box center [454, 99] width 443 height 27
type input "cv sc shotgun"
click at [734, 389] on button "more_vert" at bounding box center [726, 391] width 27 height 27
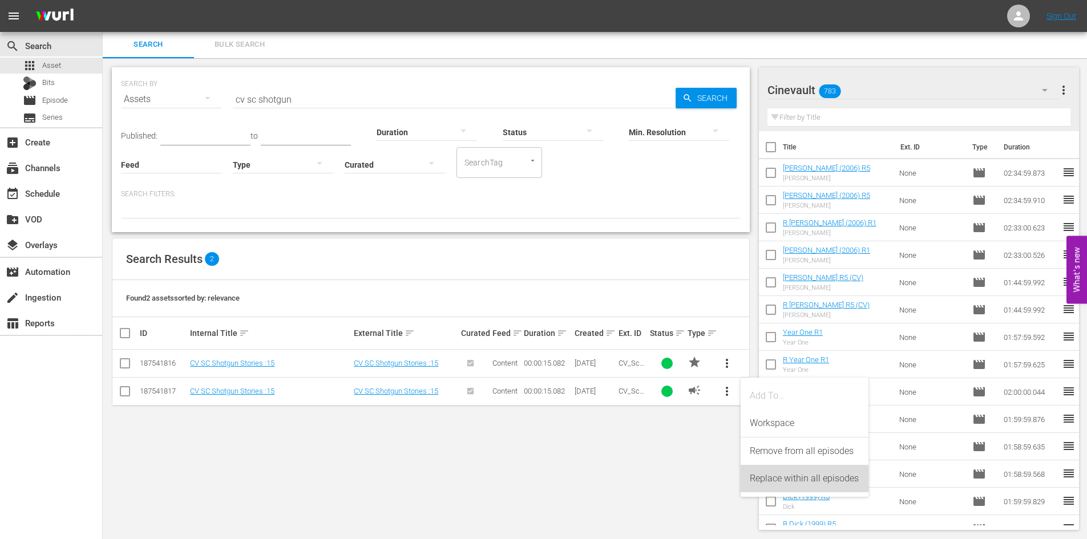
click at [775, 475] on div "Replace within all episodes" at bounding box center [805, 478] width 110 height 27
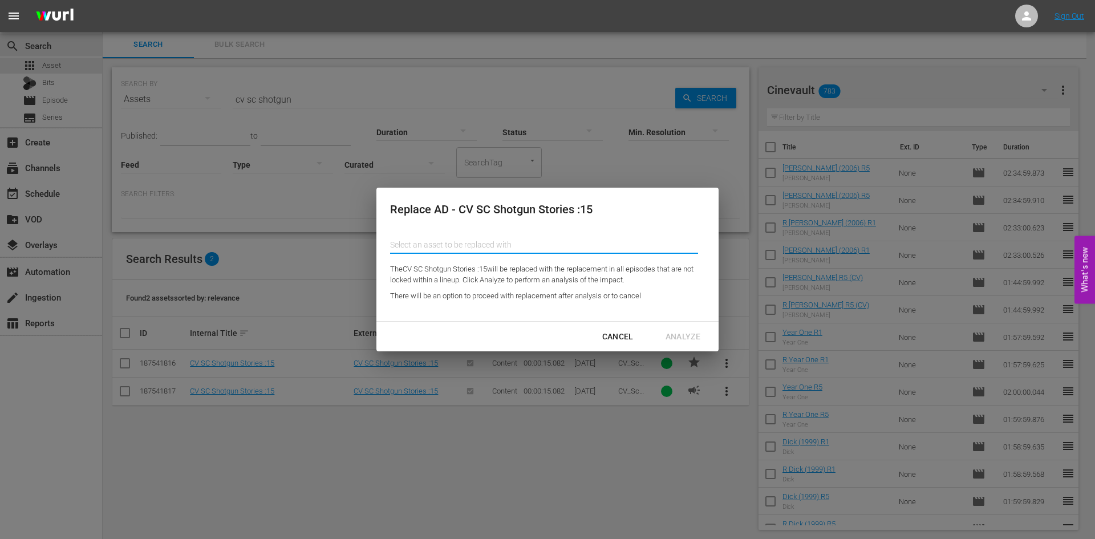
click at [529, 247] on input "text" at bounding box center [544, 244] width 308 height 27
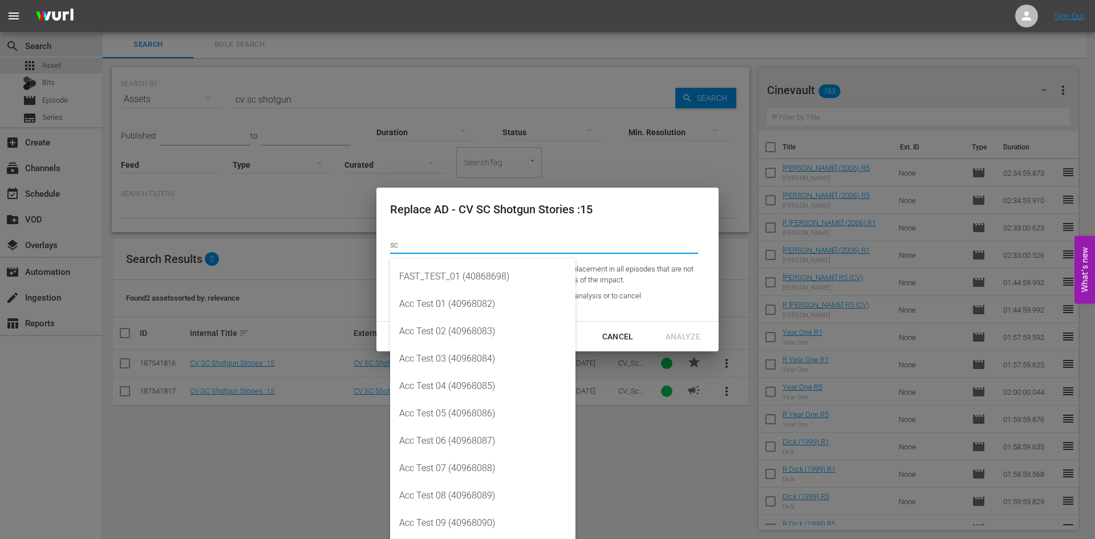
type input "s"
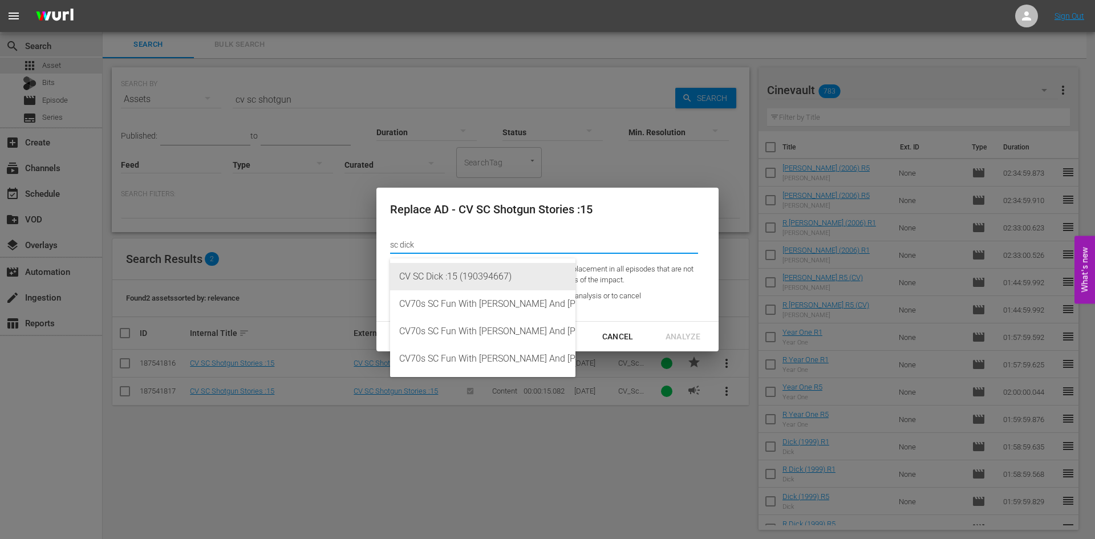
click at [509, 281] on div "CV SC Dick :15 (190394667)" at bounding box center [482, 276] width 167 height 27
type input "CV SC Dick :15 (190394667)"
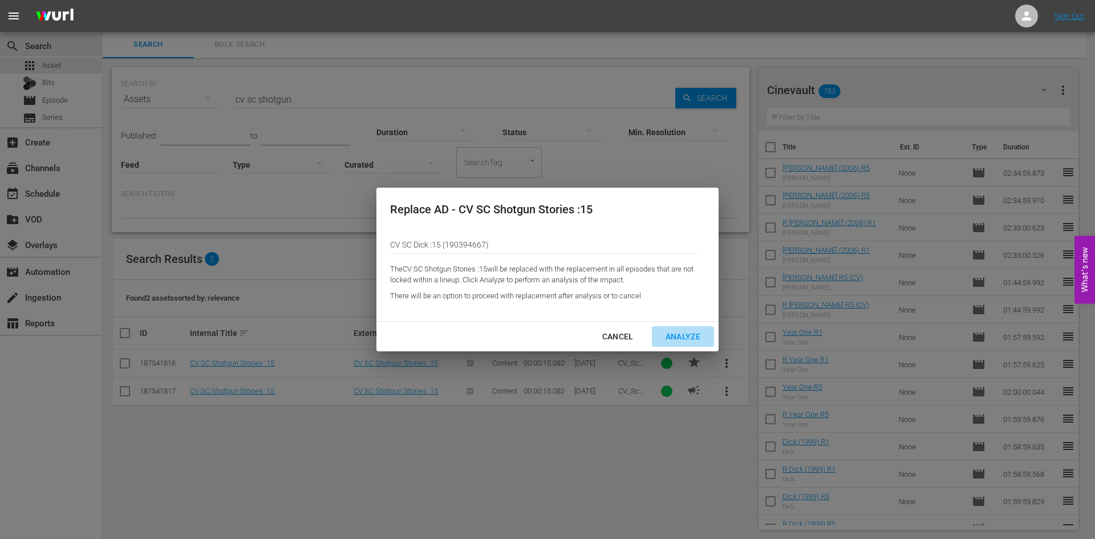
click at [691, 332] on div "Analyze" at bounding box center [683, 337] width 53 height 14
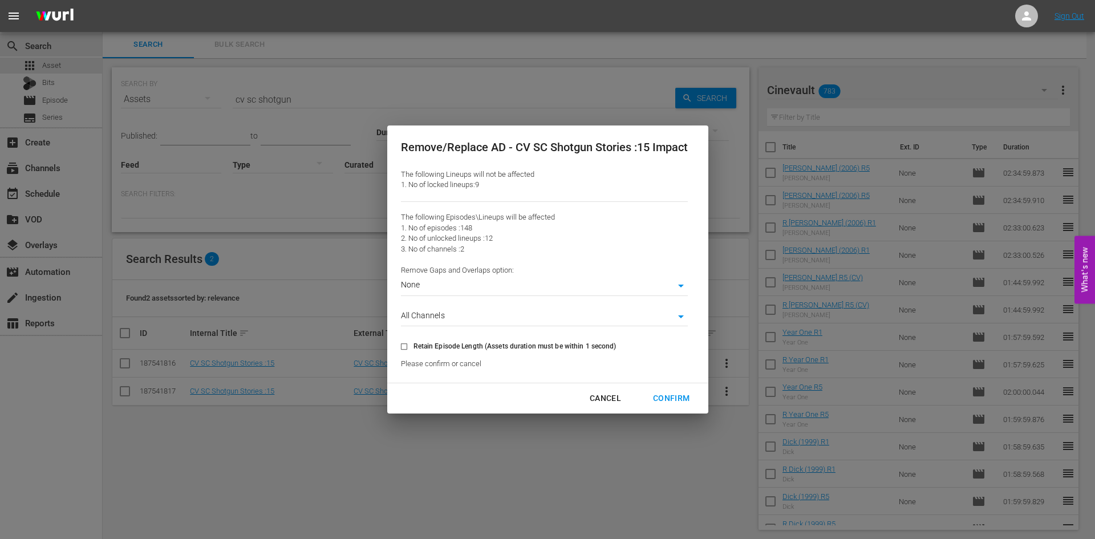
click at [610, 393] on div "Cancel" at bounding box center [606, 398] width 50 height 14
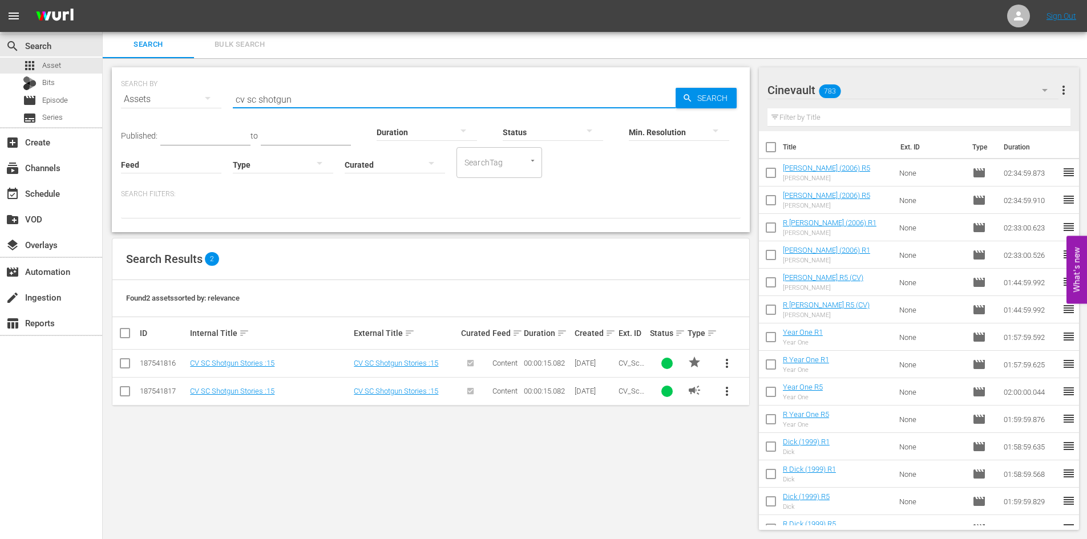
drag, startPoint x: 403, startPoint y: 103, endPoint x: 260, endPoint y: 89, distance: 143.3
click at [260, 89] on input "cv sc shotgun" at bounding box center [454, 99] width 443 height 27
type input "cv sc the cave"
click at [731, 397] on span "more_vert" at bounding box center [727, 392] width 14 height 14
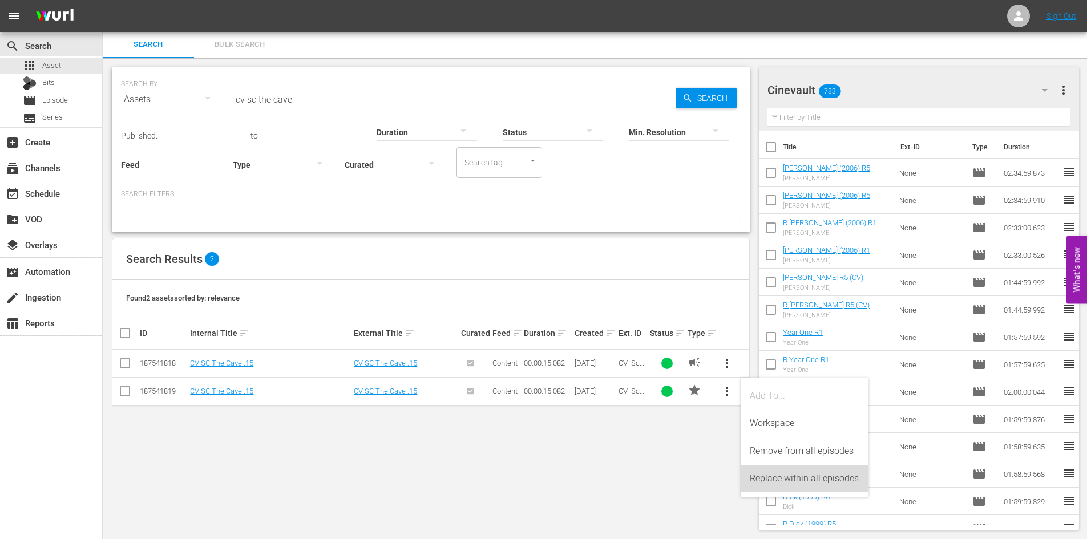
click at [808, 481] on div "Replace within all episodes" at bounding box center [805, 478] width 110 height 27
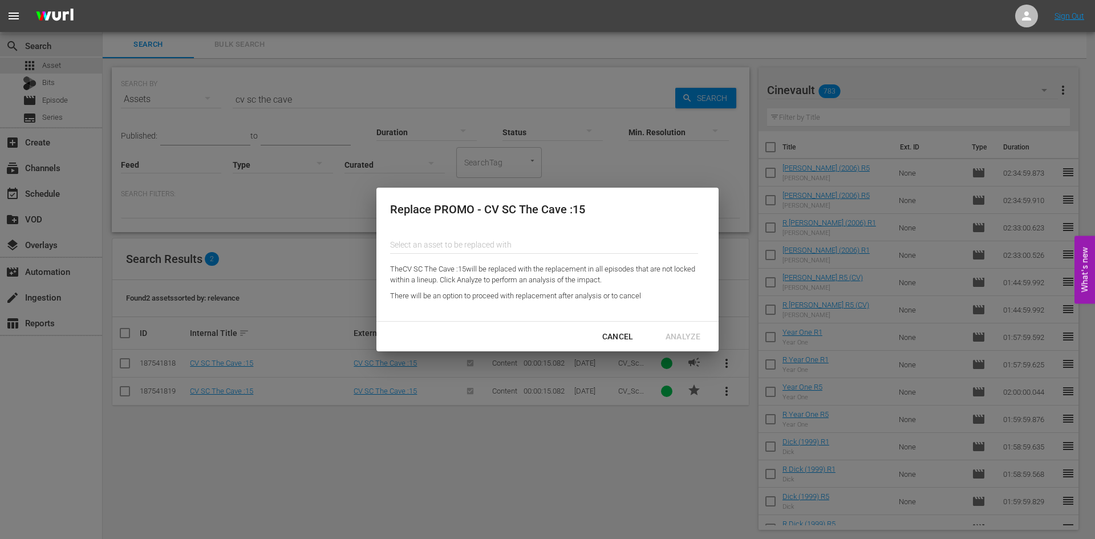
click at [585, 247] on input "text" at bounding box center [544, 244] width 308 height 27
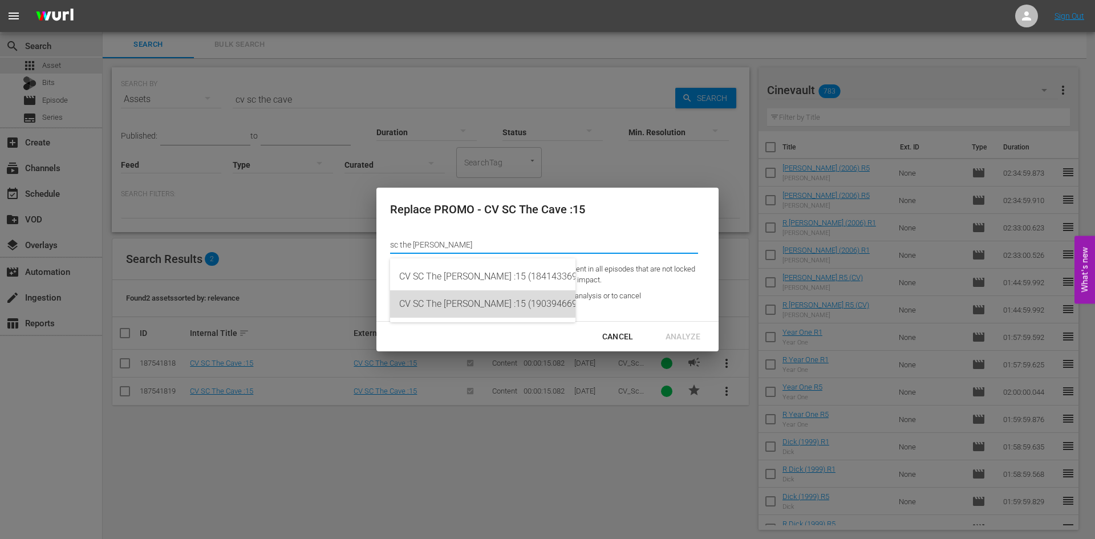
click at [516, 317] on div "CV SC The [PERSON_NAME] :15 (190394669)" at bounding box center [482, 303] width 167 height 27
type input "CV SC The [PERSON_NAME] :15 (190394669)"
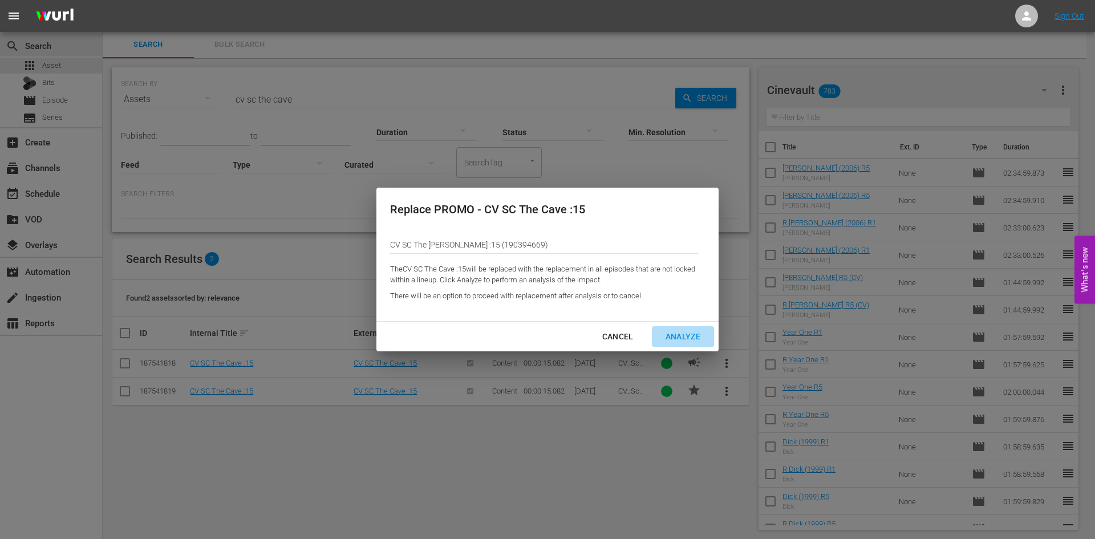
click at [676, 335] on div "Analyze" at bounding box center [683, 337] width 53 height 14
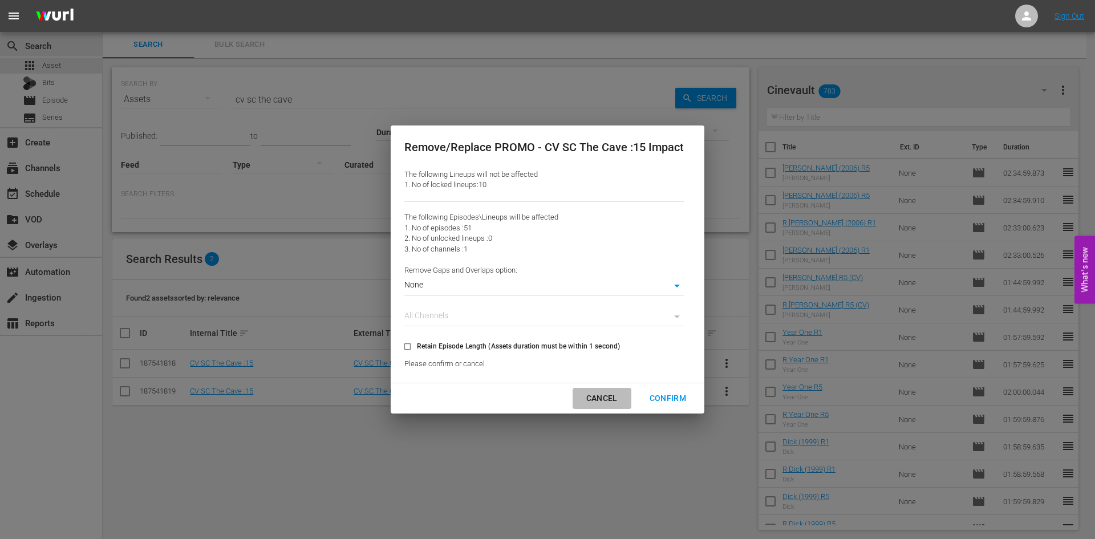
click at [595, 400] on div "Cancel" at bounding box center [602, 398] width 50 height 14
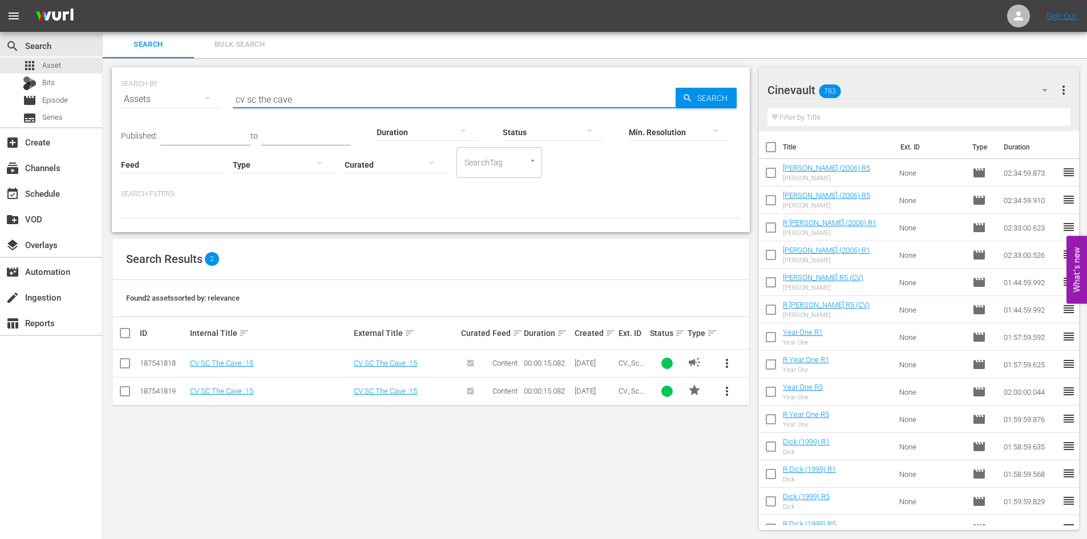
drag, startPoint x: 309, startPoint y: 104, endPoint x: 258, endPoint y: 97, distance: 51.3
click at [258, 97] on input "cv sc the cave" at bounding box center [454, 99] width 443 height 27
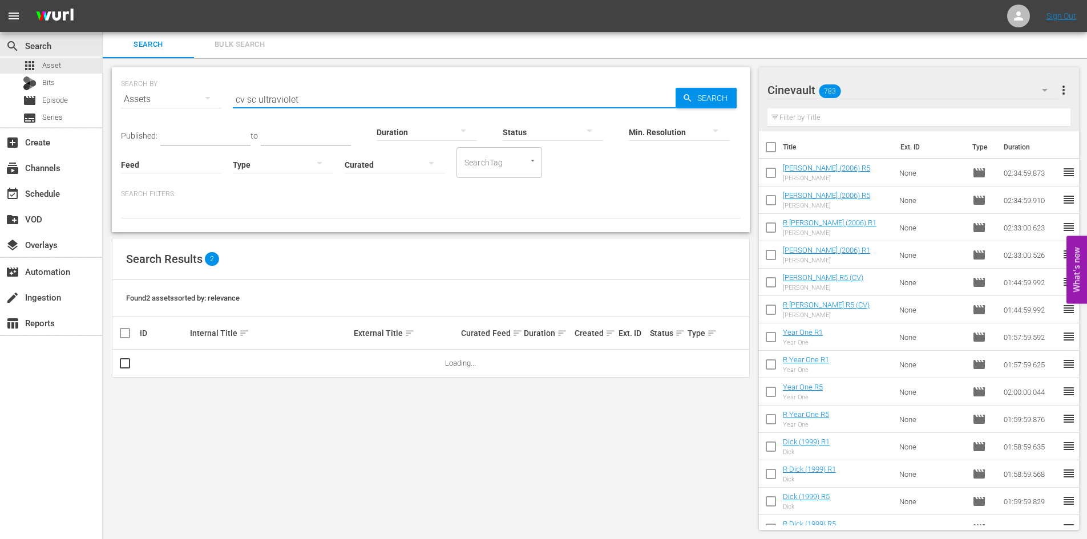
type input "cv sc ultraviolet"
click at [715, 94] on span "Search" at bounding box center [715, 98] width 44 height 21
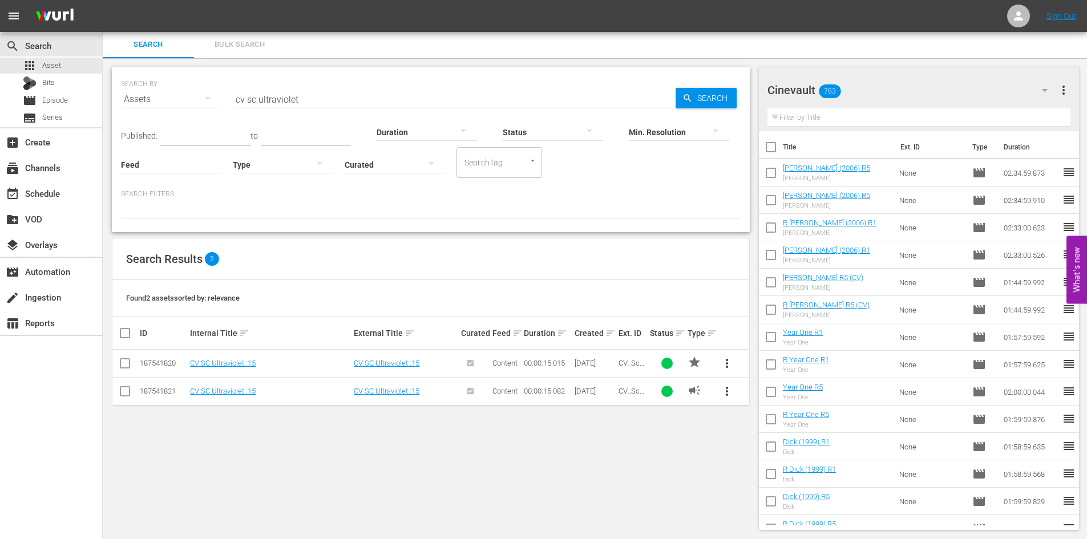
click at [718, 395] on button "more_vert" at bounding box center [726, 391] width 27 height 27
click at [799, 480] on div "Replace within all episodes" at bounding box center [805, 478] width 110 height 27
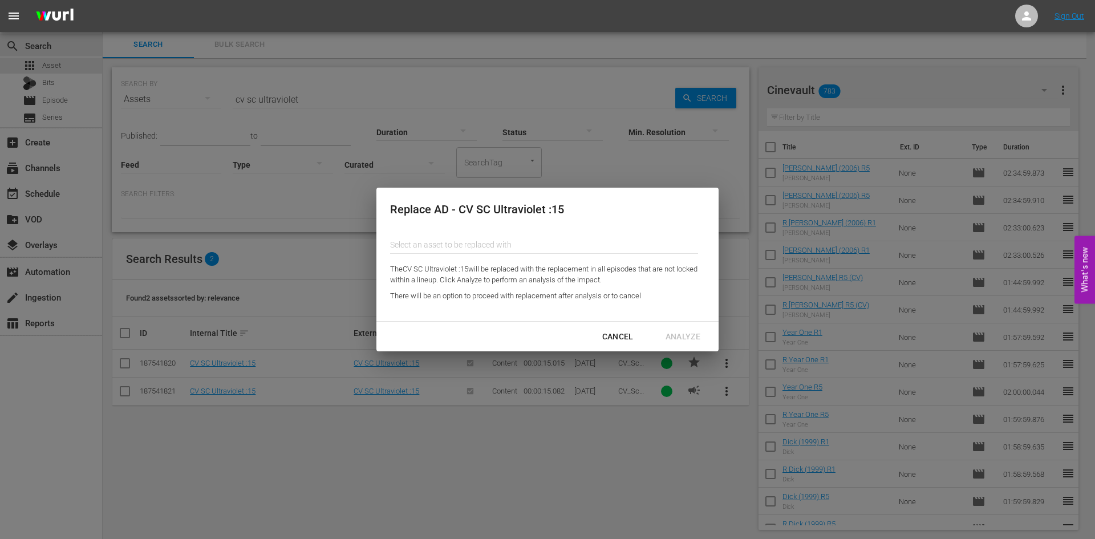
click at [452, 244] on input "text" at bounding box center [544, 244] width 308 height 27
type input "x"
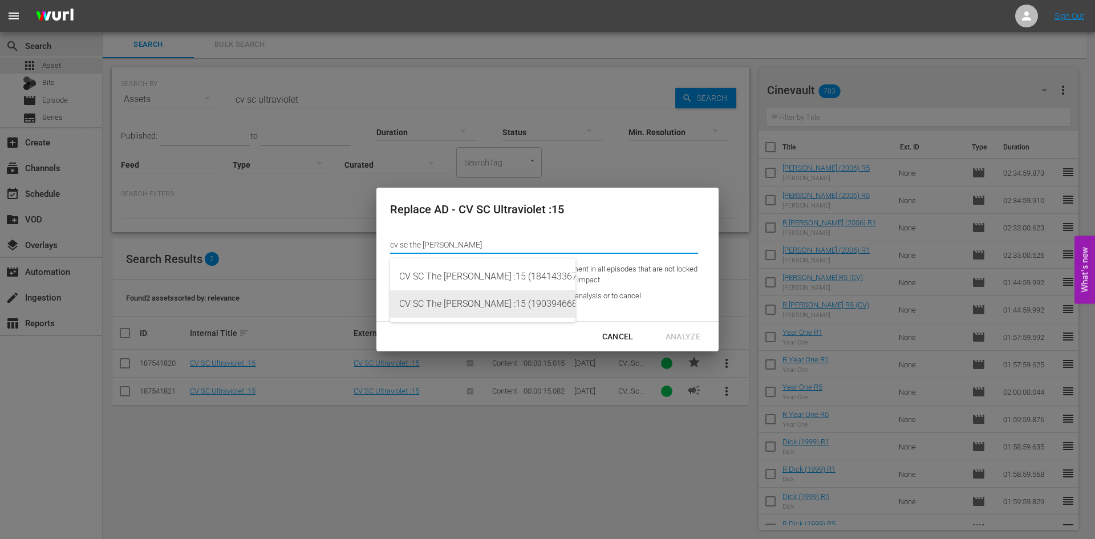
click at [494, 315] on div "CV SC The [PERSON_NAME] :15 (190394668)" at bounding box center [482, 303] width 167 height 27
type input "CV SC The [PERSON_NAME] :15 (190394668)"
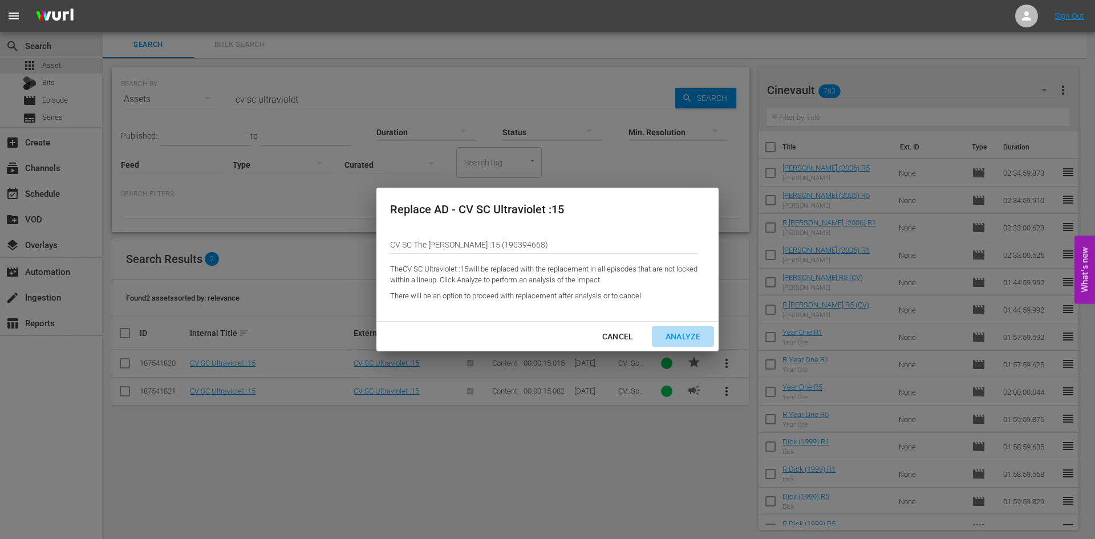
click at [674, 339] on div "Analyze" at bounding box center [683, 337] width 53 height 14
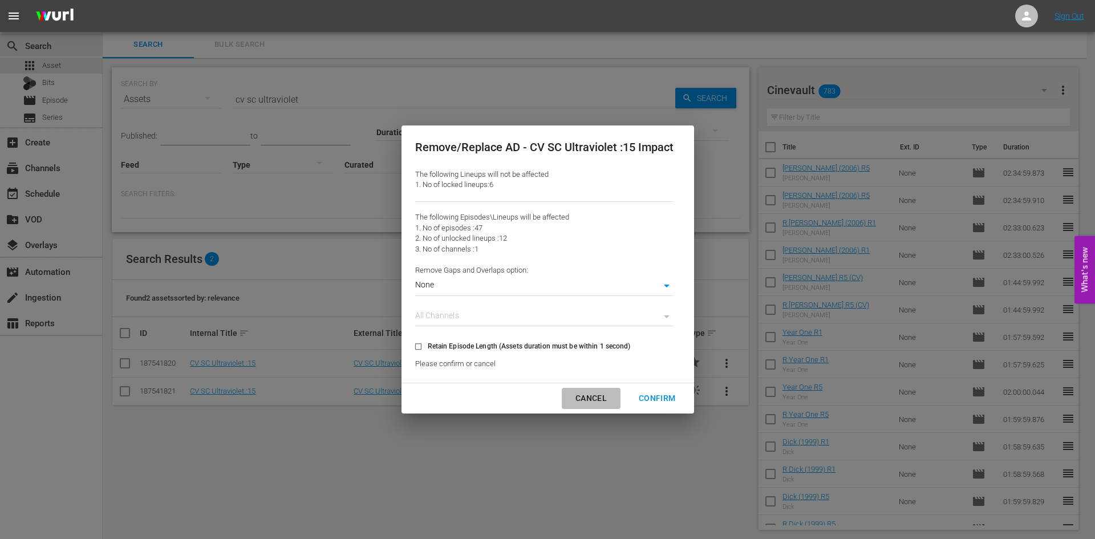
click at [590, 399] on div "Cancel" at bounding box center [592, 398] width 50 height 14
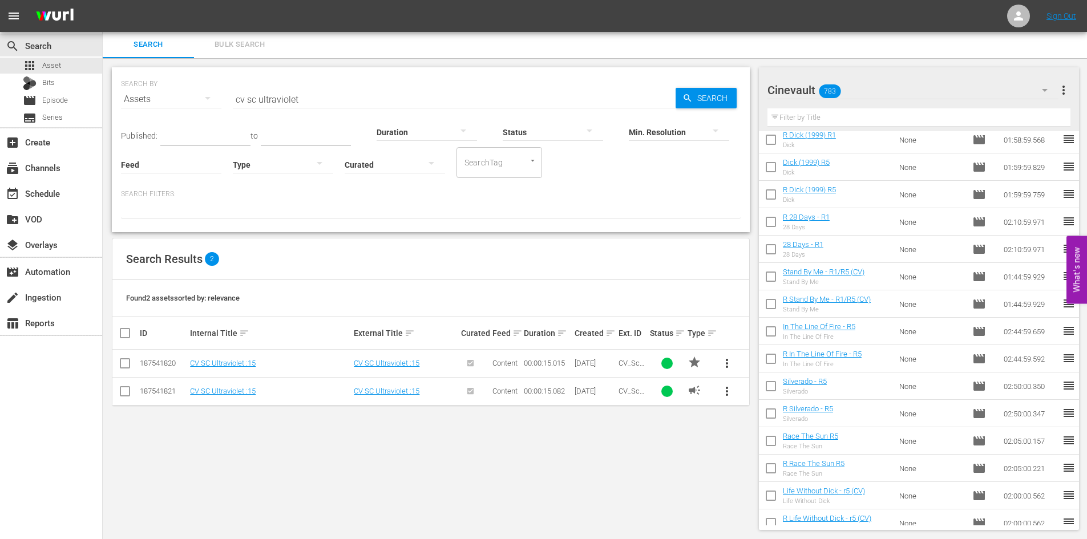
scroll to position [342, 0]
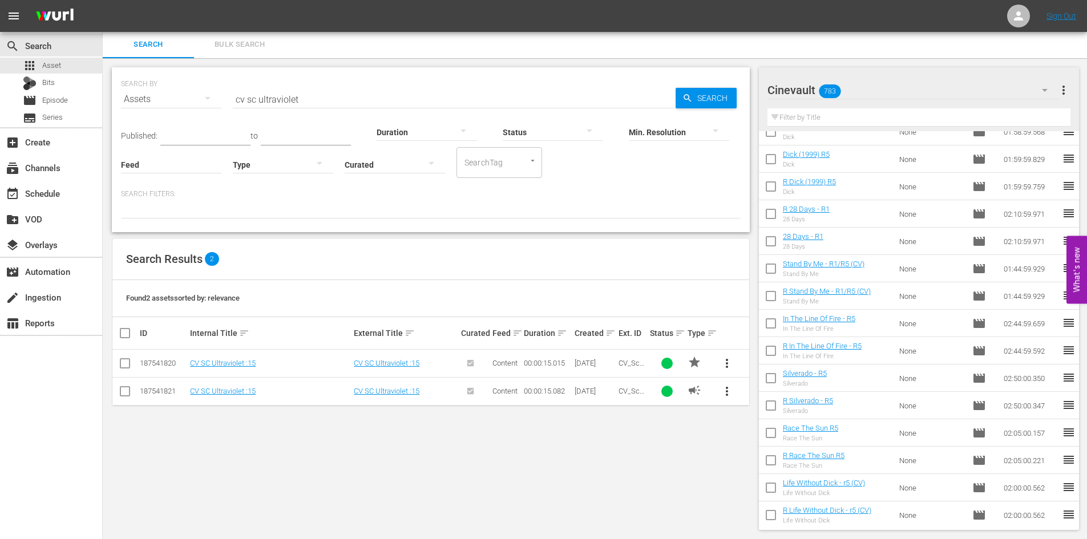
click at [944, 112] on input "text" at bounding box center [919, 117] width 304 height 18
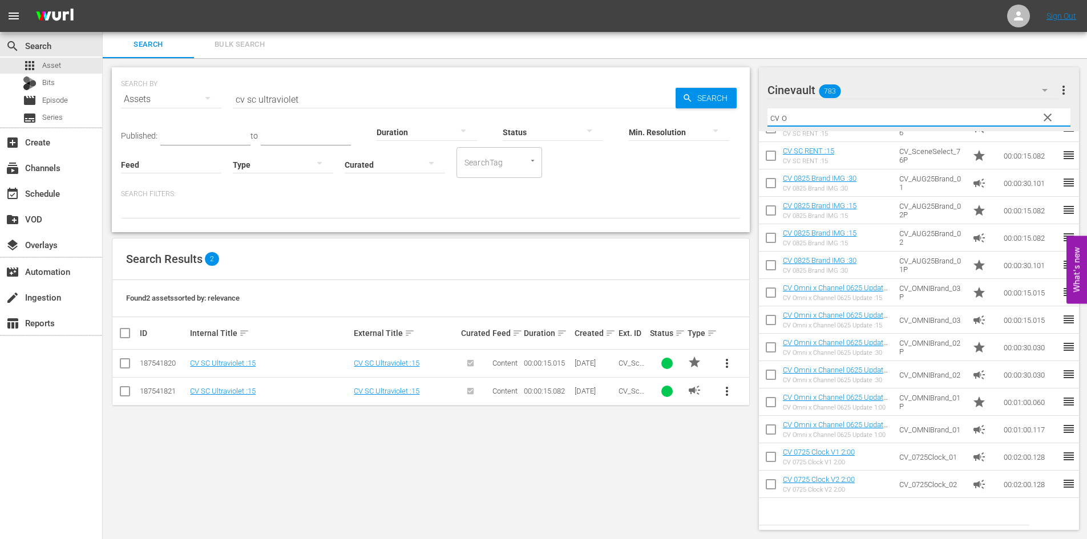
scroll to position [0, 0]
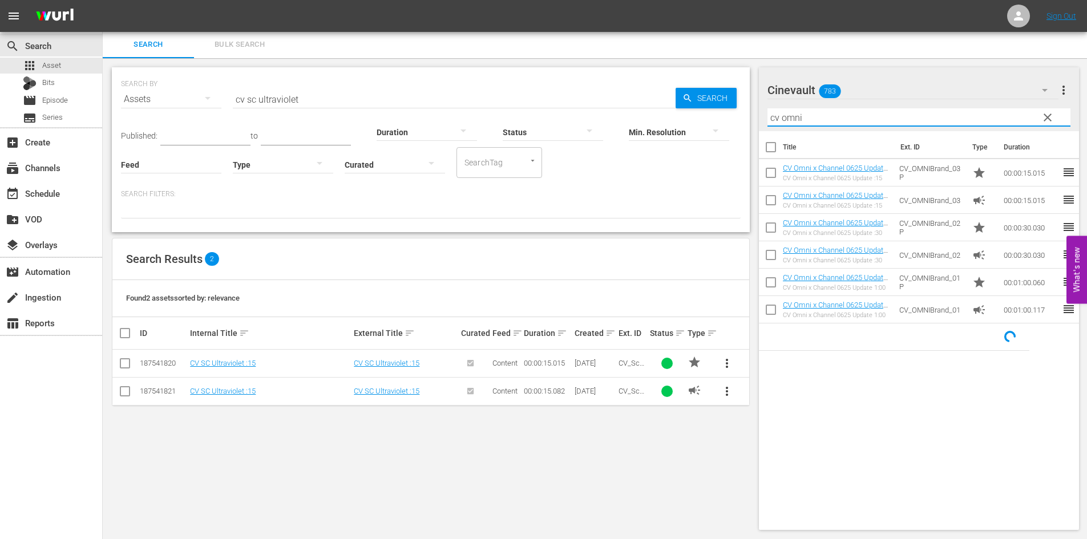
type input "cv omni"
click at [1051, 110] on button "clear" at bounding box center [1047, 117] width 18 height 18
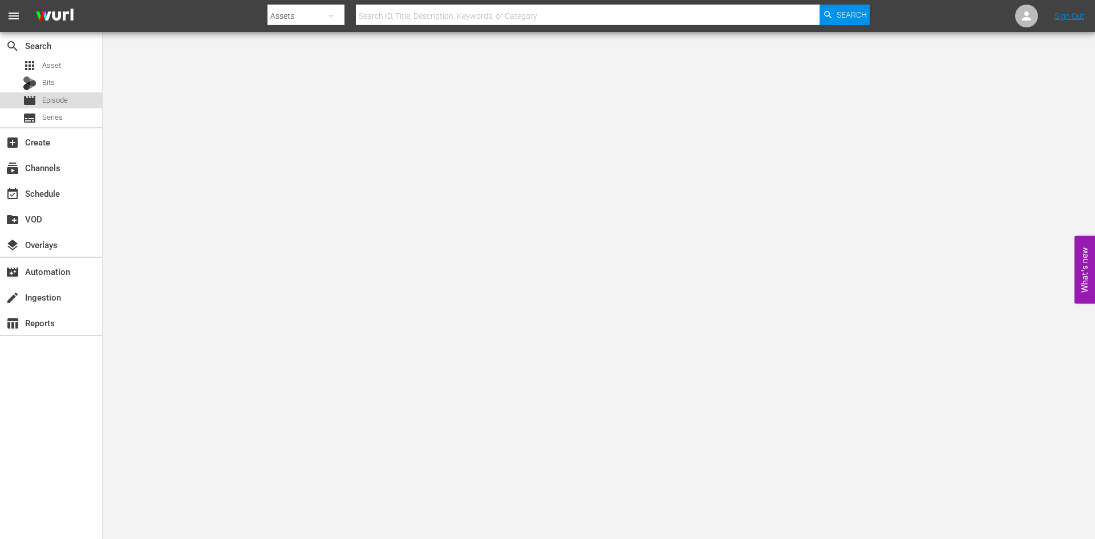
click at [66, 105] on span "Episode" at bounding box center [55, 100] width 26 height 11
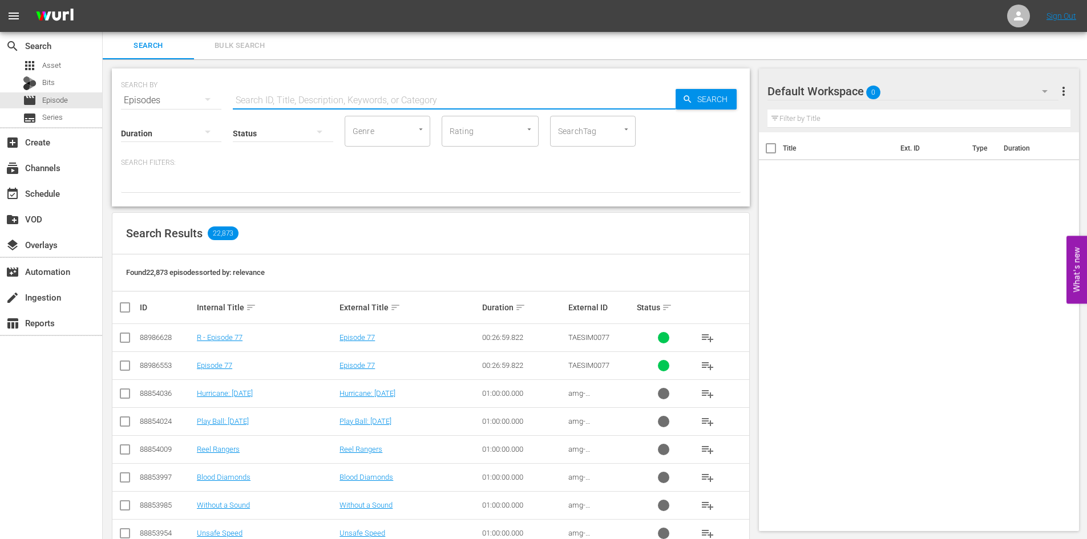
click at [422, 106] on input "text" at bounding box center [454, 100] width 443 height 27
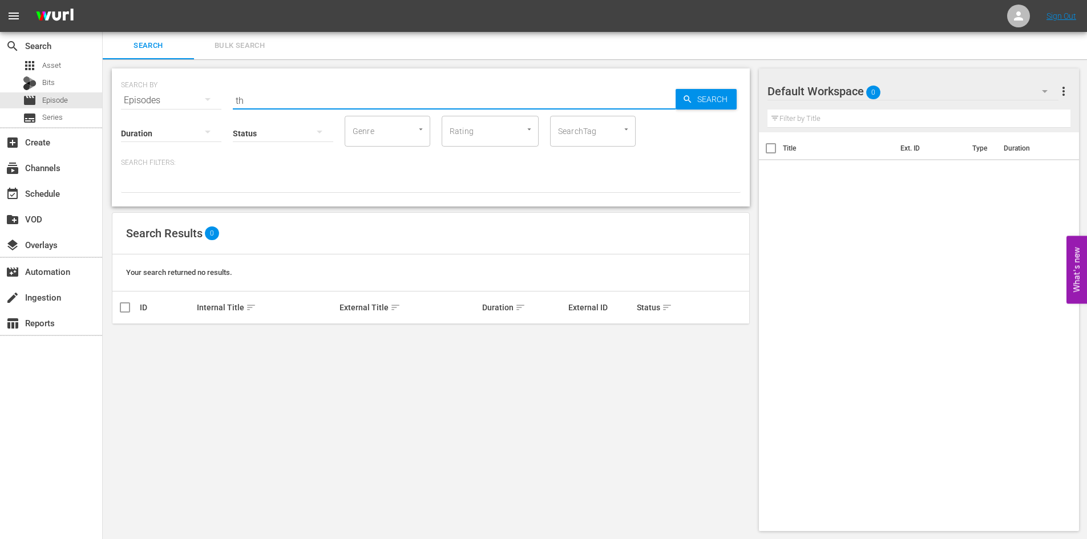
type input "t"
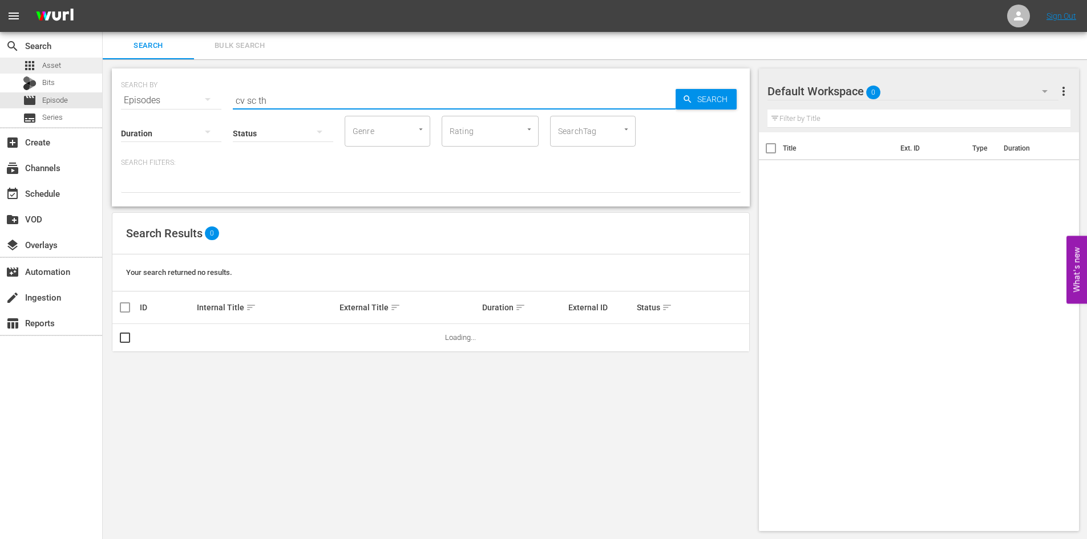
type input "cv sc th"
click at [55, 67] on span "Asset" at bounding box center [51, 65] width 19 height 11
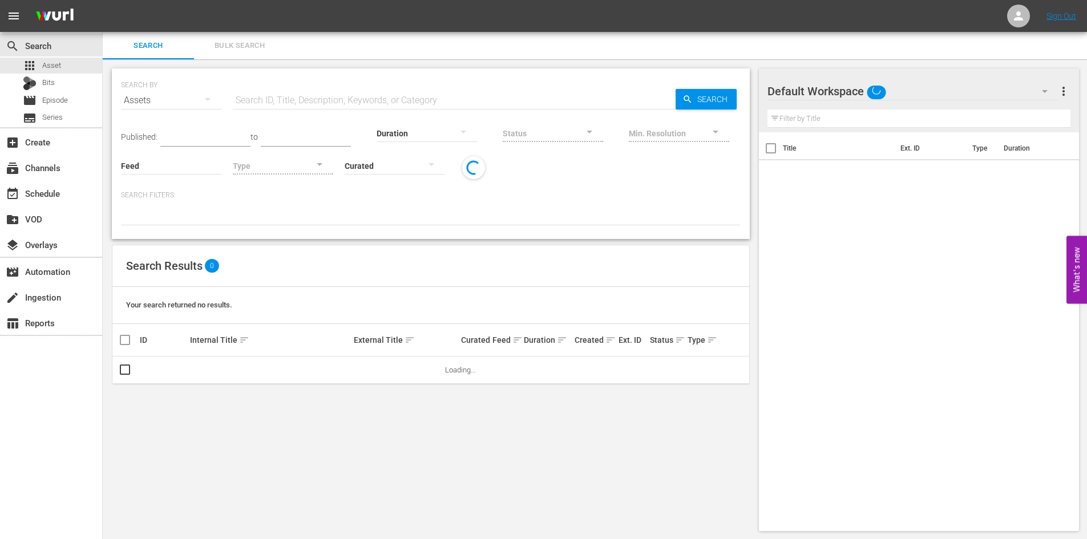
click at [297, 88] on input "text" at bounding box center [454, 100] width 443 height 27
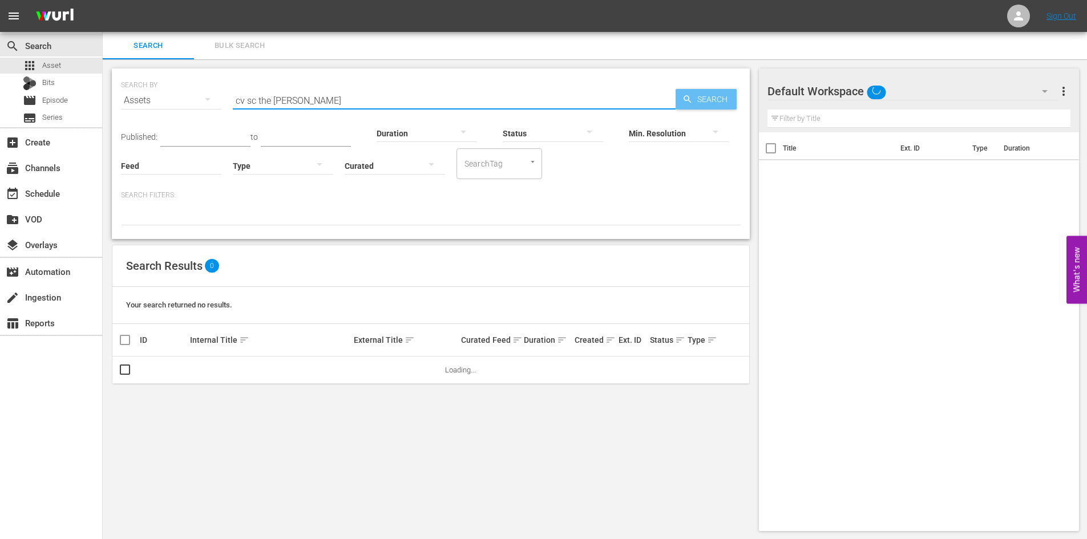
type input "cv sc the [PERSON_NAME]"
click at [675, 104] on div "Search" at bounding box center [705, 99] width 61 height 21
